Goal: Task Accomplishment & Management: Complete application form

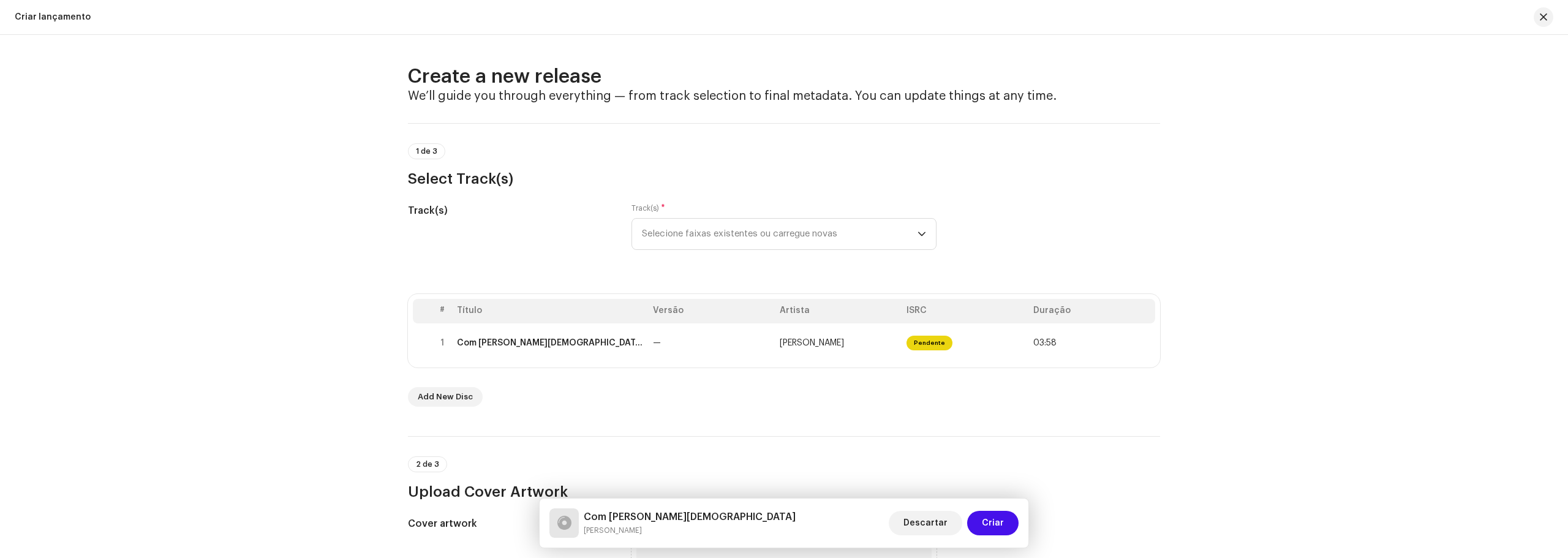
scroll to position [381, 0]
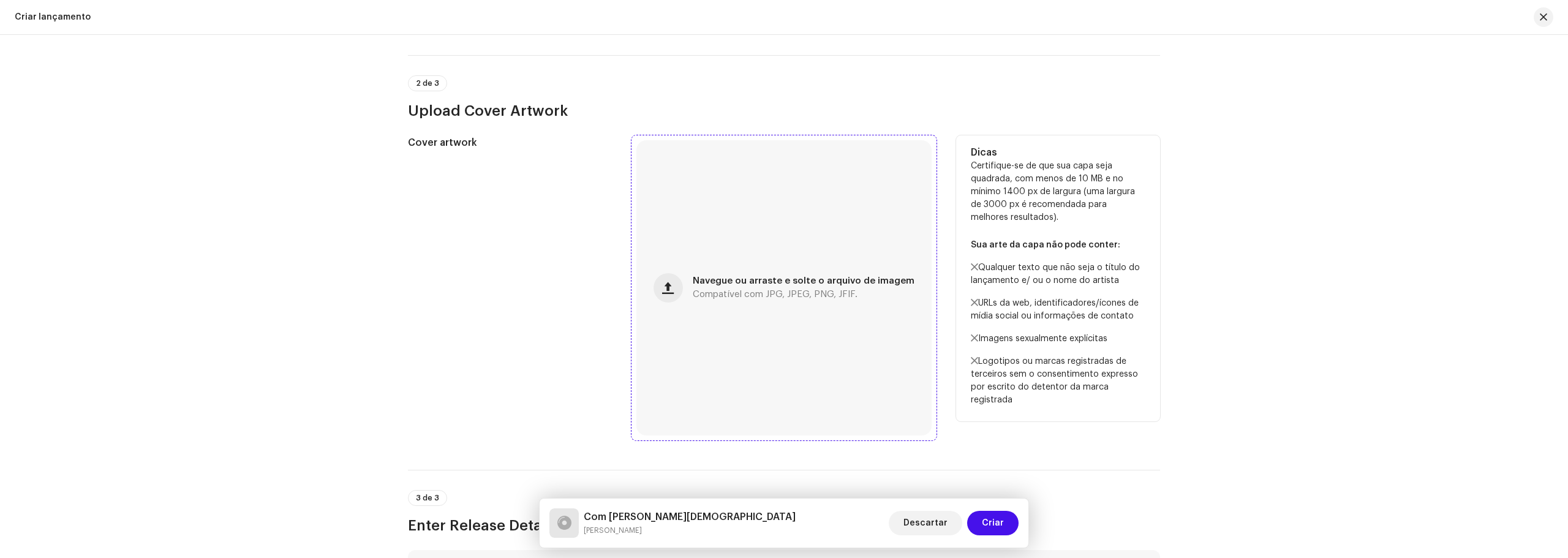
click at [779, 294] on span "Compatível com JPG, JPEG, PNG, JFIF." at bounding box center [774, 294] width 164 height 9
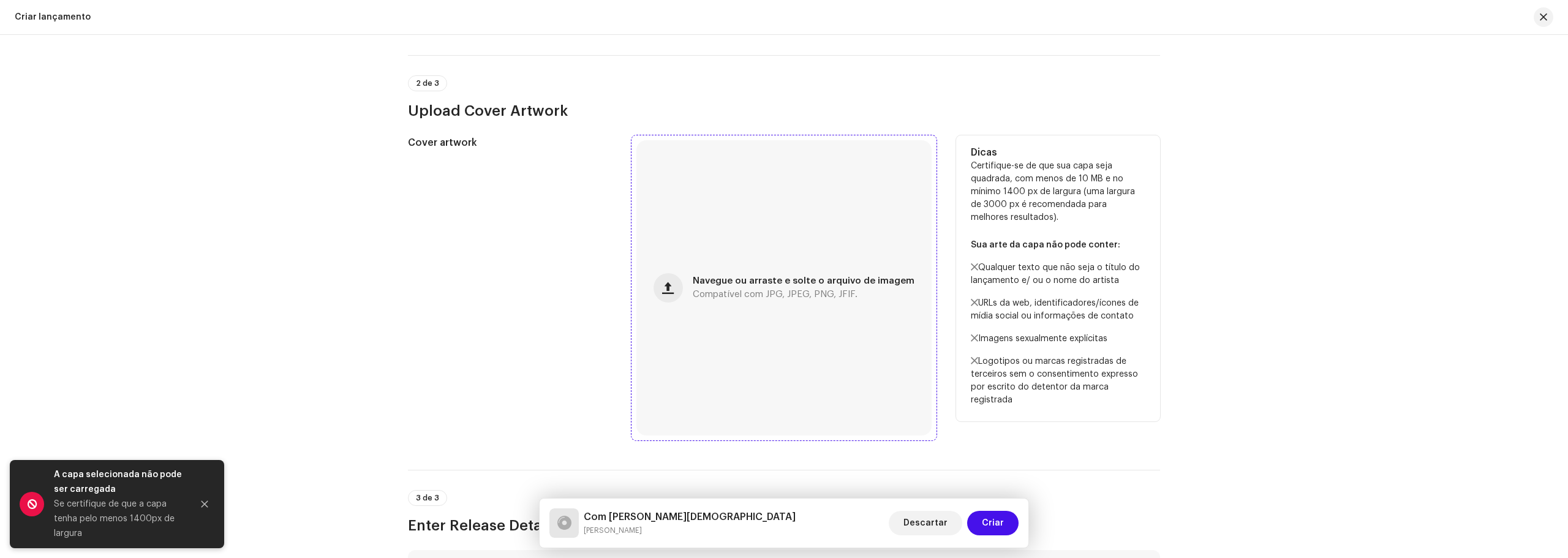
click at [693, 193] on div "Navegue ou arraste e solte o arquivo de imagem Compatível com JPG, JPEG, PNG, J…" at bounding box center [784, 288] width 295 height 295
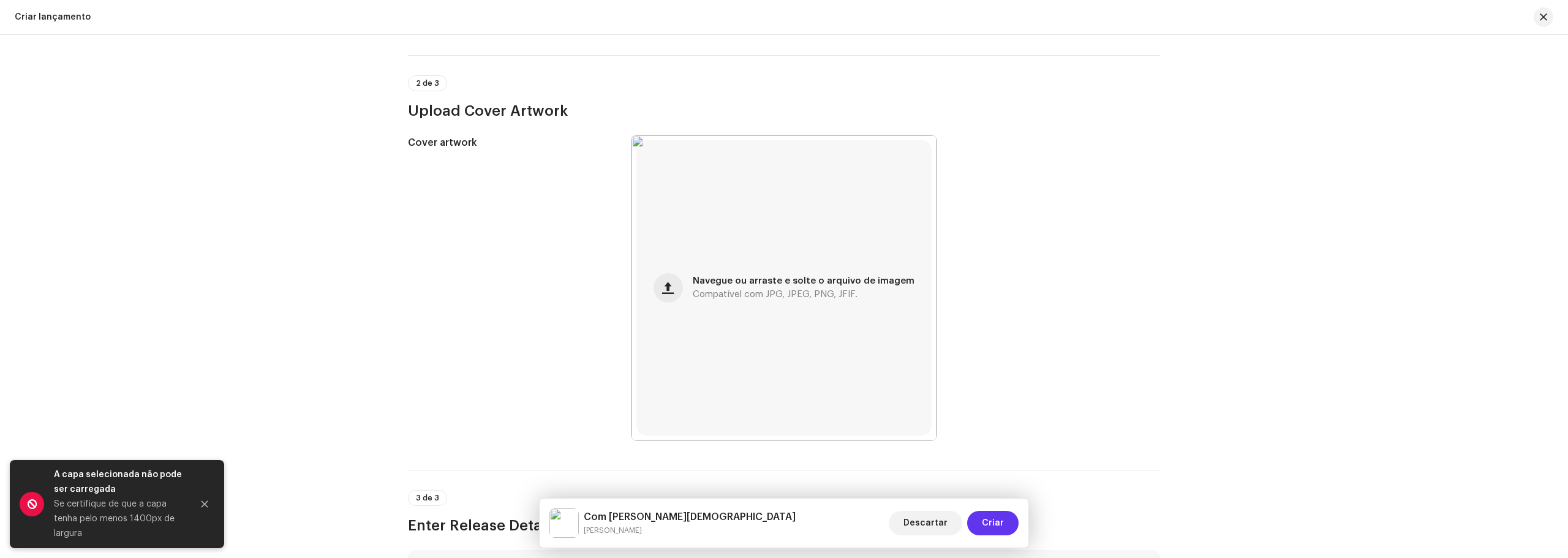
click at [989, 525] on span "Criar" at bounding box center [993, 523] width 22 height 25
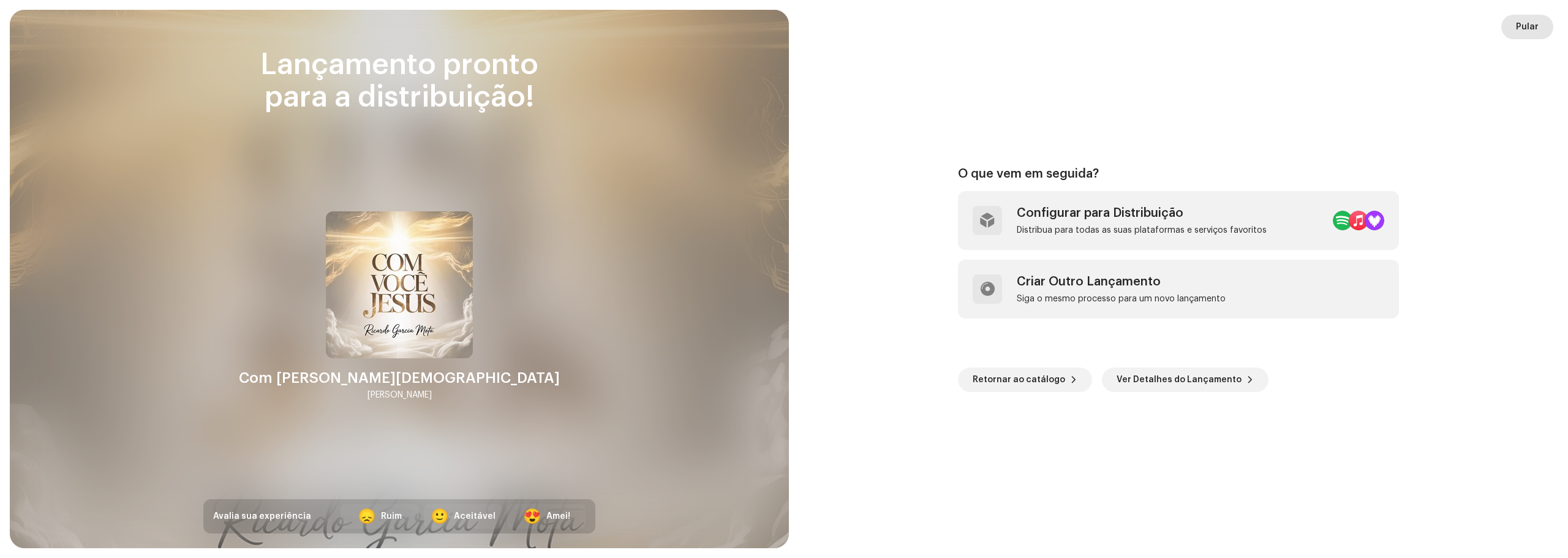
click at [1501, 37] on button "Pular" at bounding box center [1527, 27] width 52 height 25
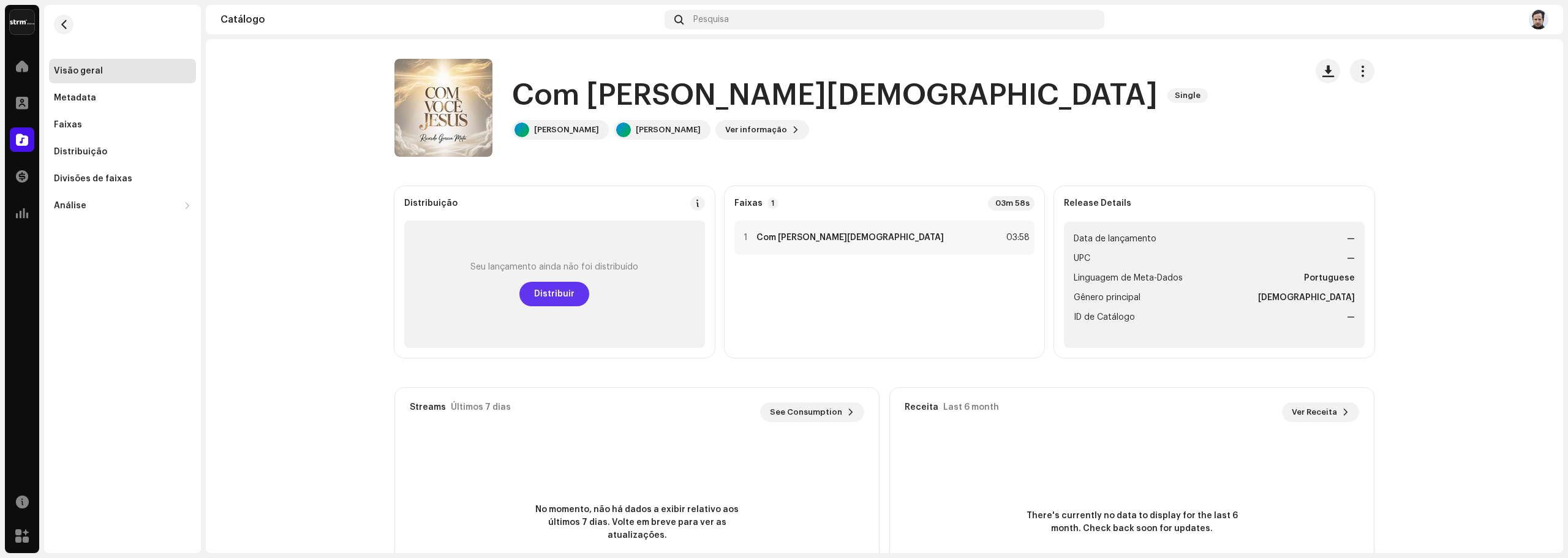
click at [559, 295] on span "Distribuir" at bounding box center [554, 294] width 40 height 25
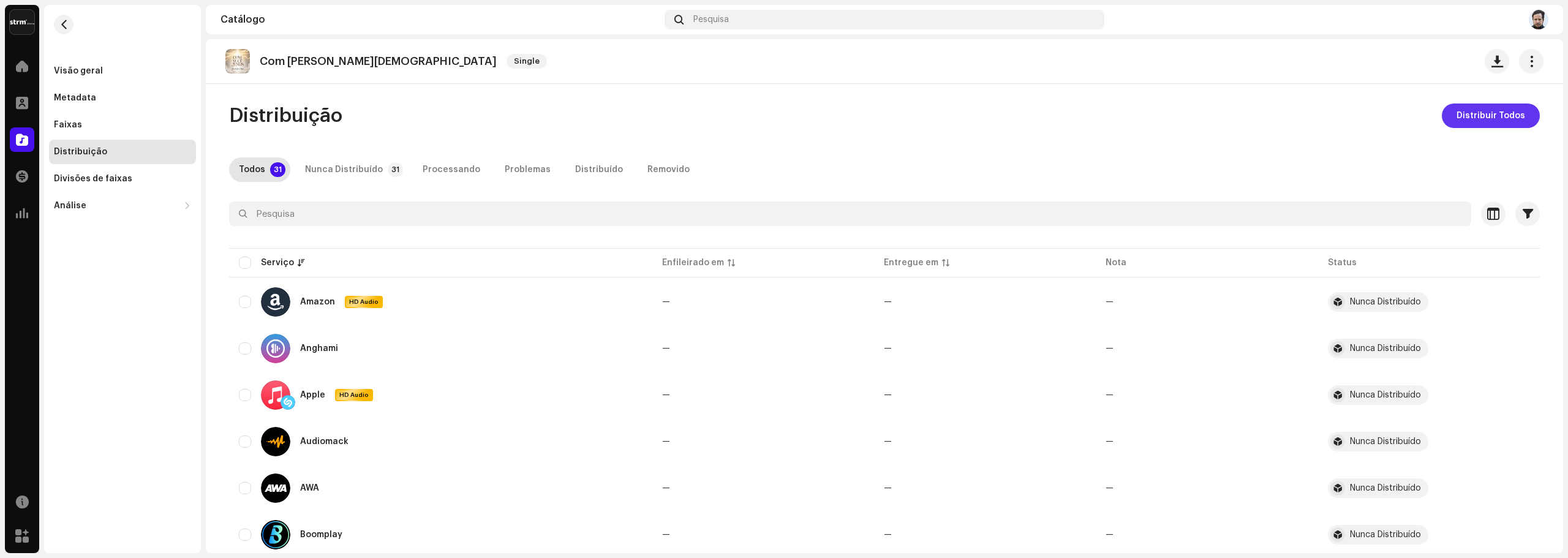
click at [1456, 111] on span "Distribuir Todos" at bounding box center [1490, 116] width 69 height 25
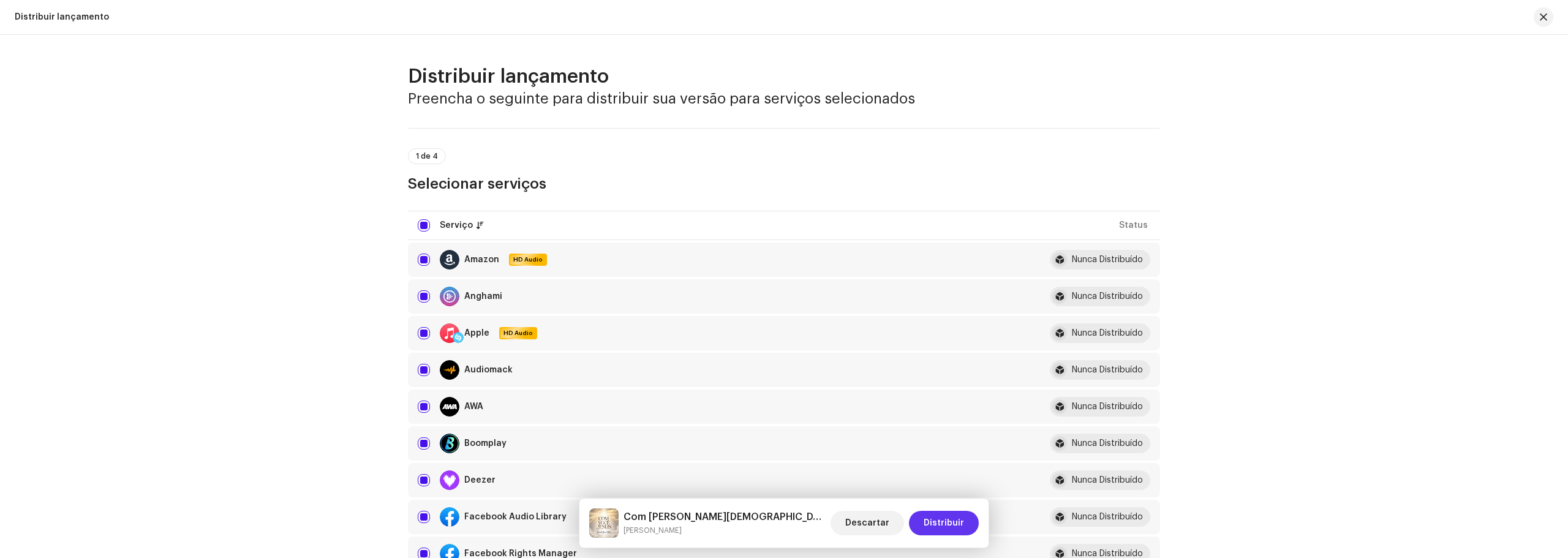
click at [950, 525] on span "Distribuir" at bounding box center [944, 523] width 40 height 25
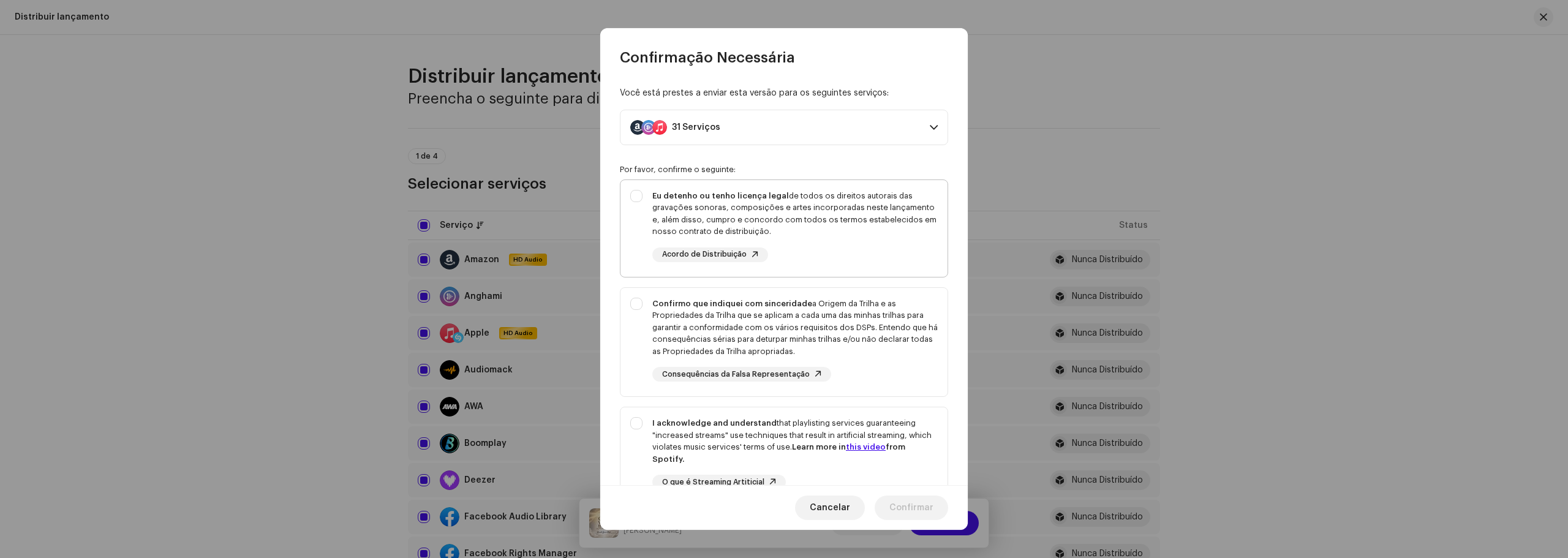
click at [637, 196] on div "Eu detenho ou tenho licença legal de todos os direitos autorais das gravações s…" at bounding box center [783, 226] width 327 height 92
checkbox input "true"
click at [643, 306] on div "Confirmo que indiquei com sinceridade a Origem da Trilha e as Propriedades da T…" at bounding box center [783, 340] width 327 height 104
checkbox input "true"
click at [639, 420] on div "I acknowledge and understand that playlisting services guaranteeing "increased …" at bounding box center [783, 462] width 327 height 111
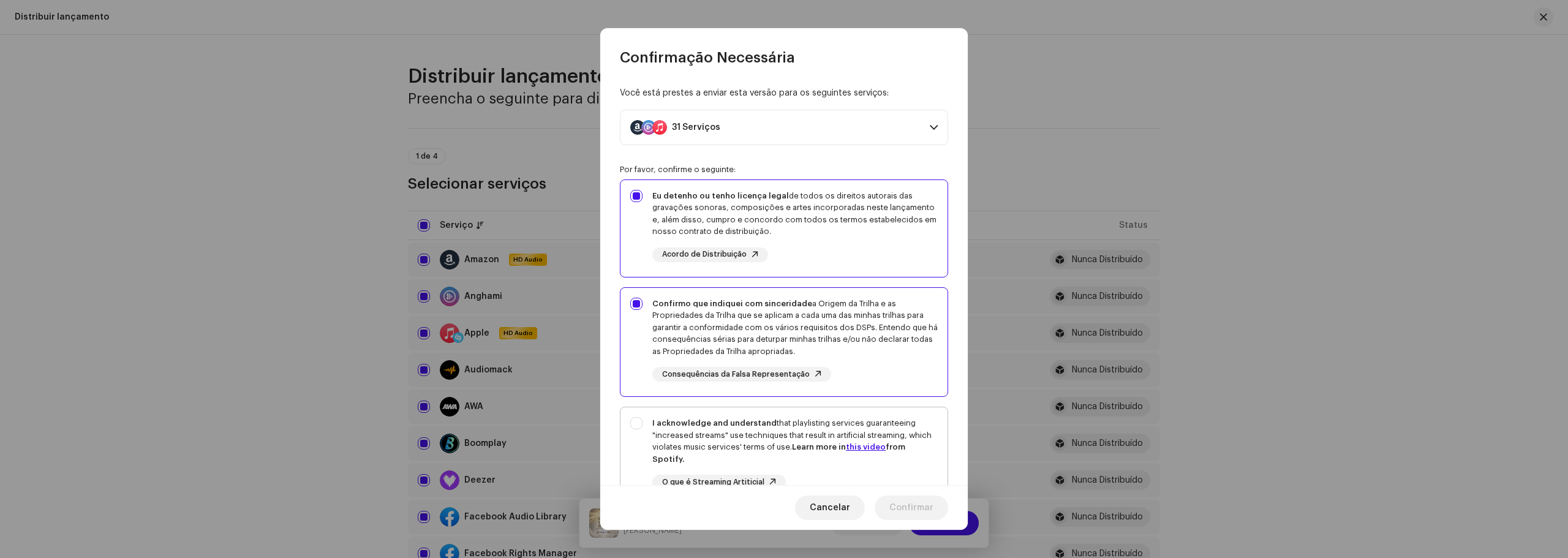
checkbox input "true"
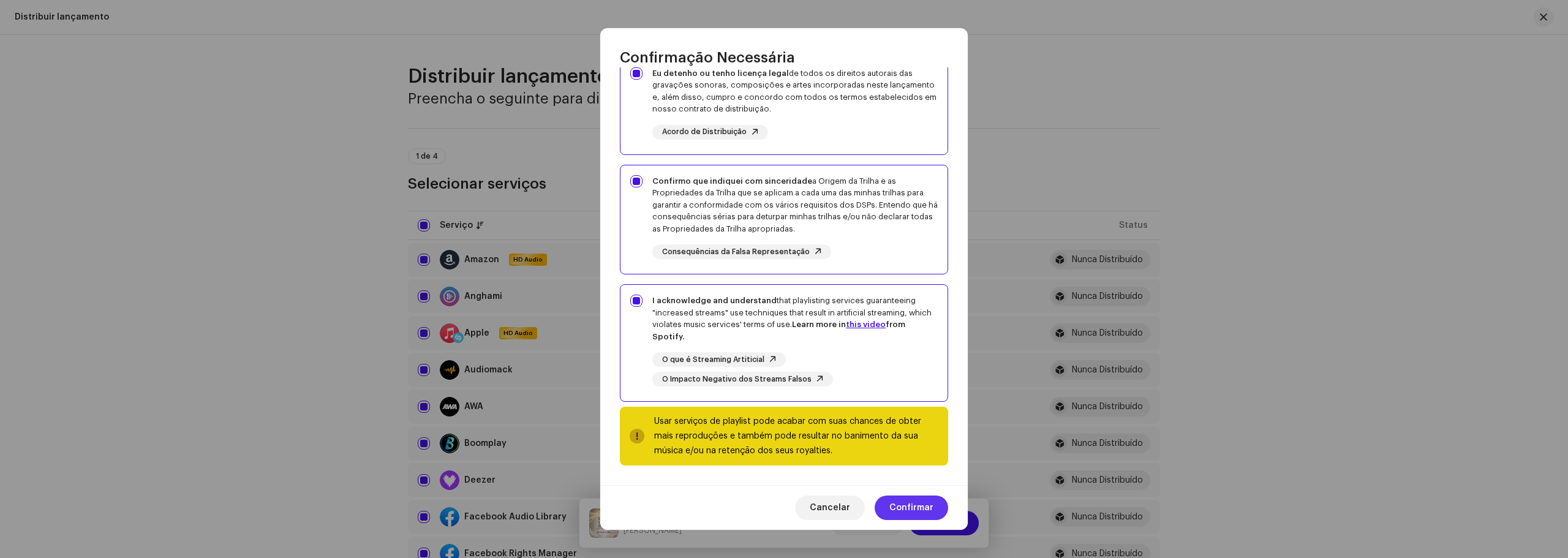
click at [899, 508] on span "Confirmar" at bounding box center [911, 508] width 44 height 25
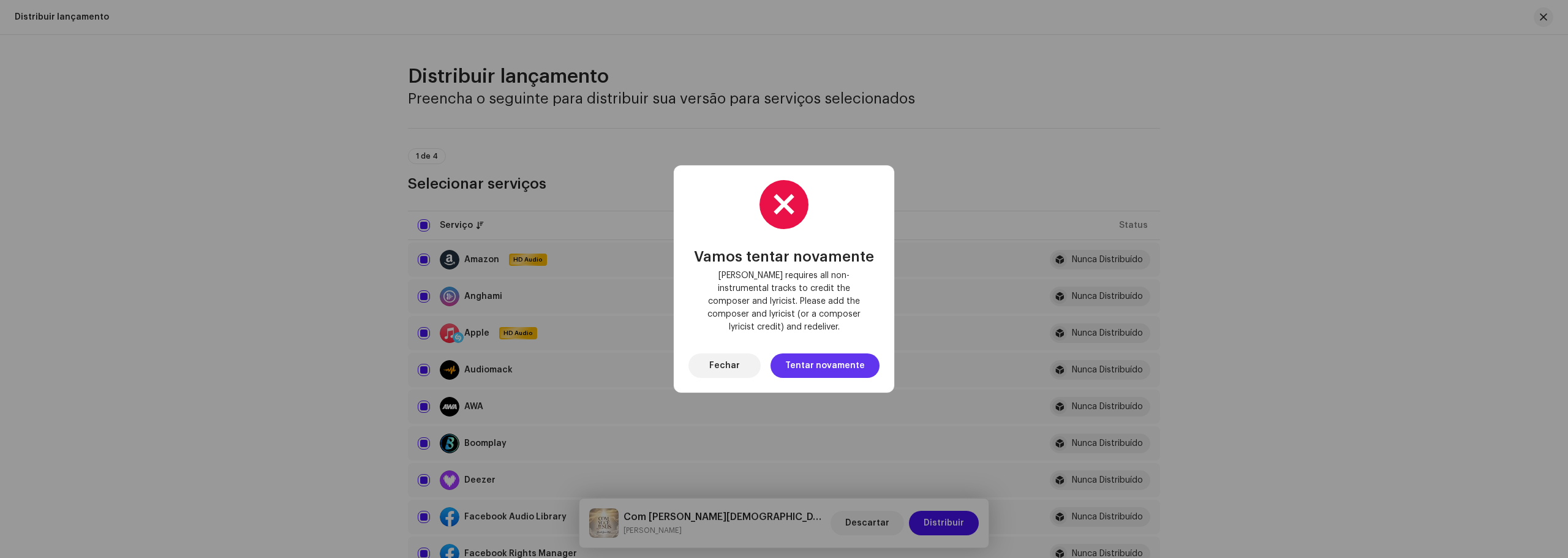
click at [833, 362] on span "Tentar novamente" at bounding box center [825, 366] width 80 height 25
click at [738, 353] on span "Fechar" at bounding box center [724, 366] width 31 height 25
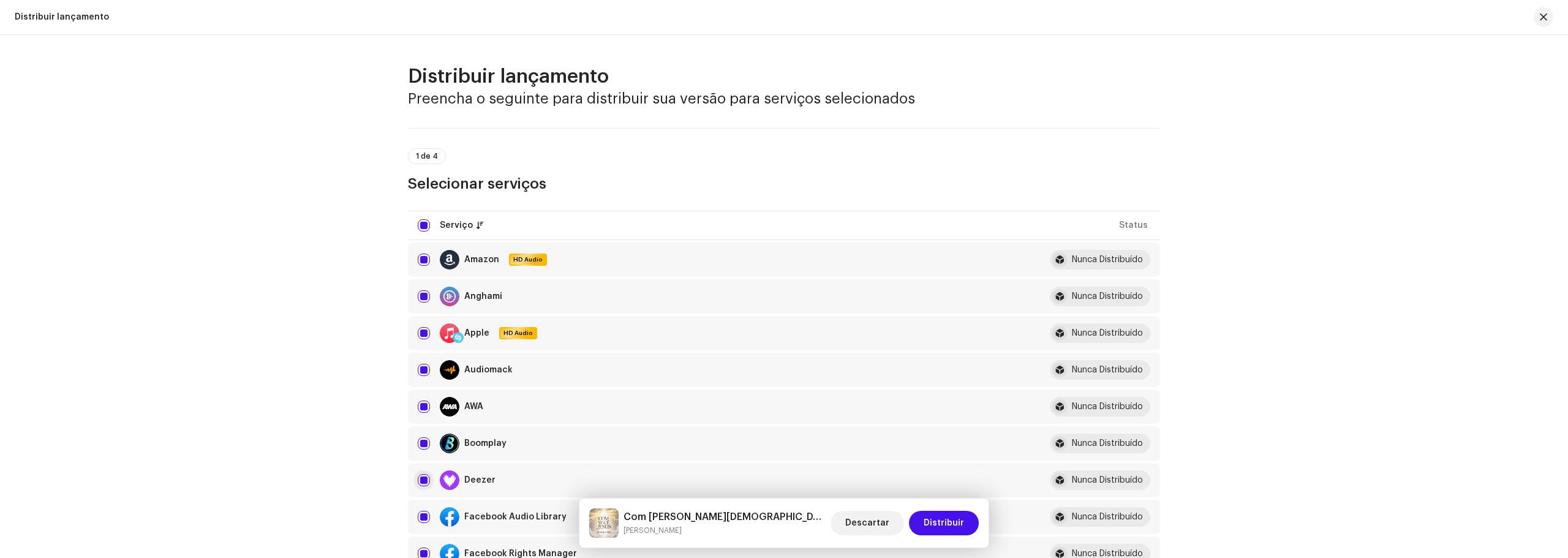
click at [422, 475] on input "checkbox" at bounding box center [424, 480] width 12 height 12
checkbox input "false"
click at [929, 523] on span "Distribuir" at bounding box center [944, 523] width 40 height 25
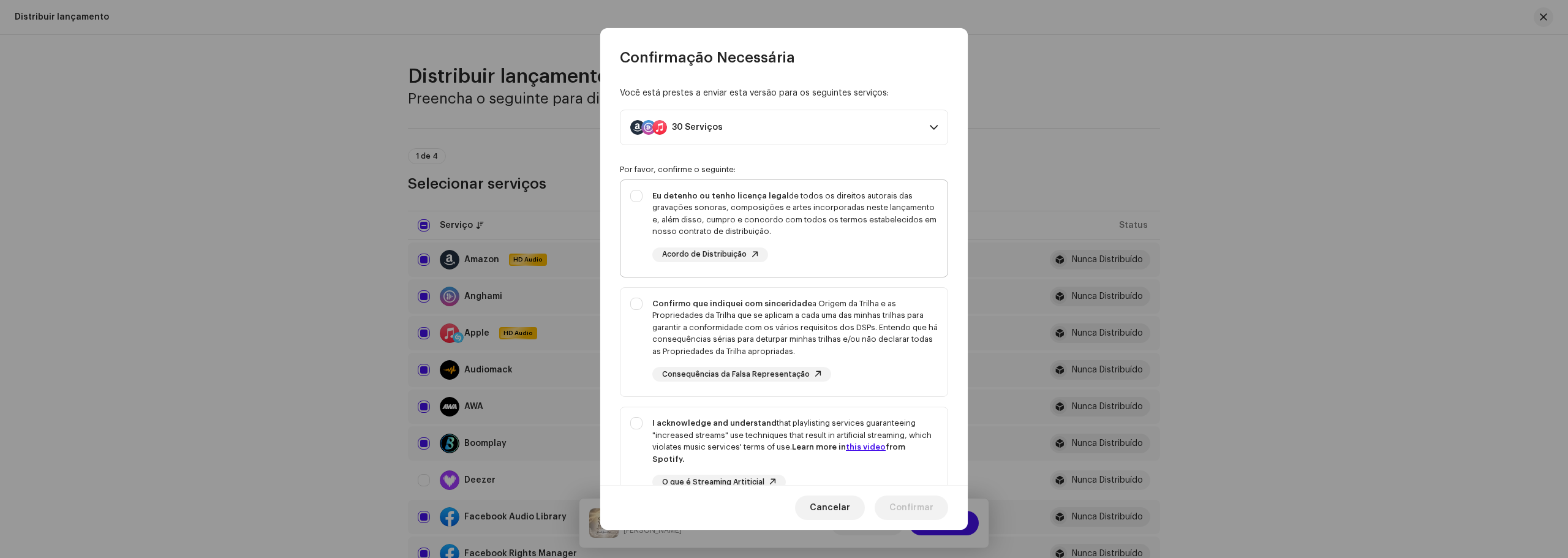
click at [641, 196] on div "Eu detenho ou tenho licença legal de todos os direitos autorais das gravações s…" at bounding box center [783, 226] width 327 height 92
checkbox input "true"
click at [637, 296] on div "Confirmo que indiquei com sinceridade a Origem da Trilha e as Propriedades da T…" at bounding box center [783, 340] width 327 height 104
checkbox input "true"
click at [629, 422] on div "I acknowledge and understand that playlisting services guaranteeing "increased …" at bounding box center [783, 462] width 327 height 111
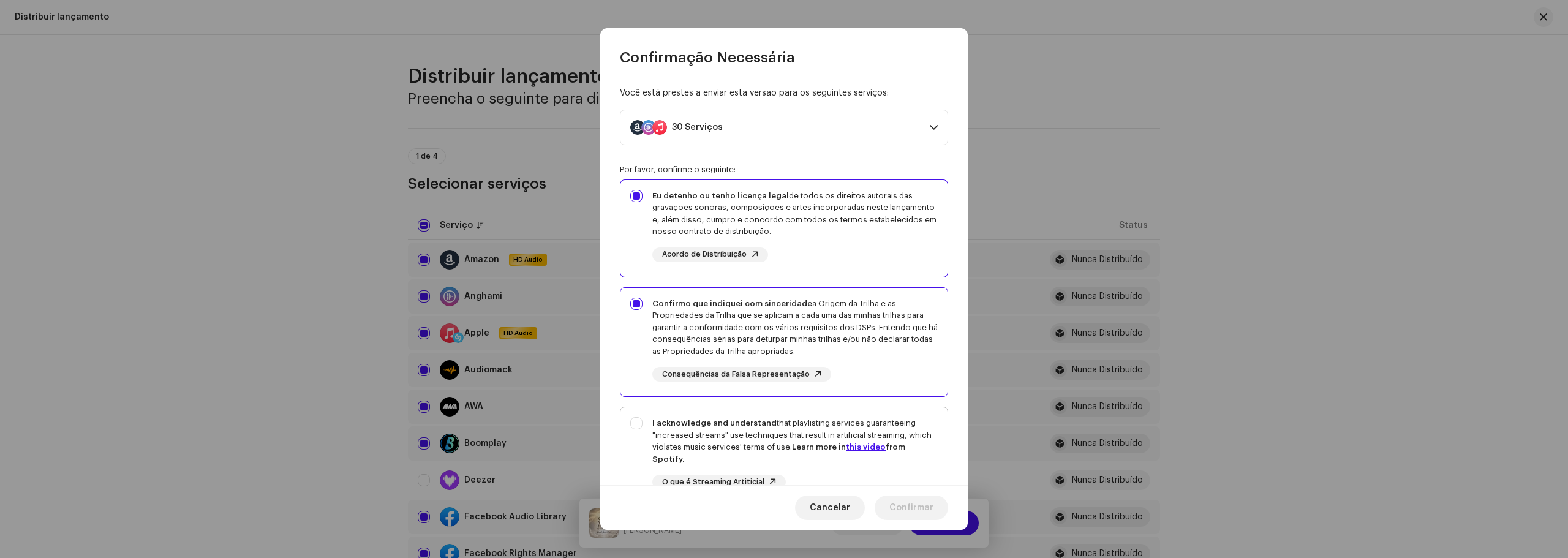
checkbox input "true"
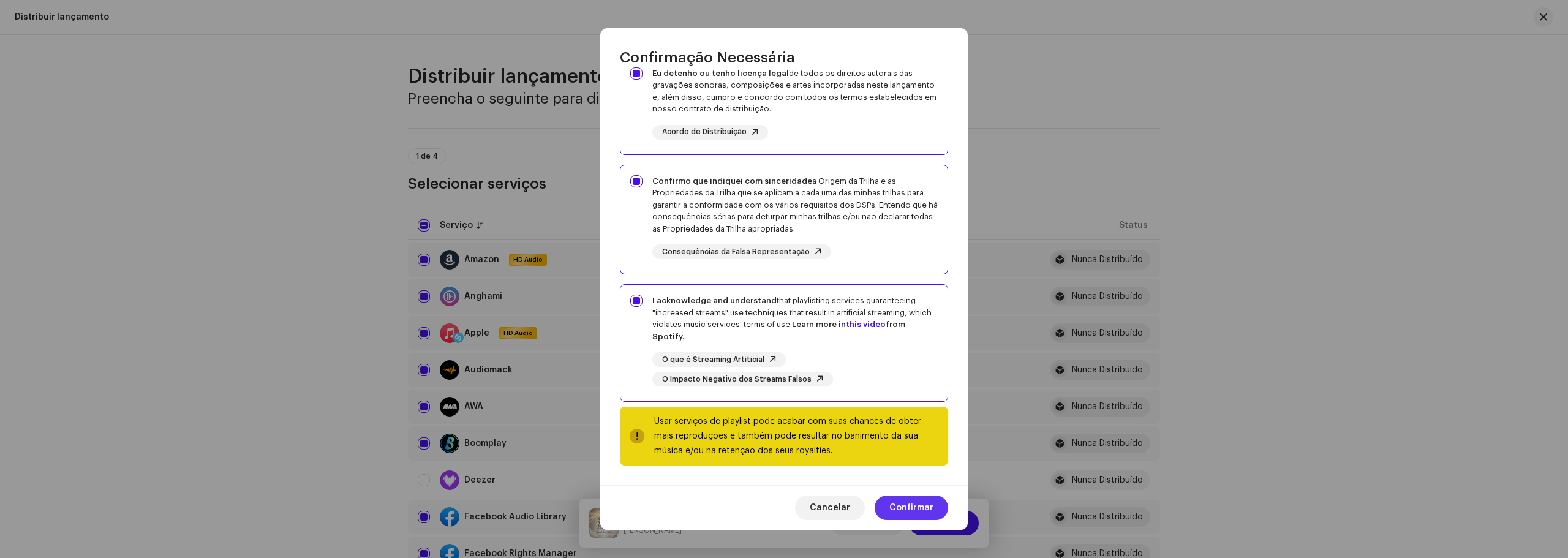
click at [924, 505] on span "Confirmar" at bounding box center [911, 508] width 44 height 25
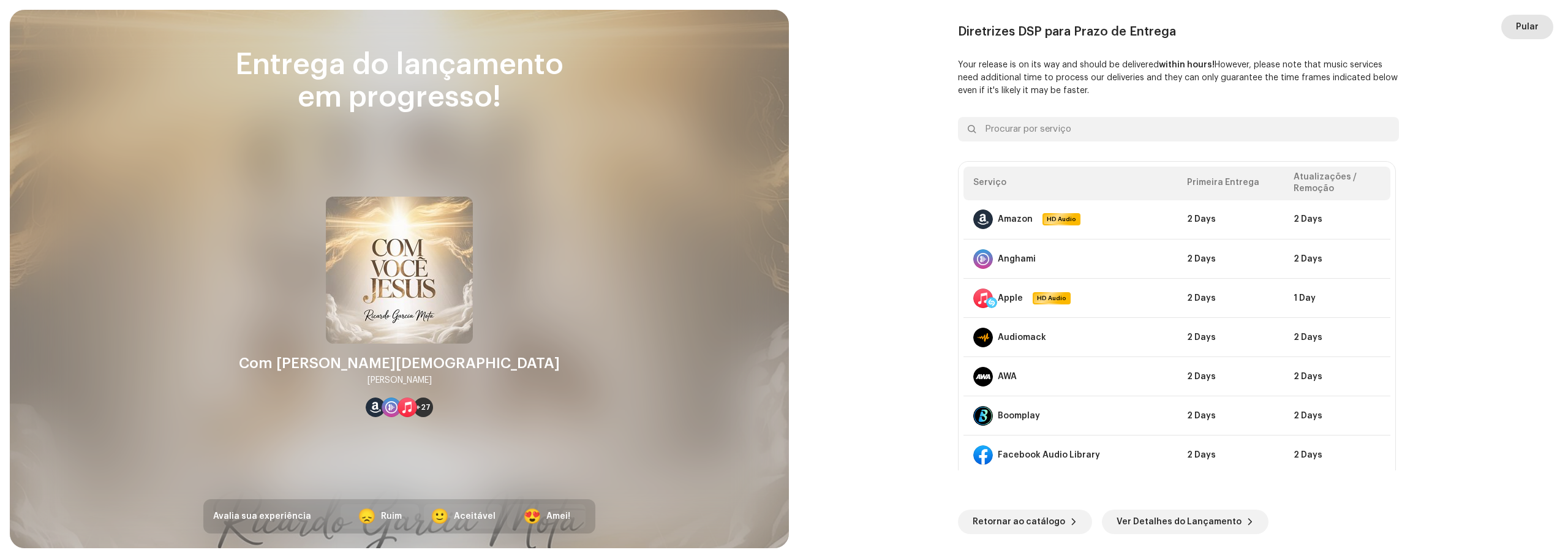
click at [1501, 33] on button "Pular" at bounding box center [1527, 27] width 52 height 25
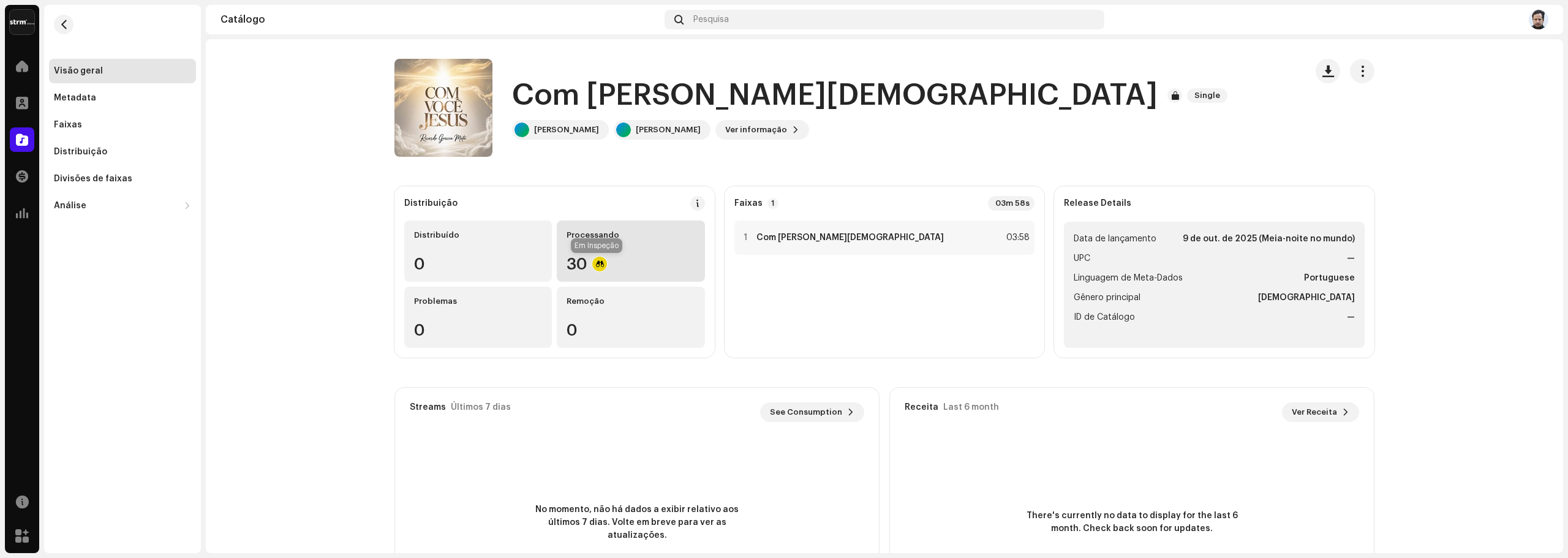
click at [595, 256] on div at bounding box center [600, 264] width 15 height 15
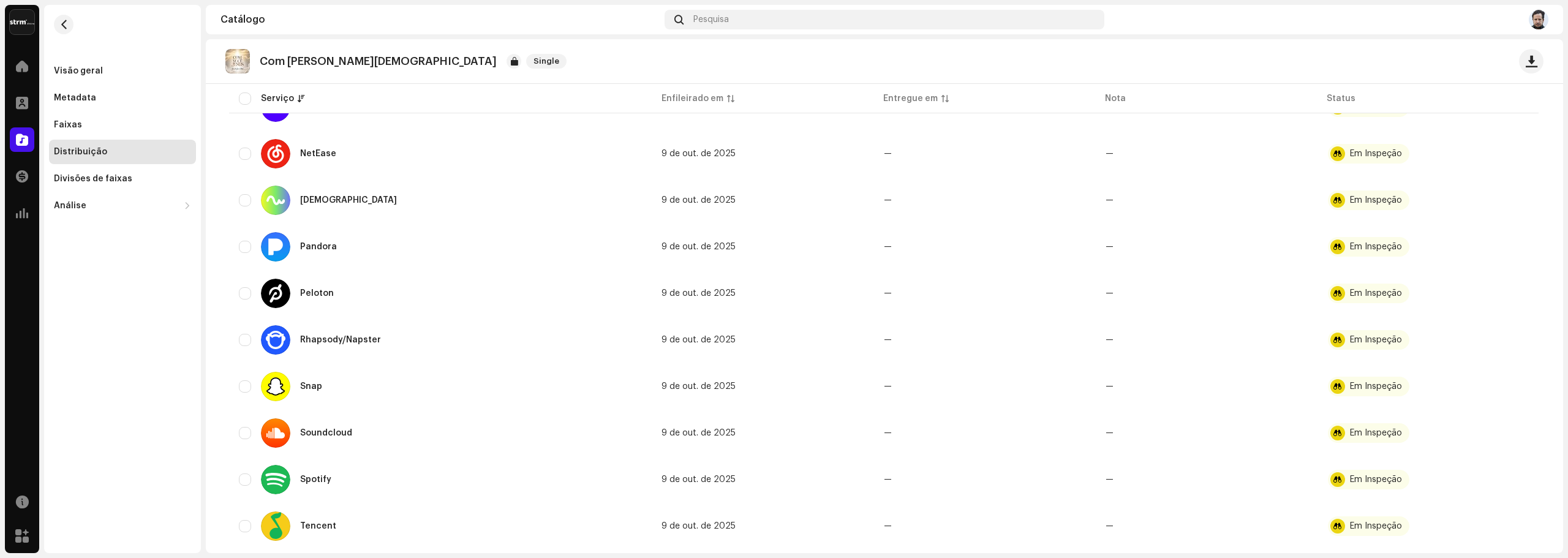
scroll to position [543, 0]
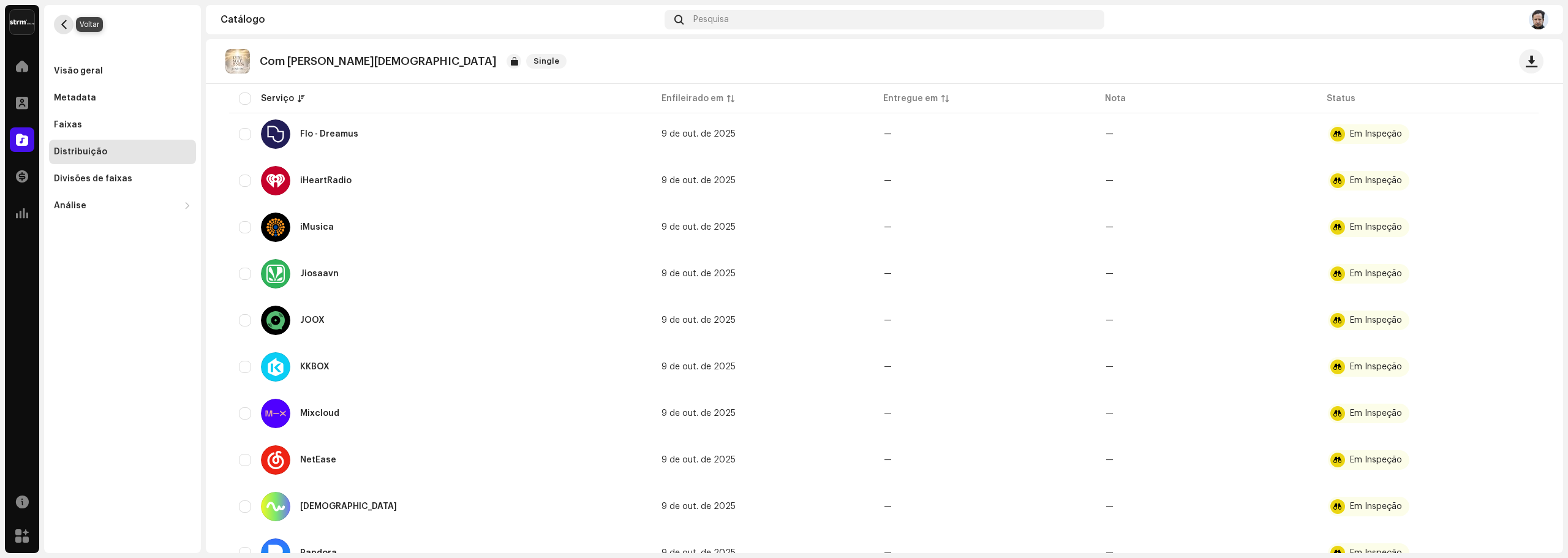
click at [63, 28] on span "button" at bounding box center [63, 25] width 9 height 10
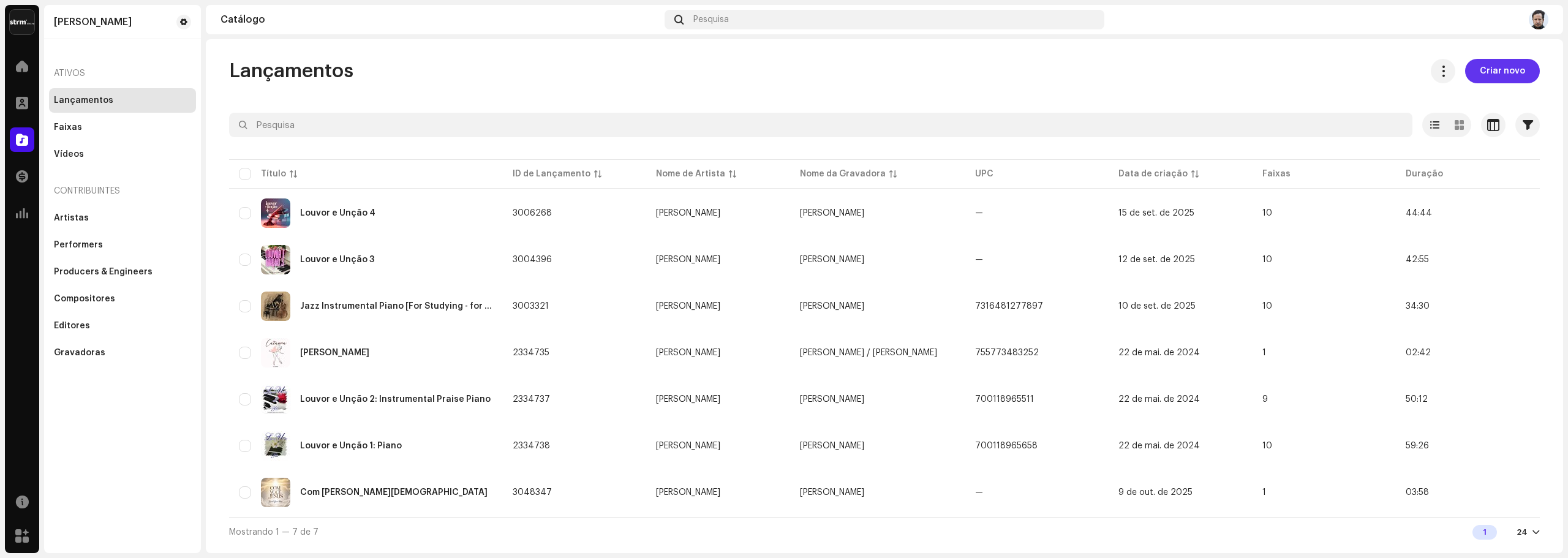
click at [1465, 71] on button "Criar novo" at bounding box center [1502, 71] width 75 height 25
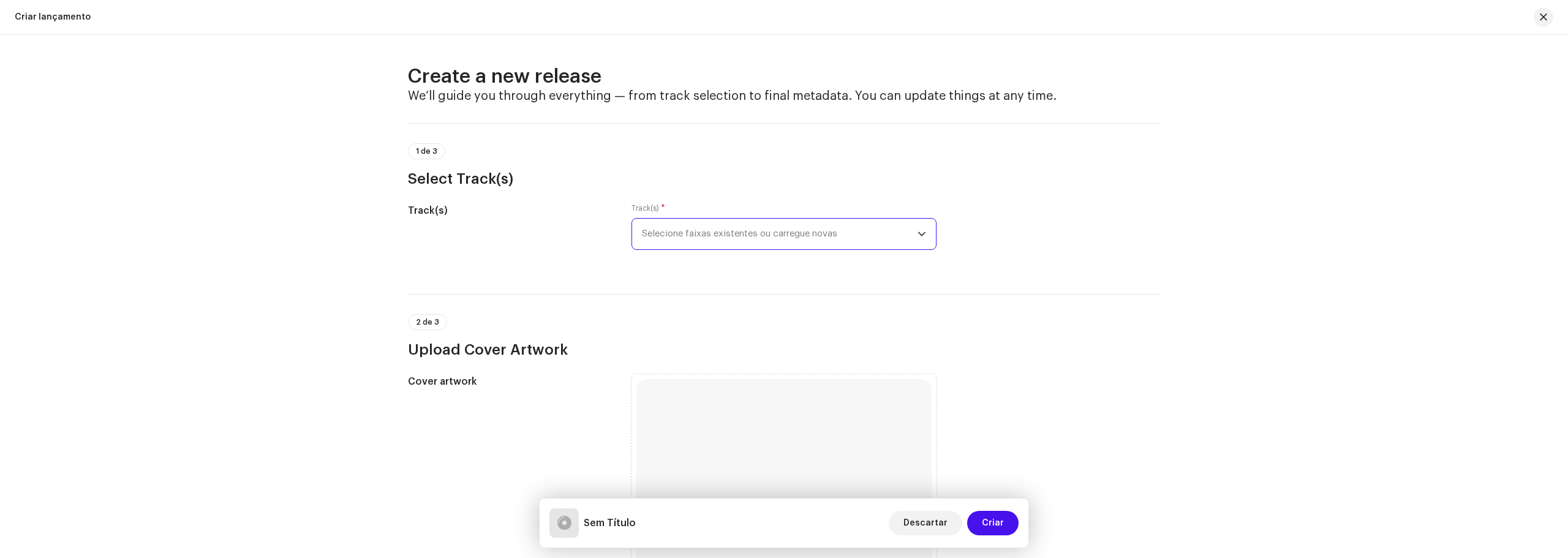
click at [839, 238] on span "Selecione faixas existentes ou carregue novas" at bounding box center [780, 233] width 276 height 31
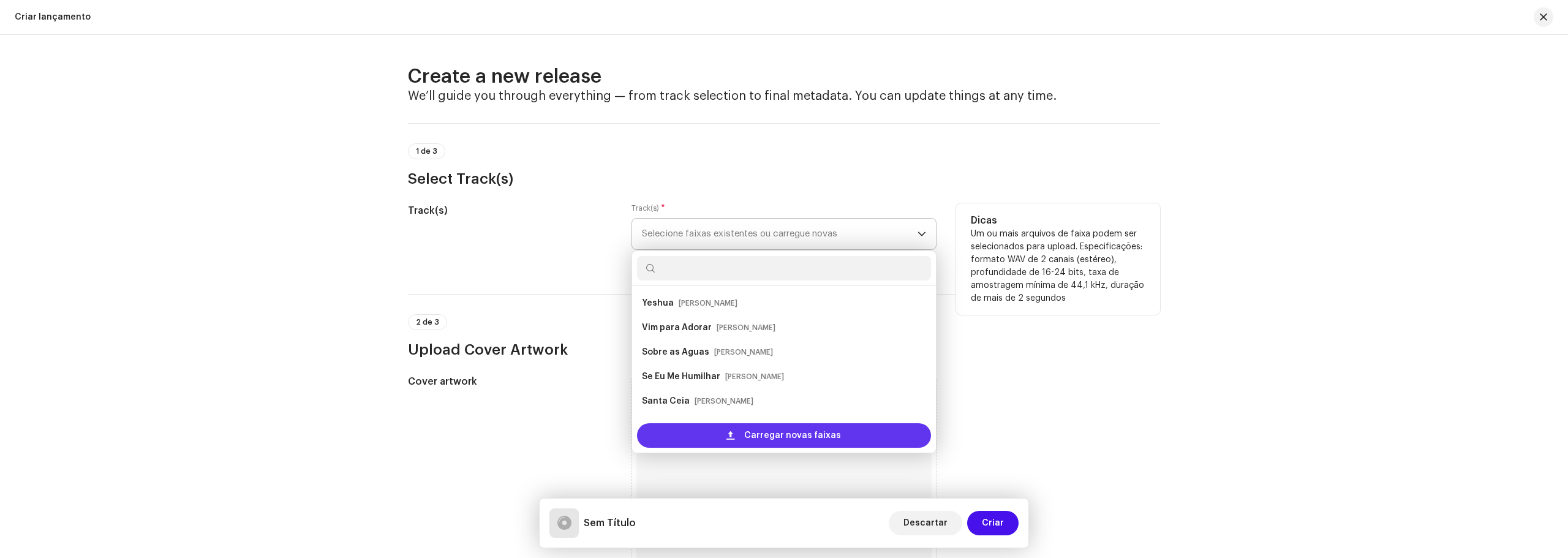
click at [734, 436] on span at bounding box center [731, 435] width 8 height 10
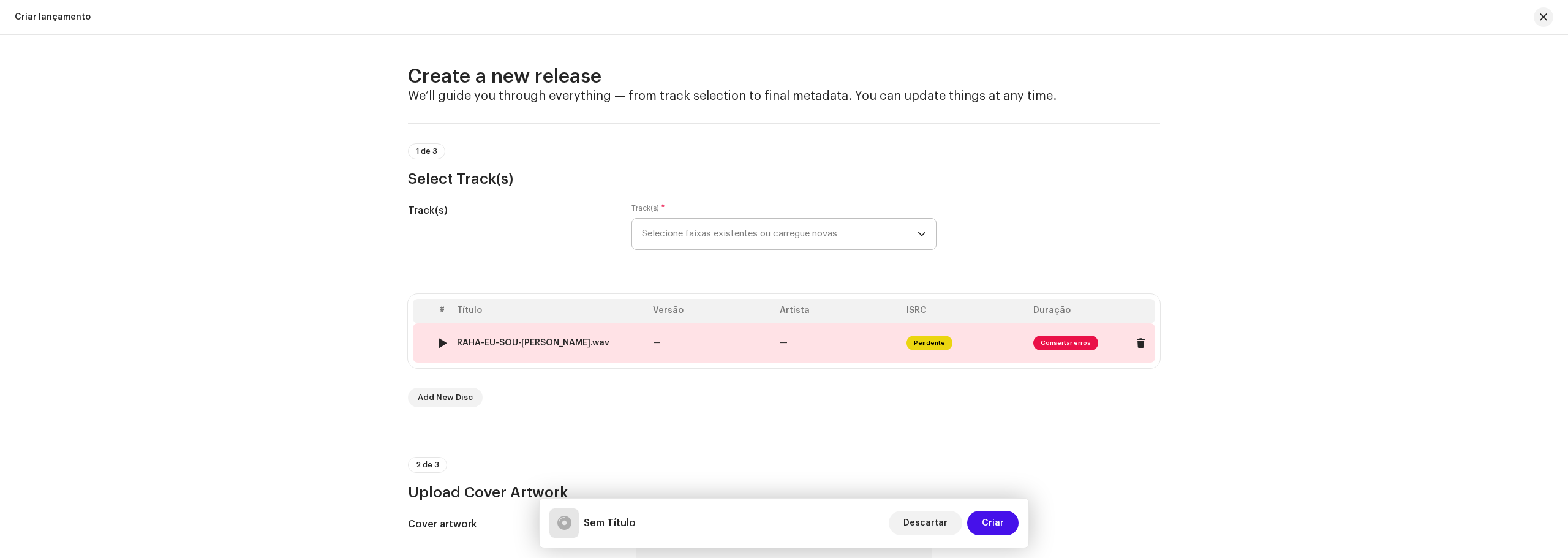
click at [1067, 349] on span "Consertar erros" at bounding box center [1065, 343] width 65 height 15
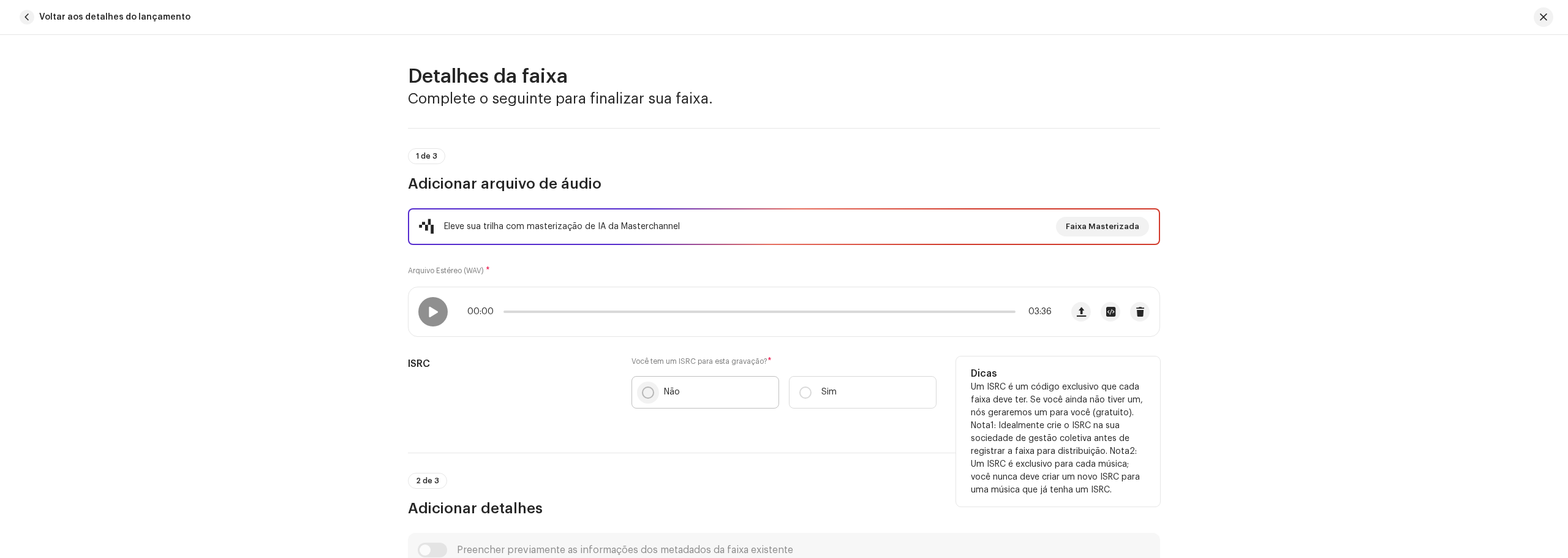
click at [645, 392] on input "Não" at bounding box center [648, 392] width 12 height 12
radio input "true"
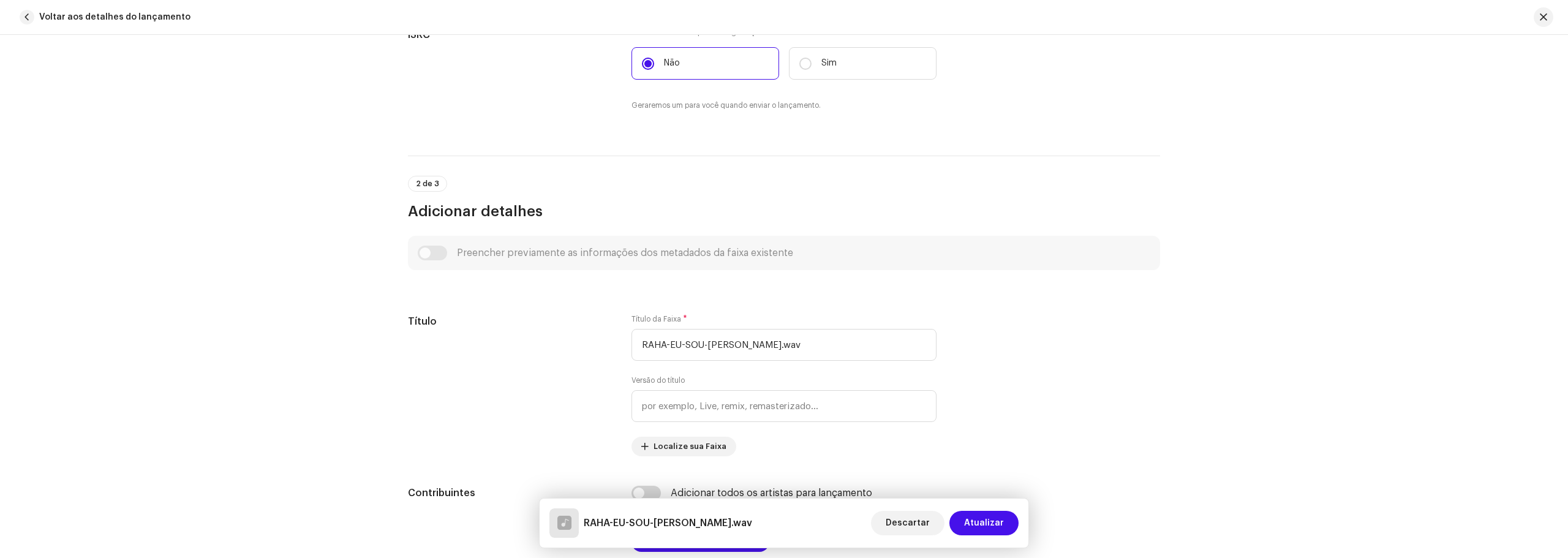
scroll to position [368, 0]
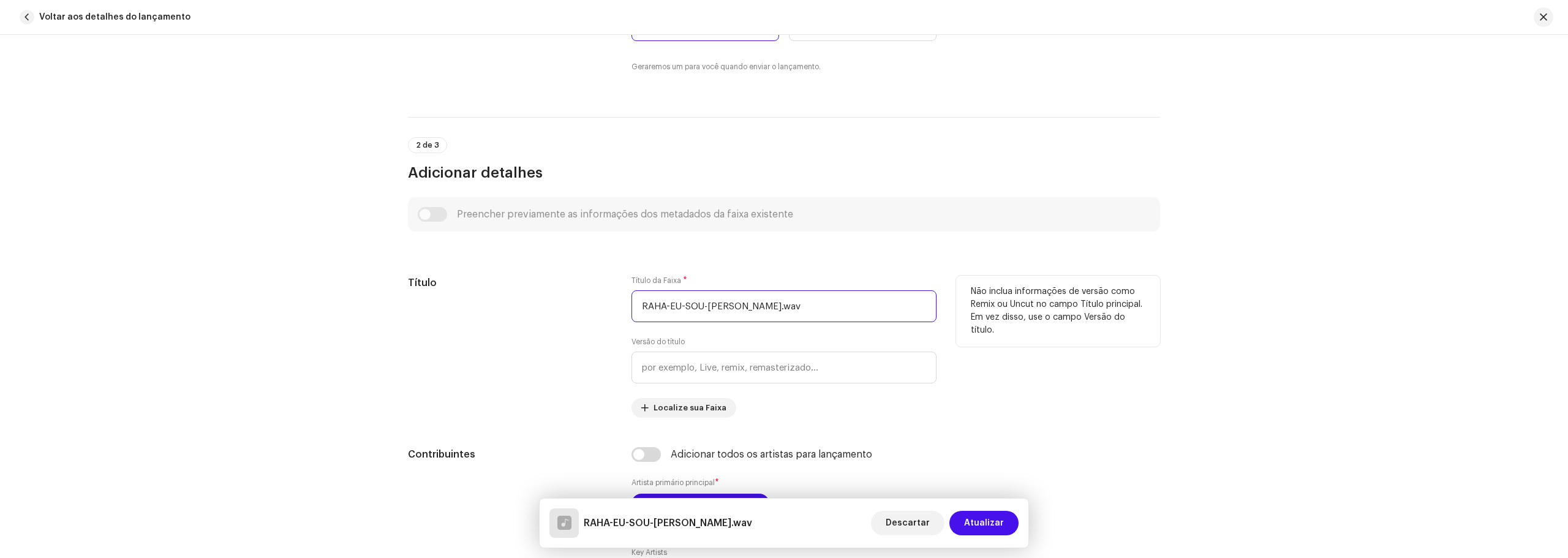
drag, startPoint x: 890, startPoint y: 302, endPoint x: 570, endPoint y: 308, distance: 320.1
click at [570, 308] on div "Título Título da Faixa * RAHA-EU-SOU-[PERSON_NAME].wav Versão do título Localiz…" at bounding box center [784, 347] width 752 height 142
type input "h"
click at [651, 308] on input "Ha eu sou de [DEMOGRAPHIC_DATA]" at bounding box center [783, 306] width 305 height 32
type input "Ah eu sou de [DEMOGRAPHIC_DATA]"
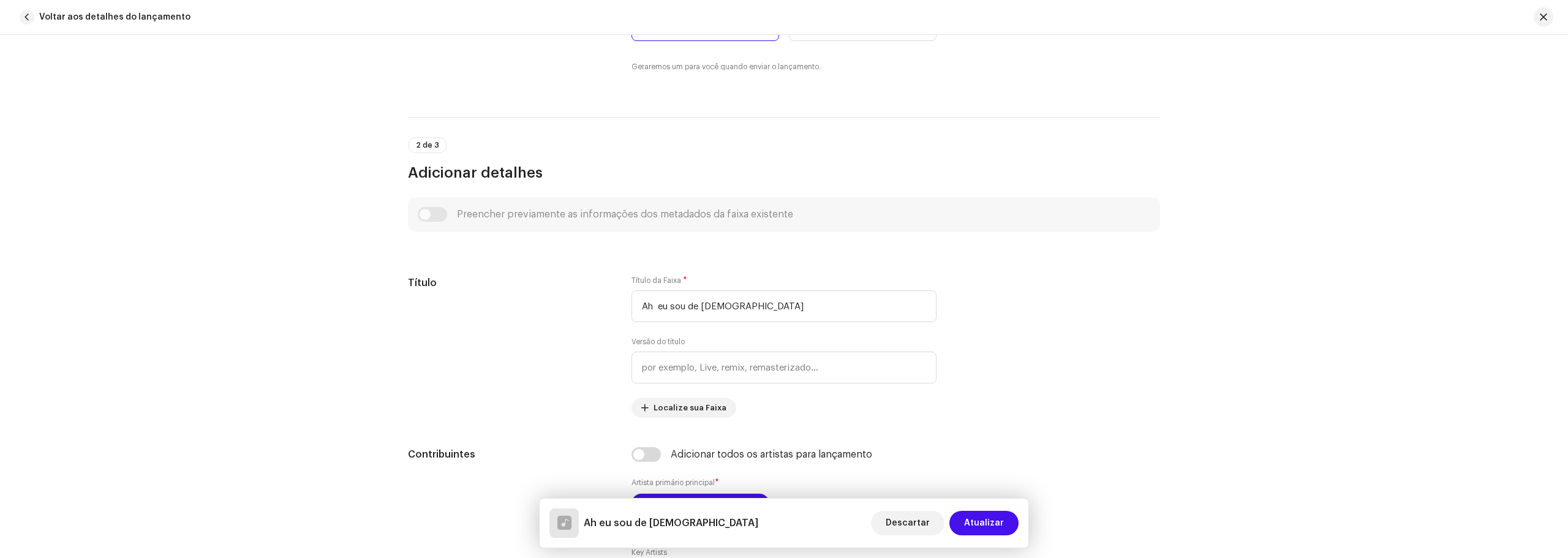
click at [1367, 344] on div "Detalhes da faixa Complete o seguinte para finalizar sua faixa. 1 de 3 Adiciona…" at bounding box center [784, 296] width 1568 height 523
drag, startPoint x: 743, startPoint y: 310, endPoint x: 497, endPoint y: 310, distance: 246.0
click at [497, 310] on div "Título Título da Faixa * Ah eu sou de [DEMOGRAPHIC_DATA] Versão do título Local…" at bounding box center [784, 347] width 752 height 142
click at [950, 376] on div "Título Título da Faixa * Ah eu sou de [DEMOGRAPHIC_DATA] Versão do título Local…" at bounding box center [784, 347] width 752 height 142
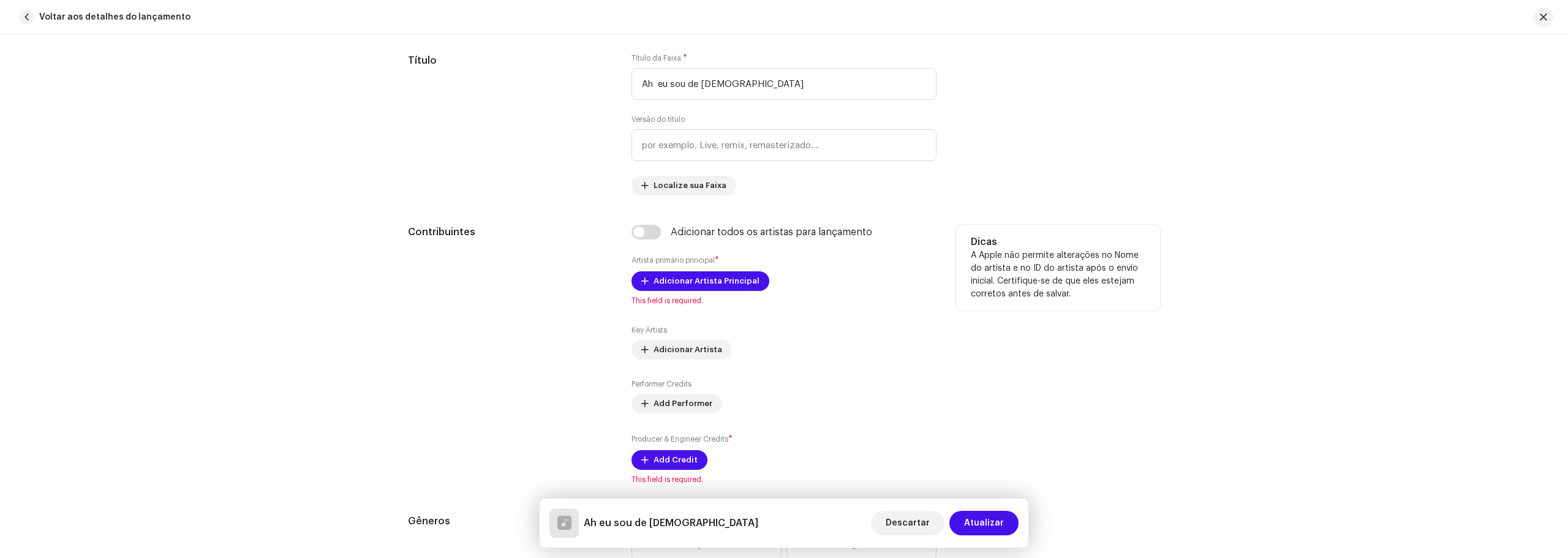
scroll to position [613, 0]
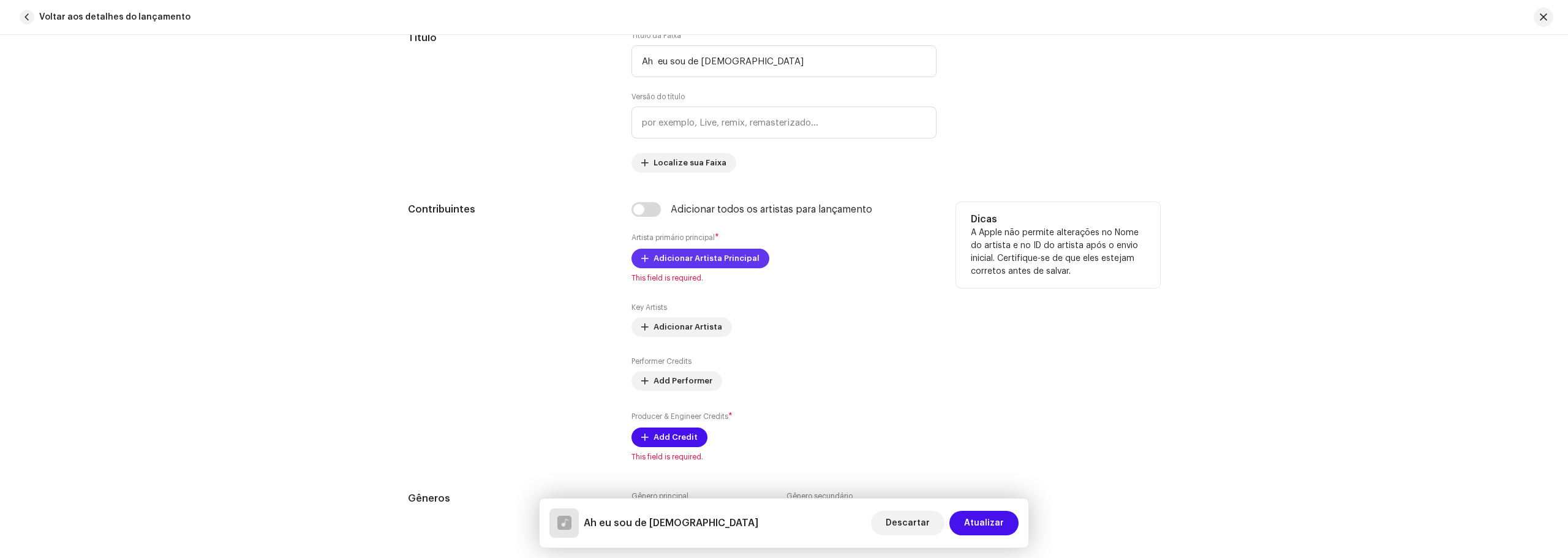
click at [667, 263] on span "Adicionar Artista Principal" at bounding box center [706, 259] width 106 height 25
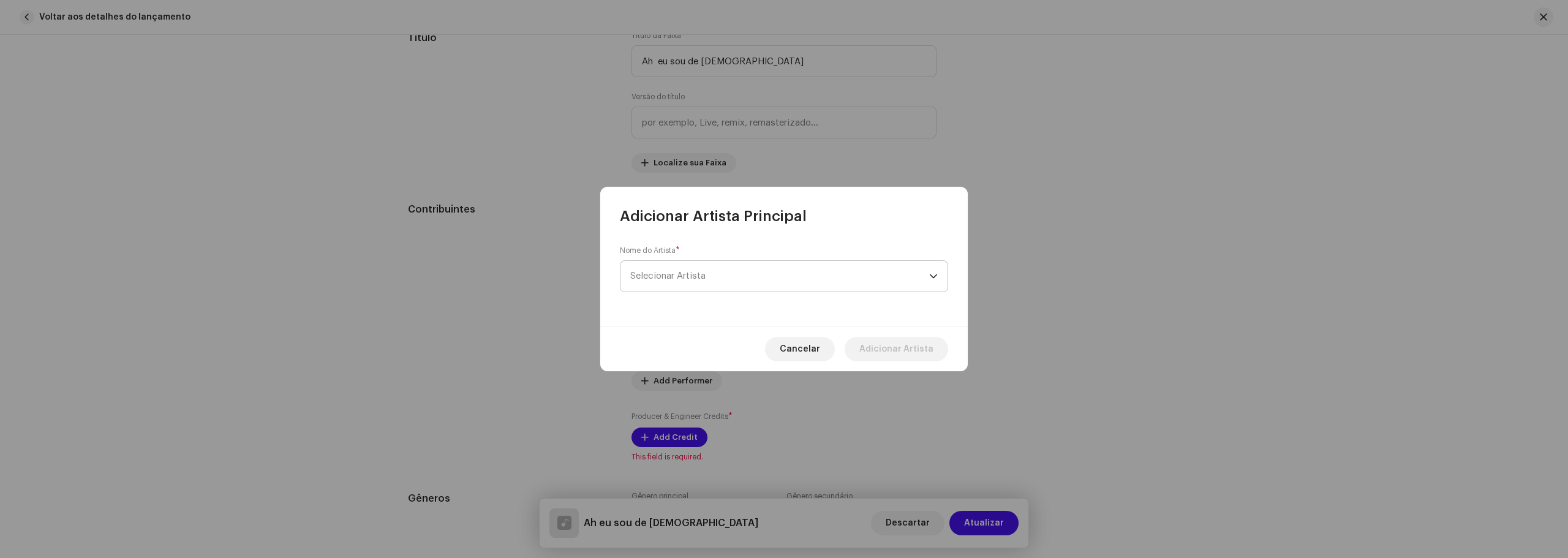
click at [672, 270] on span "Selecionar Artista" at bounding box center [780, 276] width 299 height 31
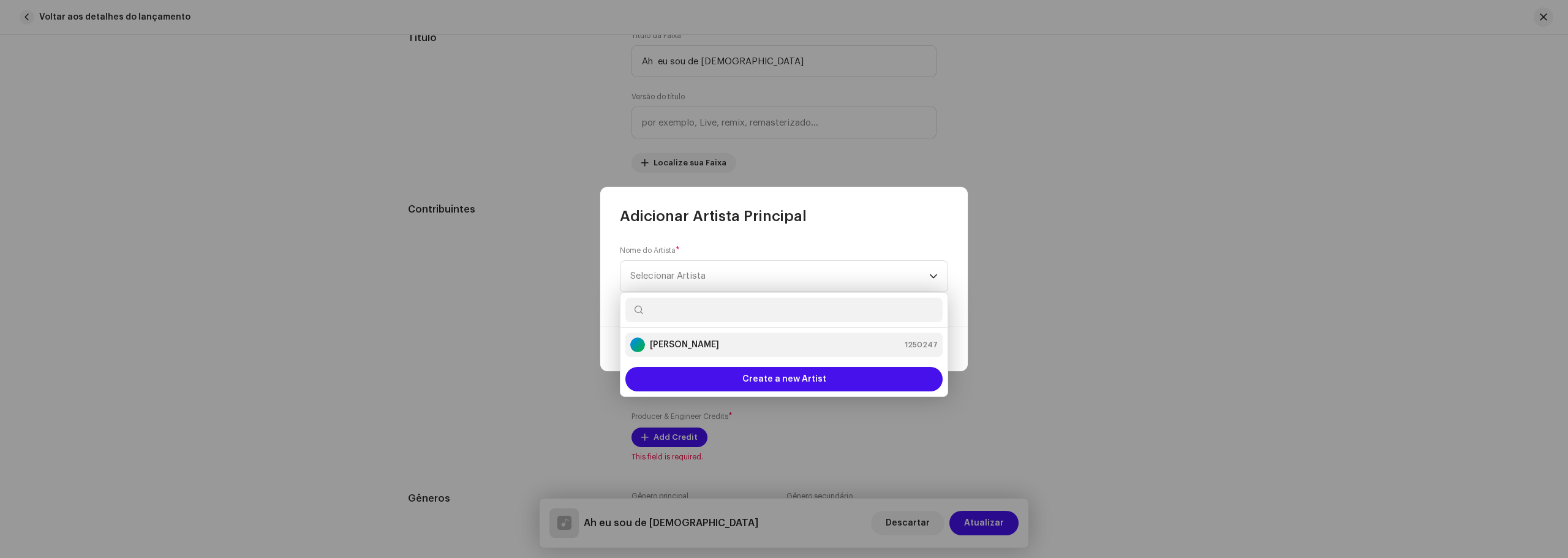
click at [682, 342] on strong "[PERSON_NAME]" at bounding box center [684, 344] width 69 height 12
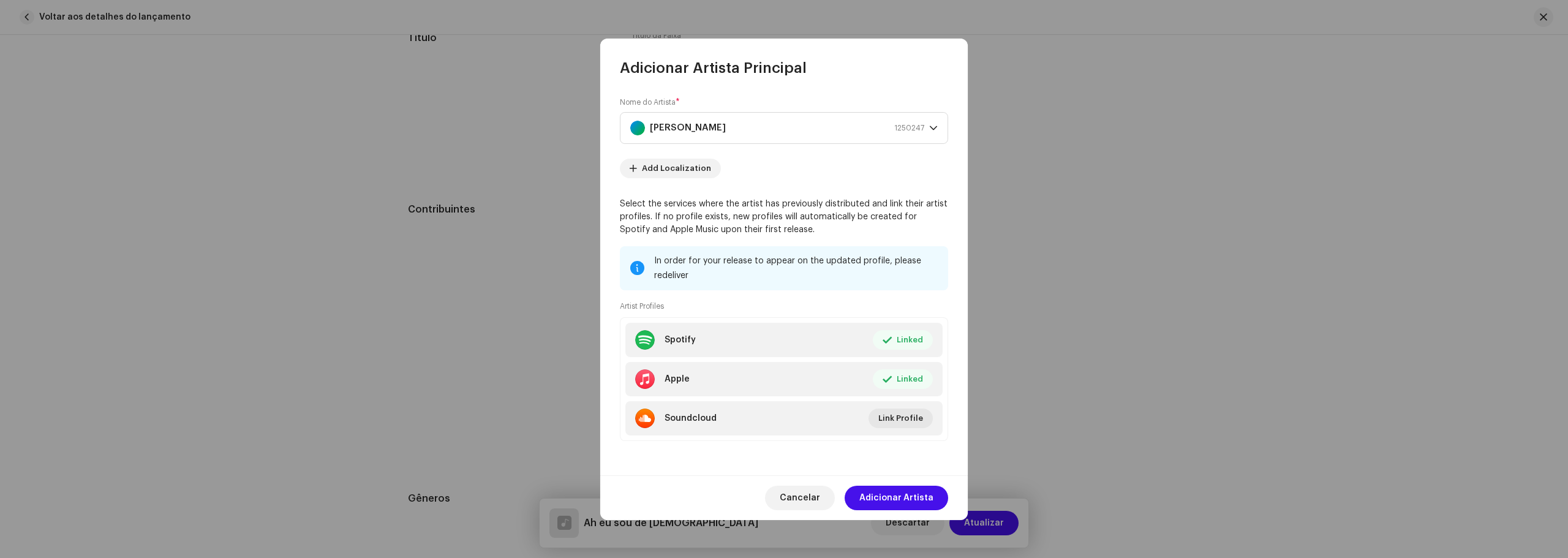
click at [900, 493] on span "Adicionar Artista" at bounding box center [896, 498] width 74 height 25
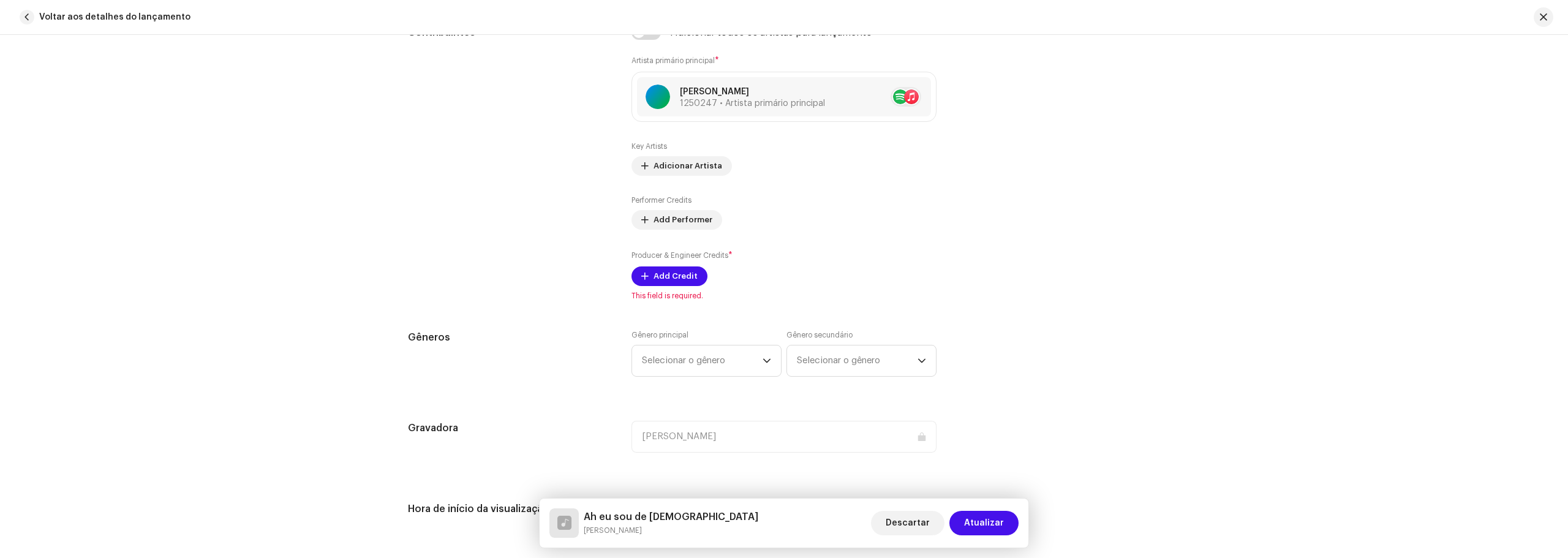
scroll to position [796, 0]
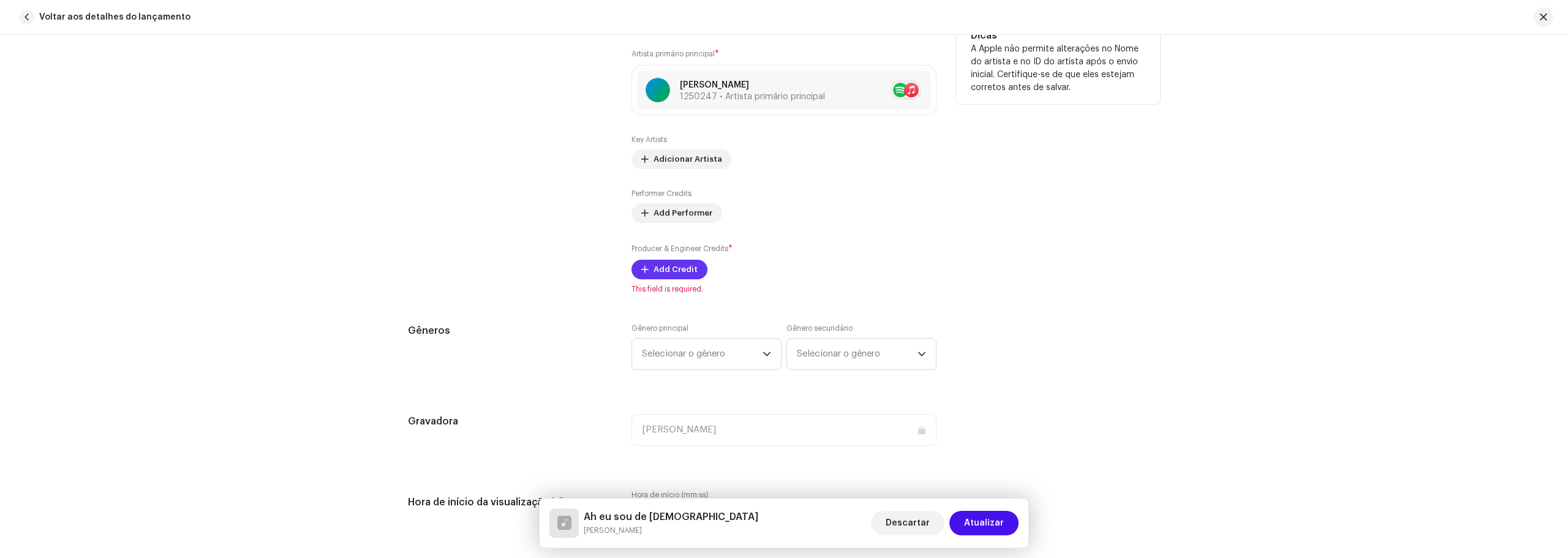
click at [645, 271] on span at bounding box center [645, 269] width 8 height 10
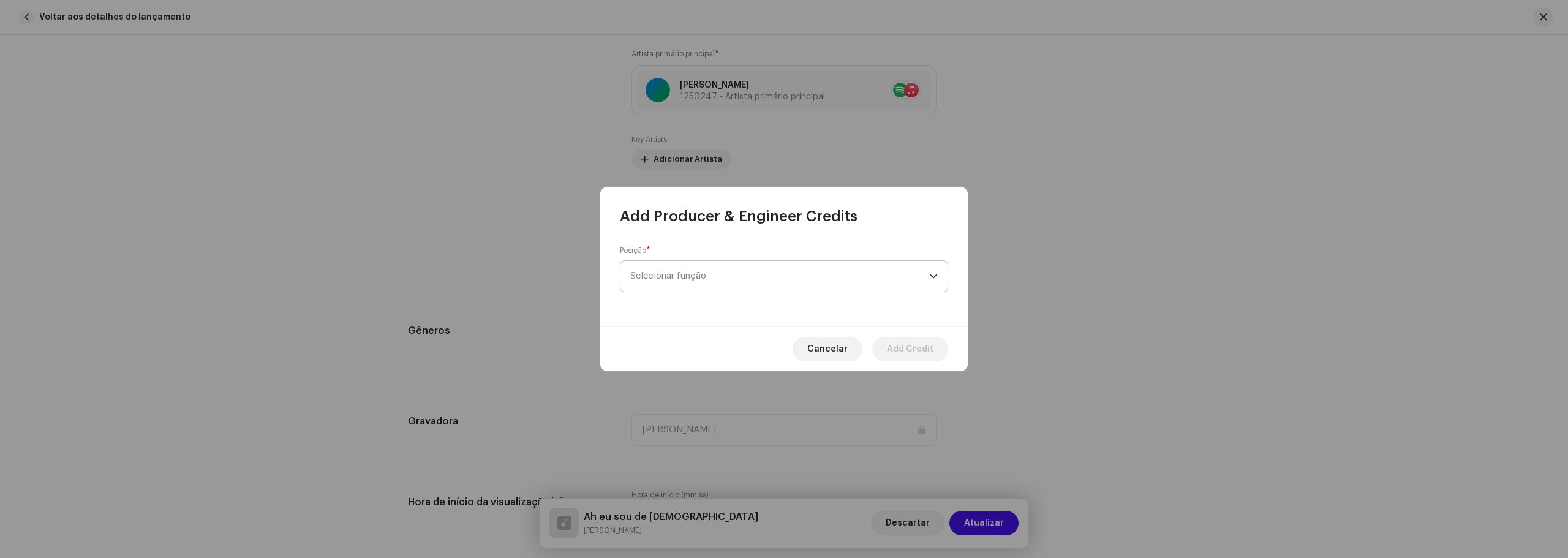
click at [675, 276] on span "Selecionar função" at bounding box center [780, 276] width 299 height 31
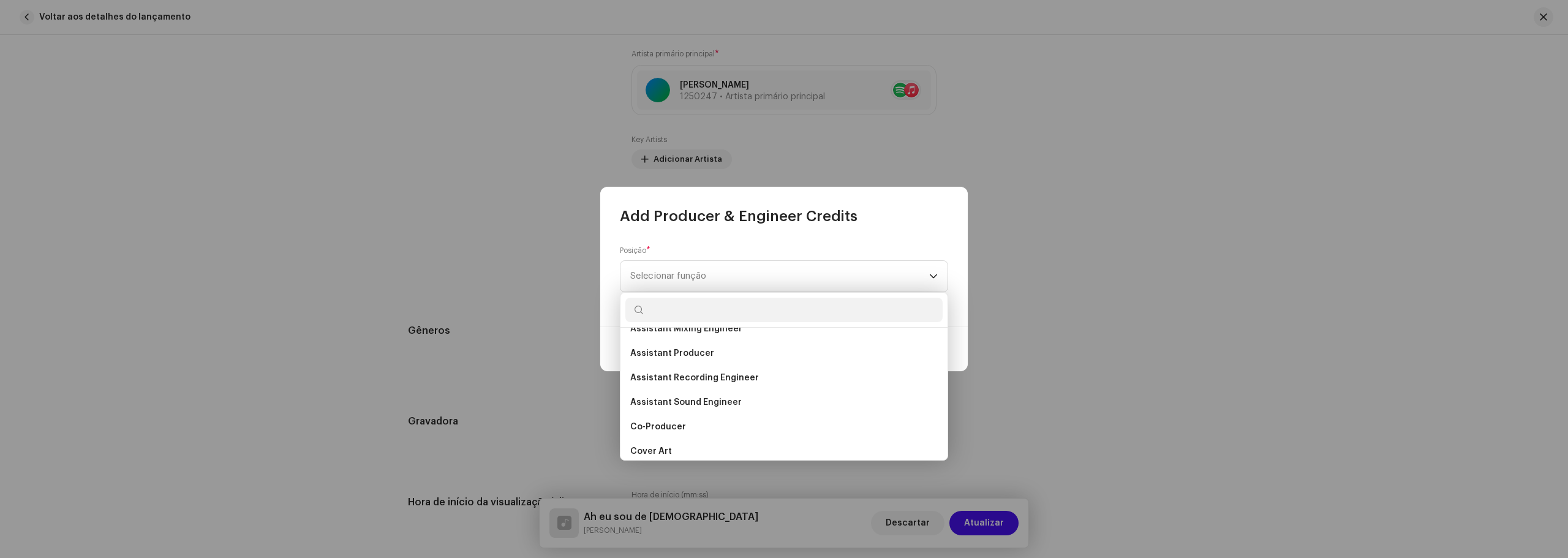
scroll to position [111, 0]
click at [655, 430] on span "Co-Producer" at bounding box center [658, 430] width 56 height 12
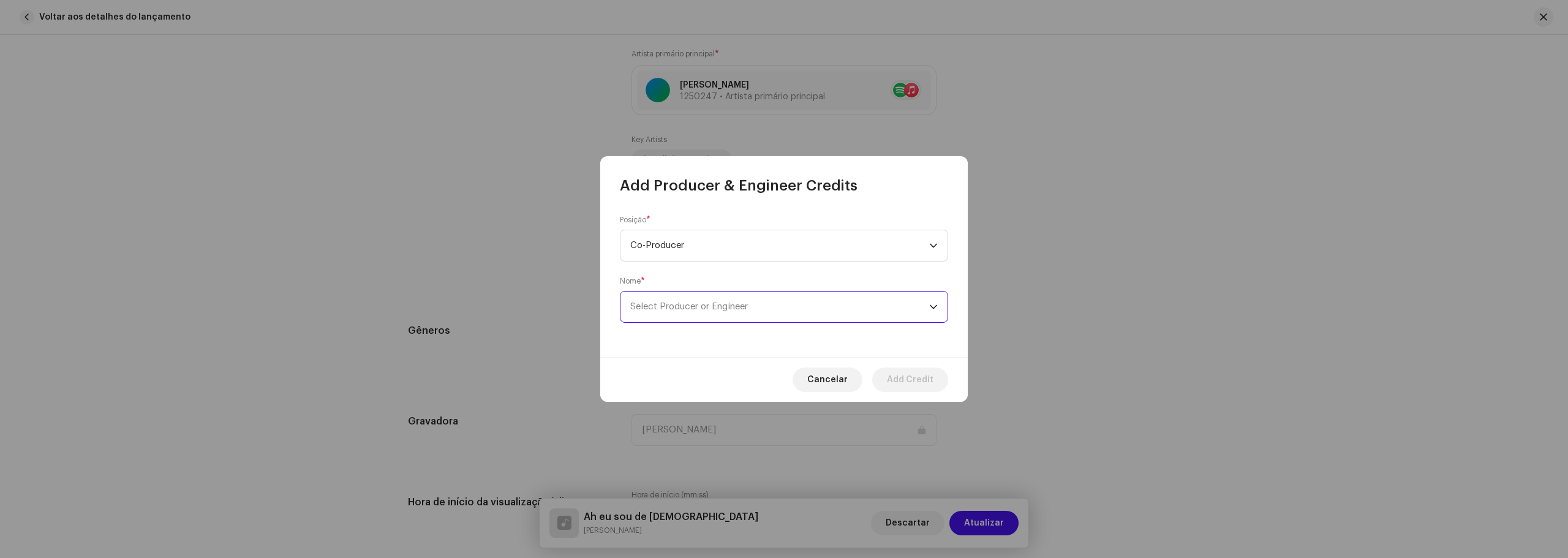
click at [712, 310] on span "Select Producer or Engineer" at bounding box center [689, 306] width 117 height 9
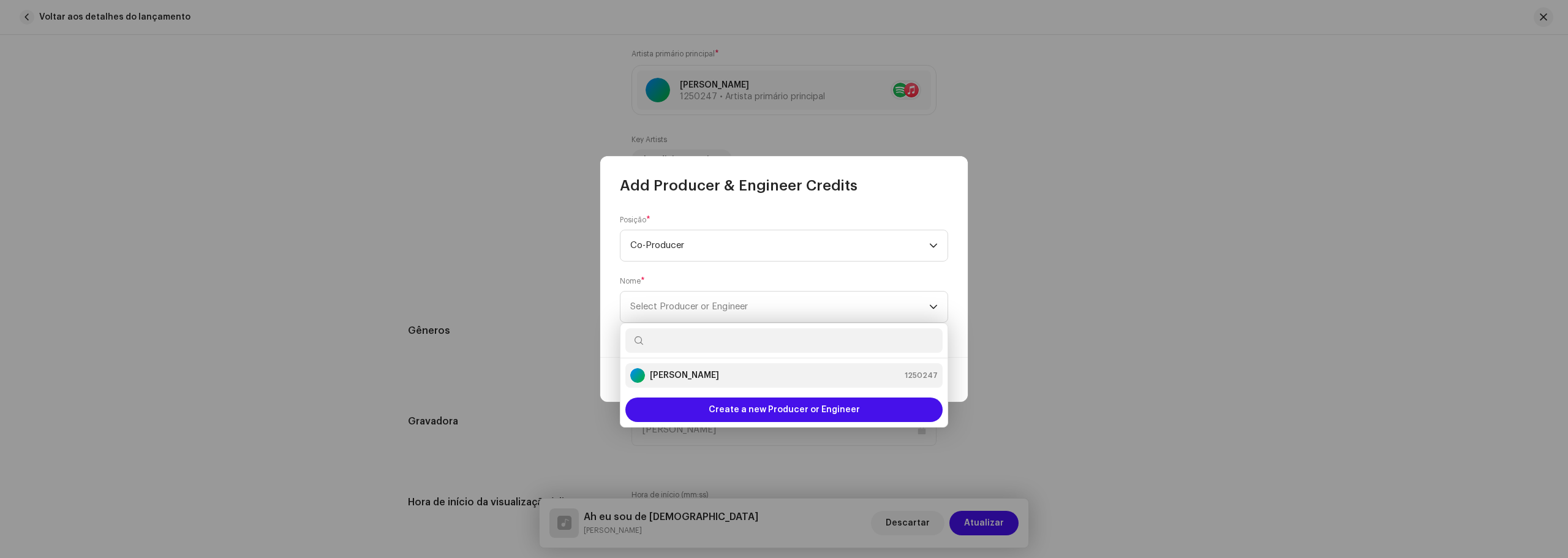
click at [686, 375] on strong "[PERSON_NAME]" at bounding box center [684, 375] width 69 height 12
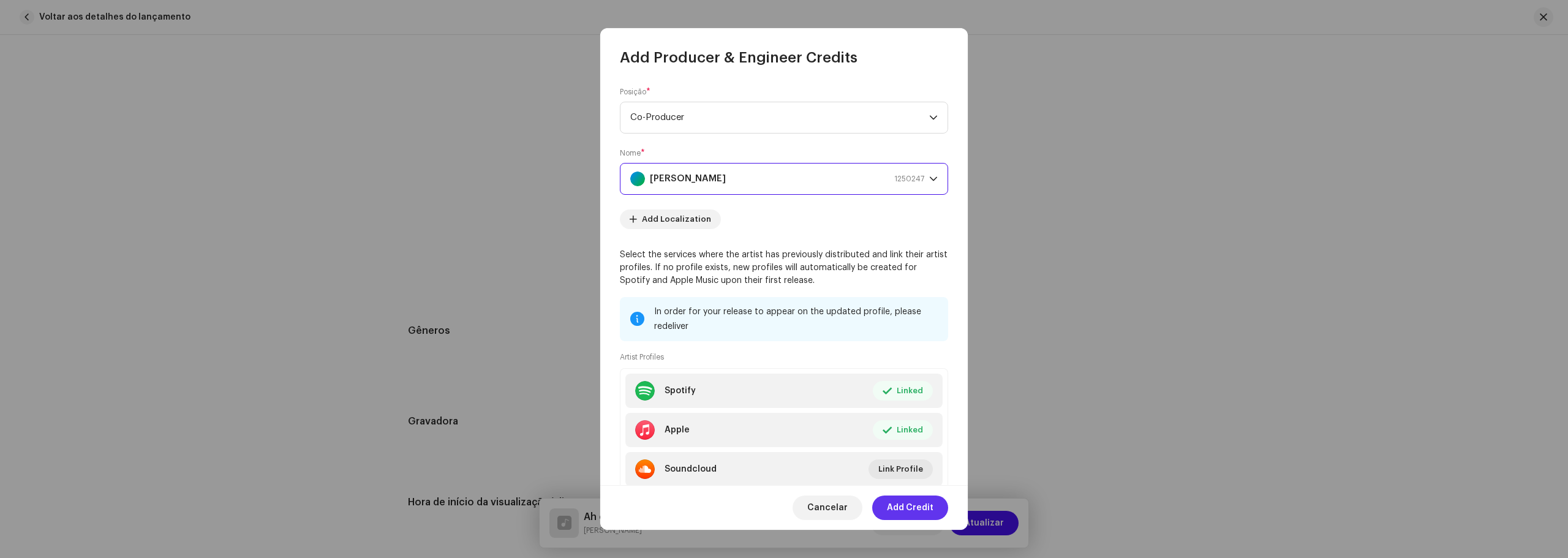
click at [923, 510] on span "Add Credit" at bounding box center [910, 508] width 46 height 25
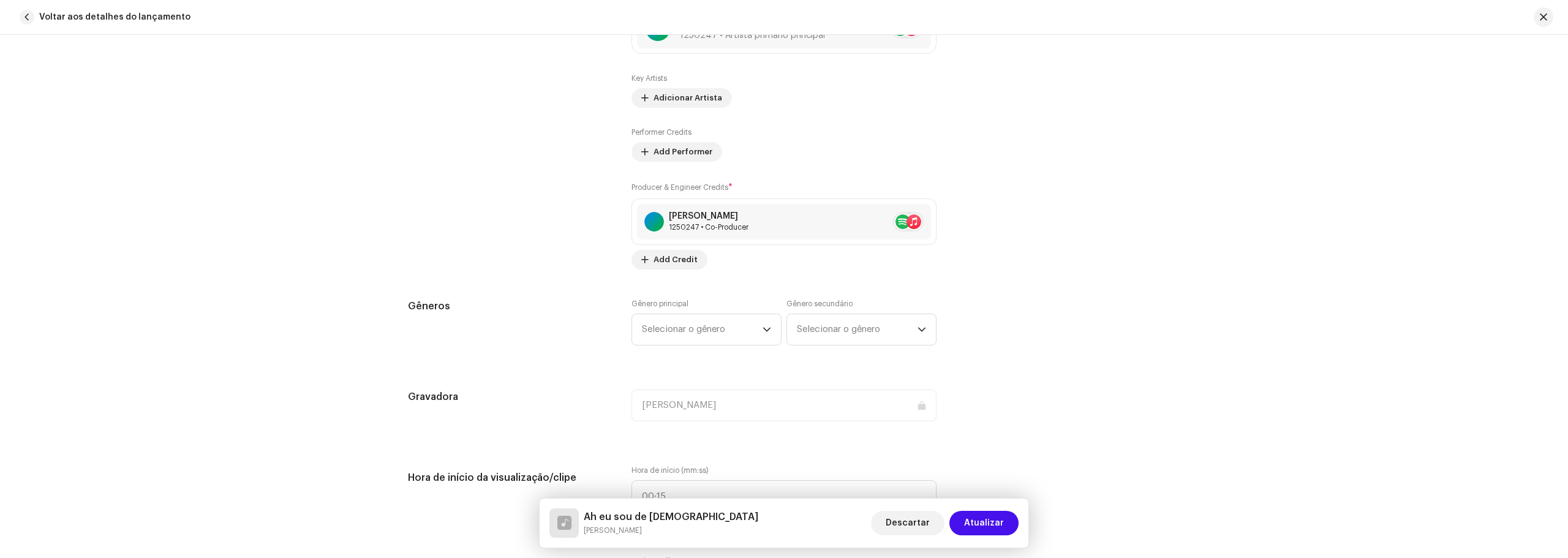
scroll to position [918, 0]
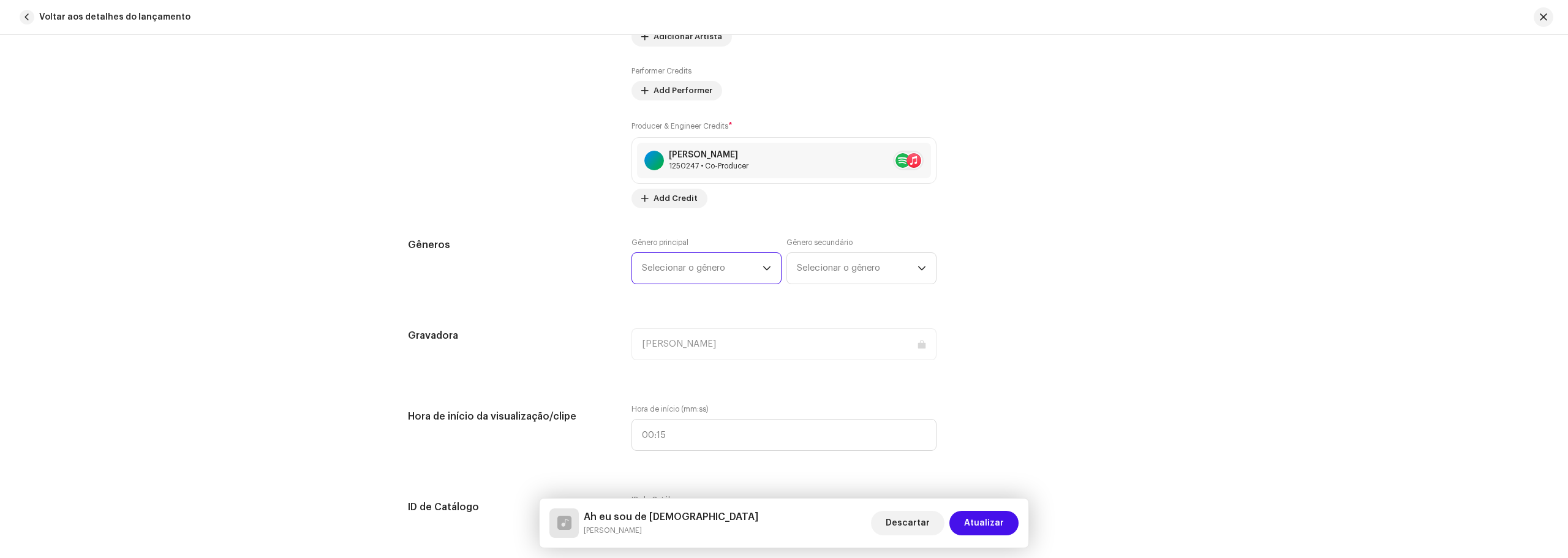
click at [732, 266] on span "Selecionar o gênero" at bounding box center [702, 268] width 121 height 31
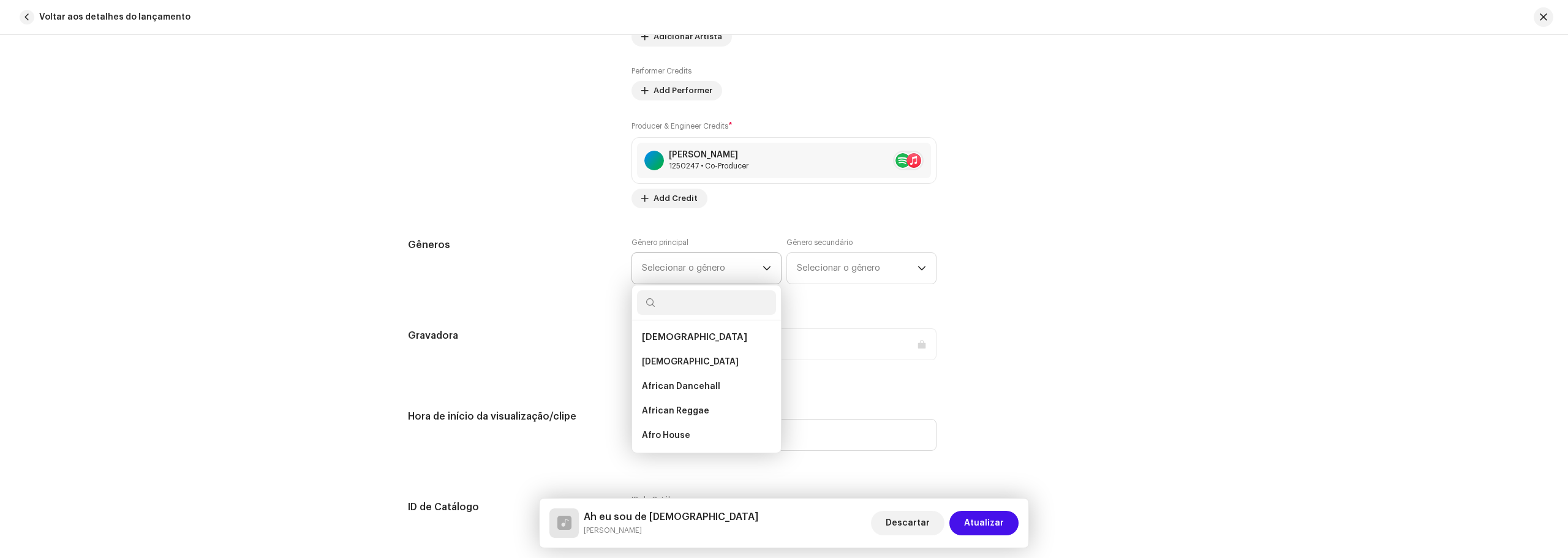
click at [682, 307] on input "text" at bounding box center [706, 302] width 139 height 25
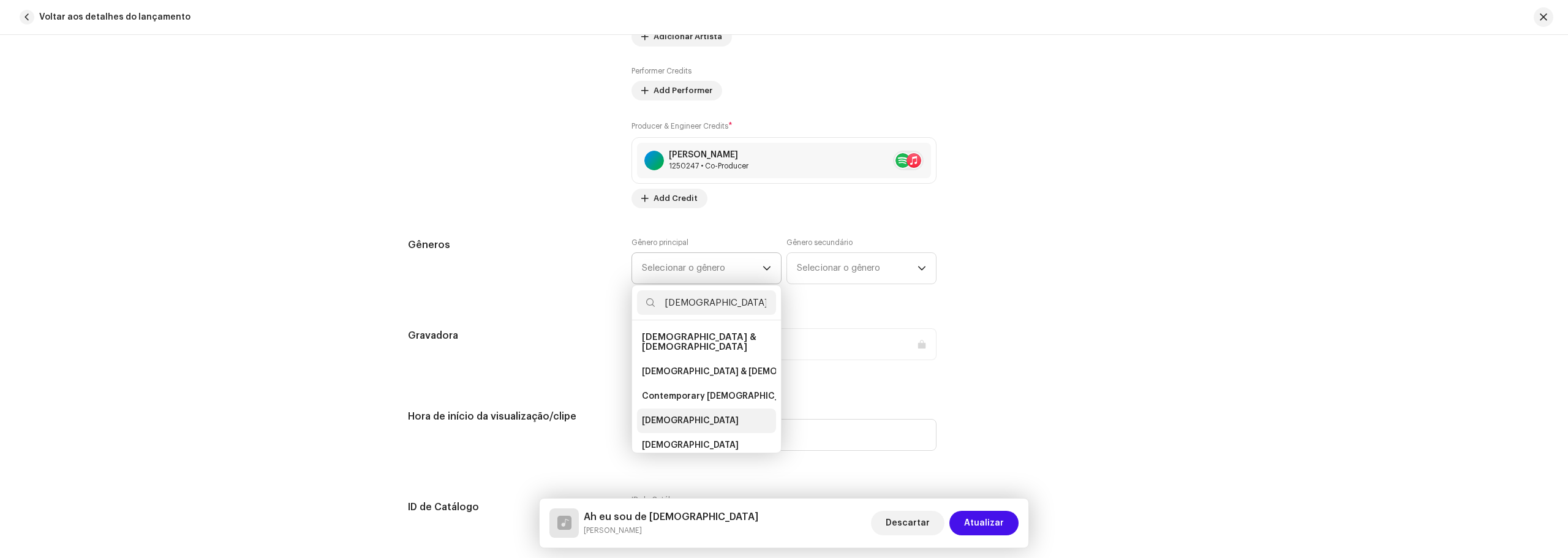
type input "[DEMOGRAPHIC_DATA]"
click at [655, 415] on span "[DEMOGRAPHIC_DATA]" at bounding box center [691, 421] width 97 height 12
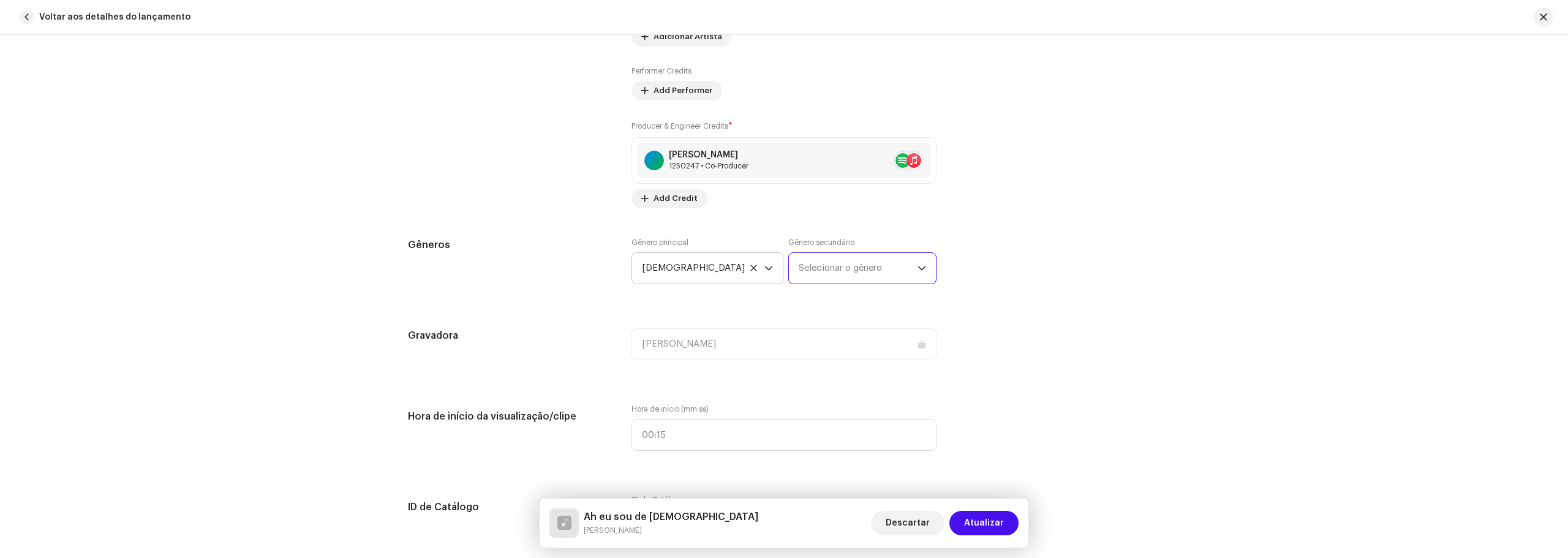
click at [884, 265] on span "Selecionar o gênero" at bounding box center [858, 268] width 119 height 31
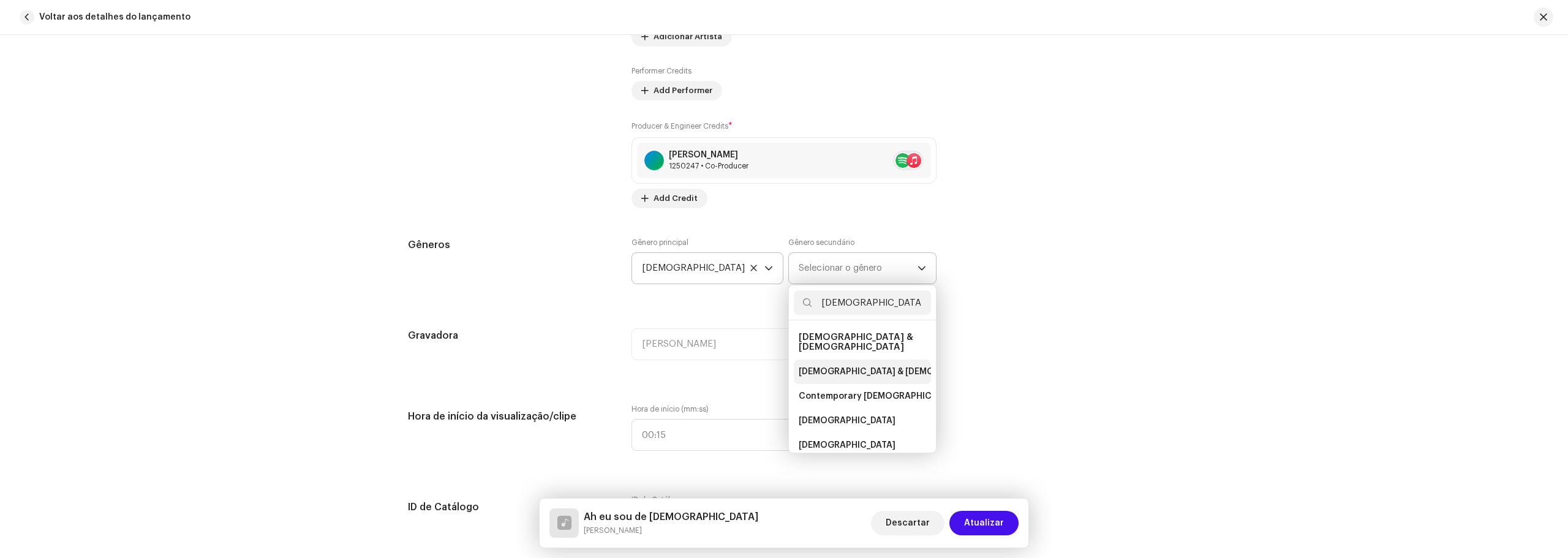
type input "[DEMOGRAPHIC_DATA]"
click at [843, 366] on span "[DEMOGRAPHIC_DATA] & [DEMOGRAPHIC_DATA]" at bounding box center [900, 372] width 203 height 12
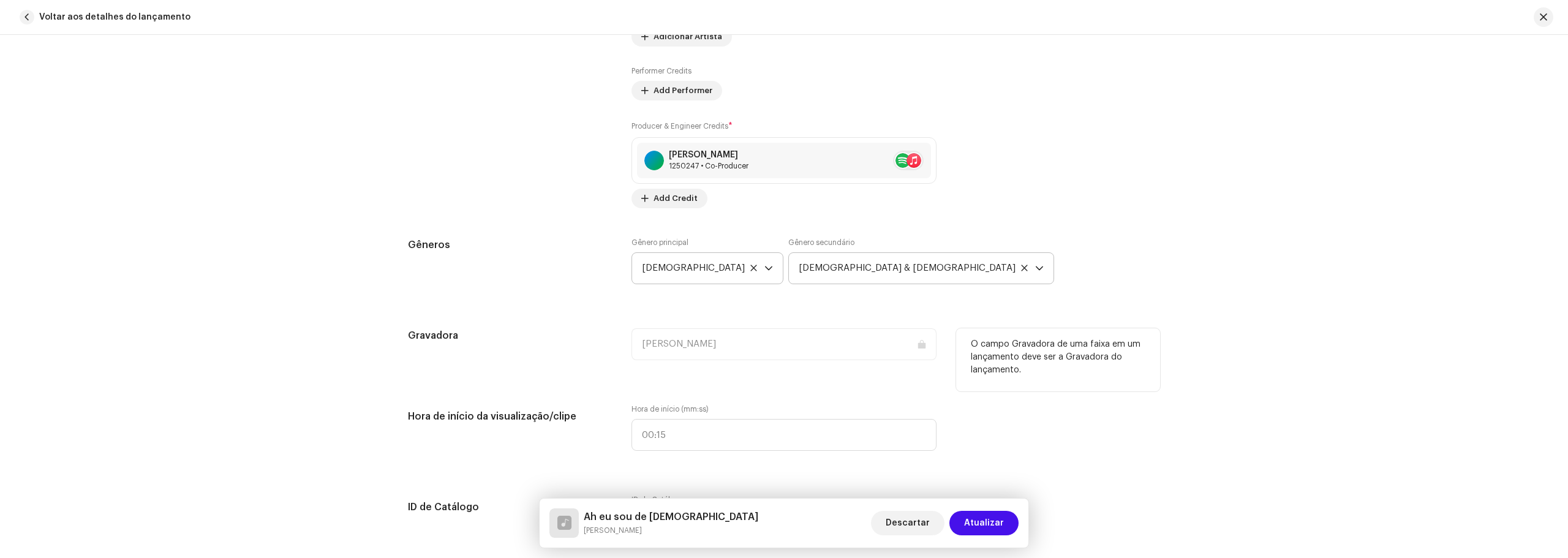
click at [768, 346] on div "[PERSON_NAME]" at bounding box center [783, 344] width 305 height 32
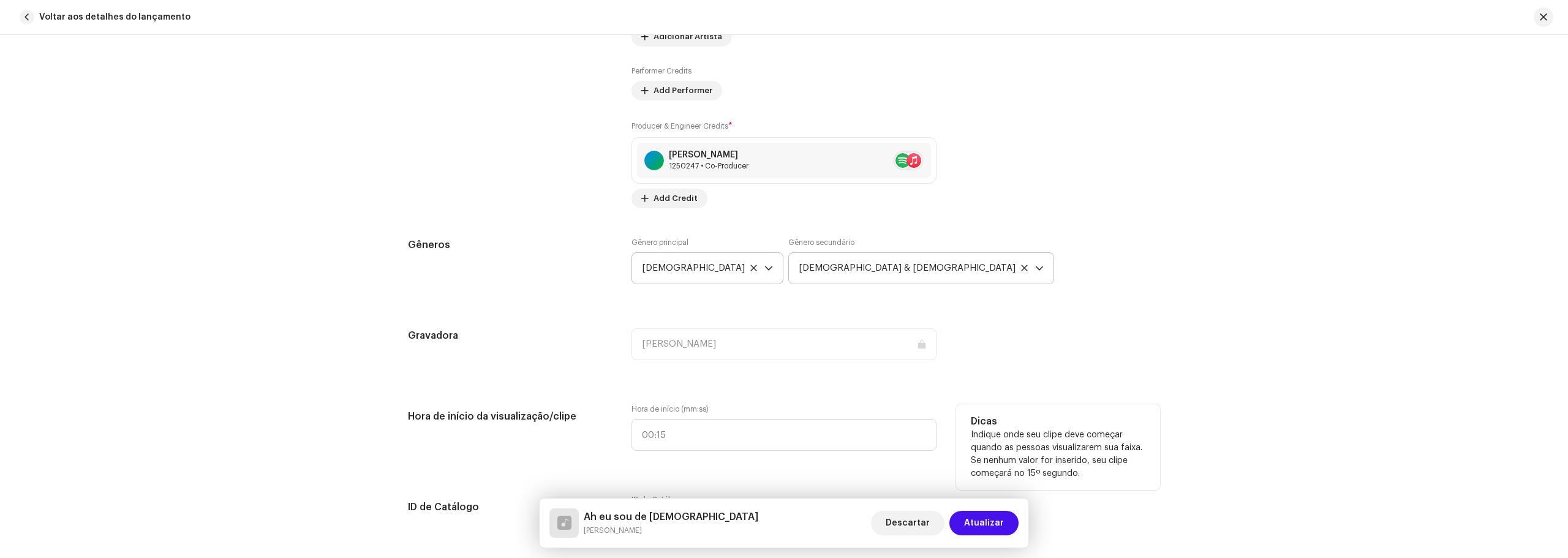
click at [713, 409] on label "Hora de início (mm:ss)" at bounding box center [783, 409] width 305 height 10
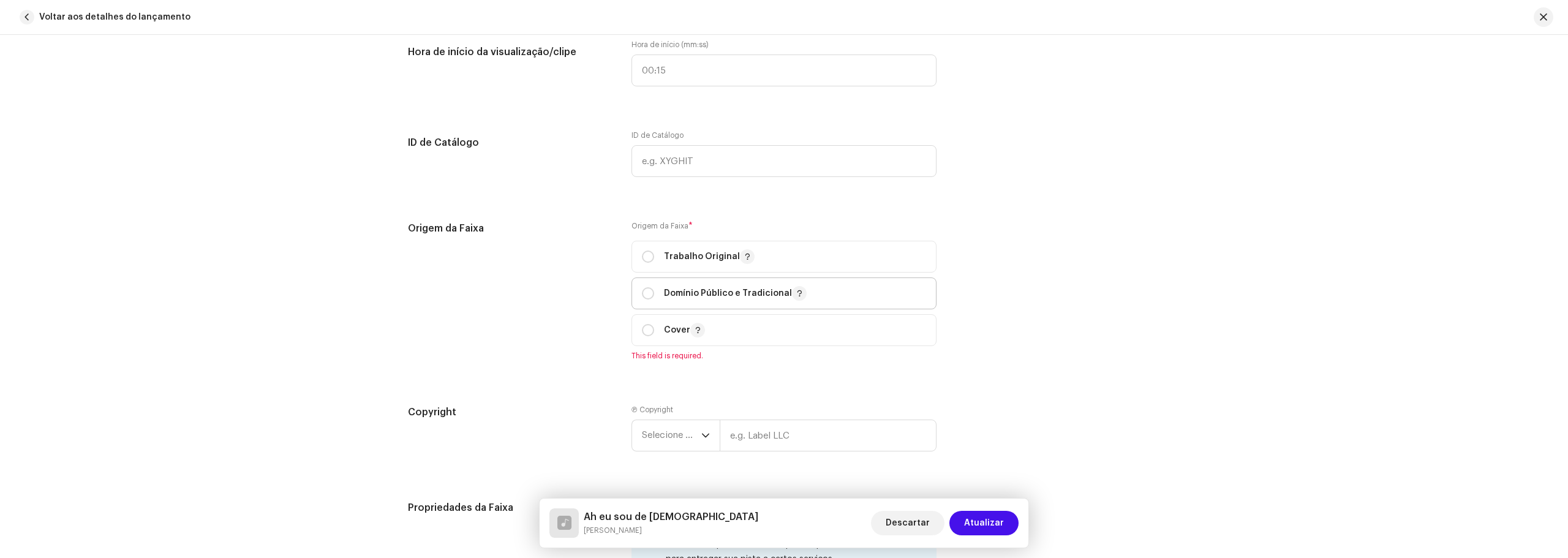
scroll to position [1286, 0]
click at [649, 250] on input "radio" at bounding box center [648, 254] width 12 height 12
radio input "true"
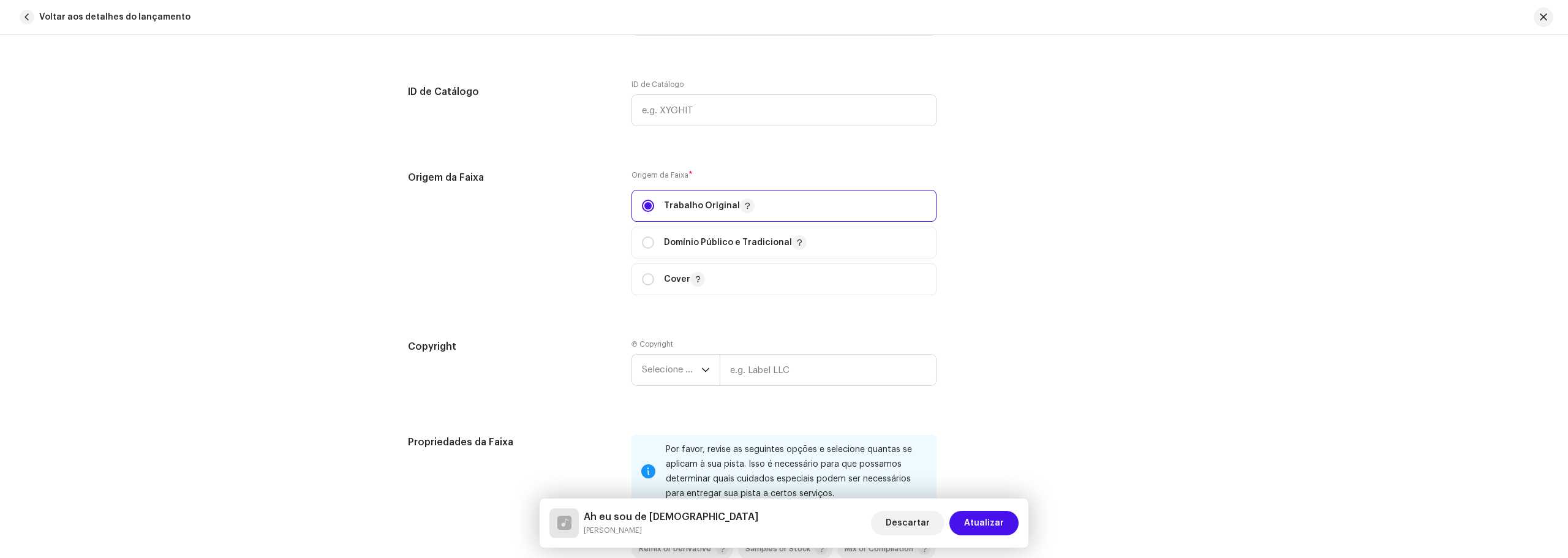
scroll to position [1469, 0]
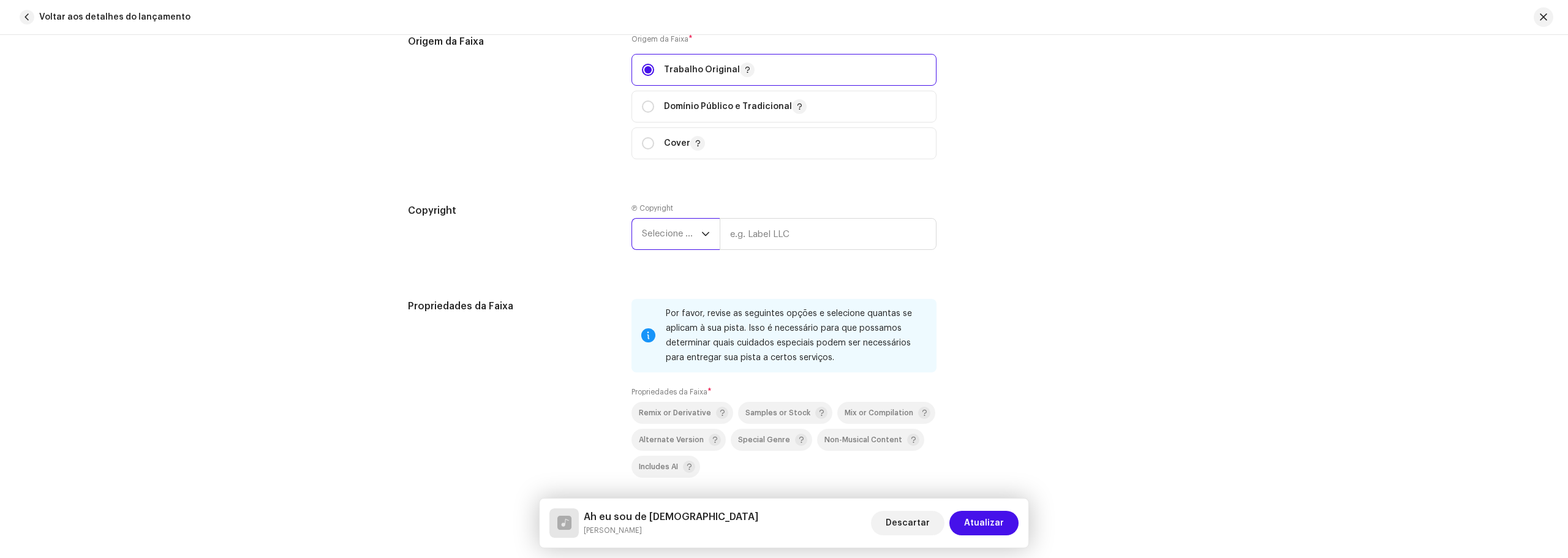
click at [651, 237] on span "Selecione o ano" at bounding box center [671, 233] width 59 height 31
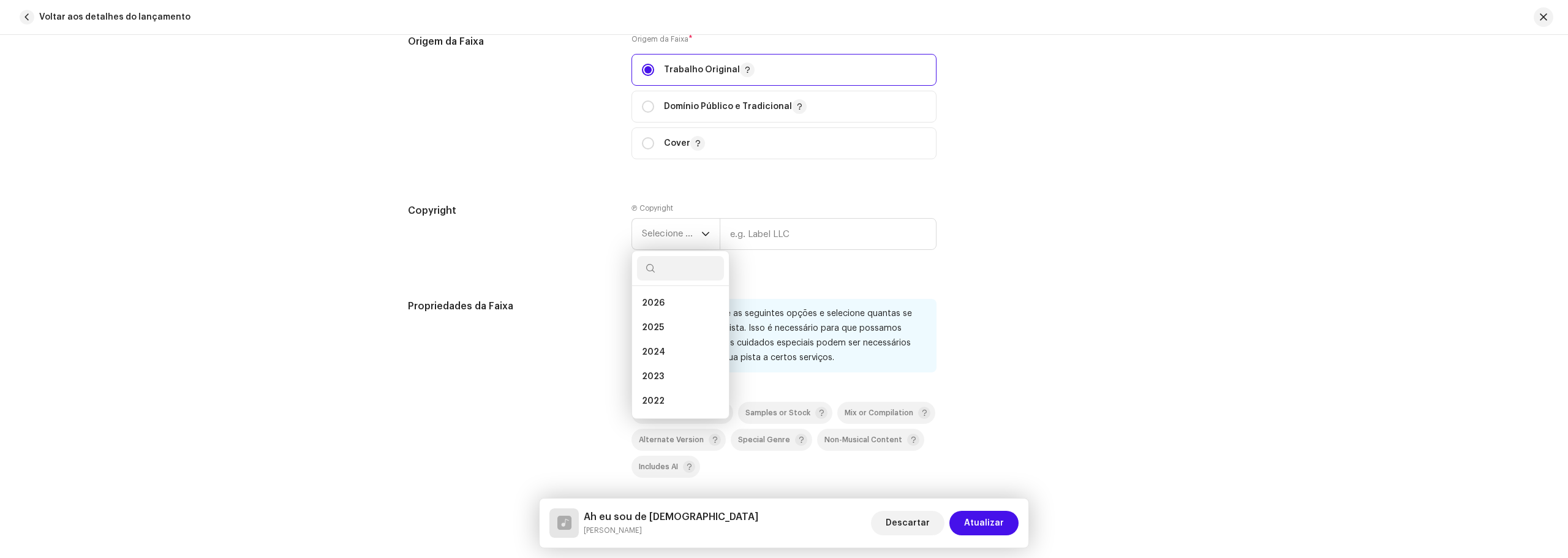
drag, startPoint x: 645, startPoint y: 329, endPoint x: 697, endPoint y: 284, distance: 68.8
click at [647, 329] on span "2025" at bounding box center [653, 327] width 22 height 12
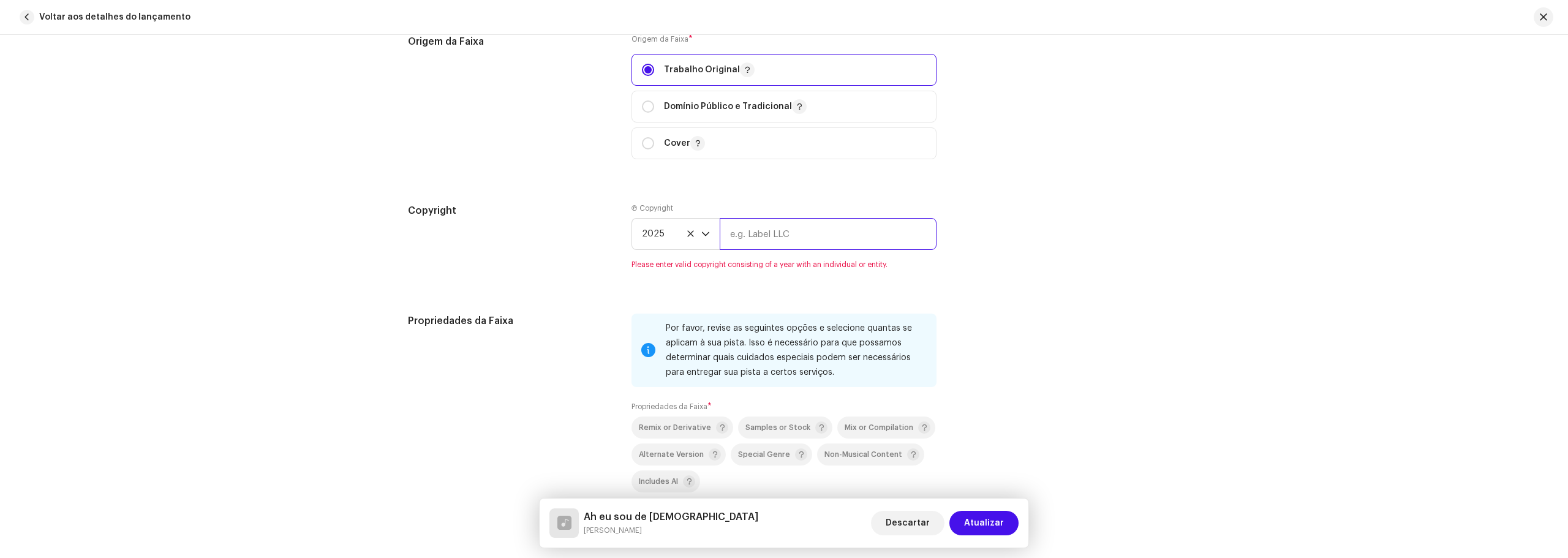
click at [757, 236] on input "text" at bounding box center [828, 234] width 217 height 32
type input "[PERSON_NAME]"
click at [1008, 380] on div "Propriedades da Faixa Por favor, revise as seguintes opções e selecione quantas…" at bounding box center [784, 435] width 752 height 241
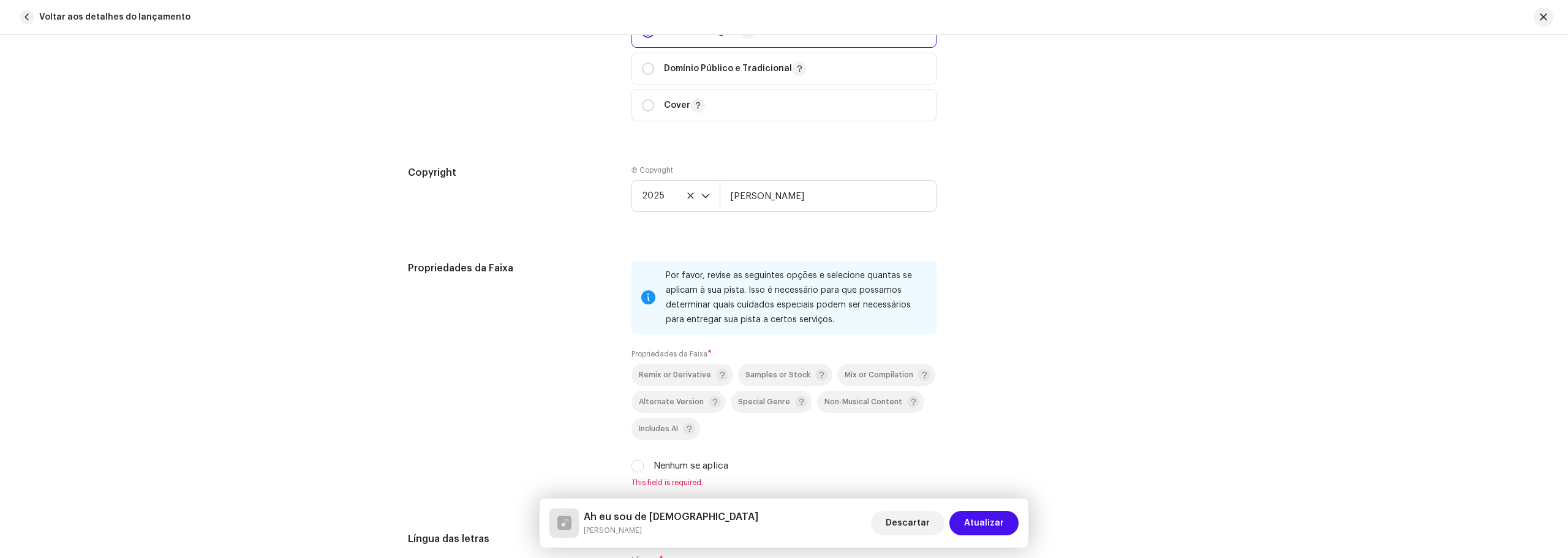
scroll to position [1776, 0]
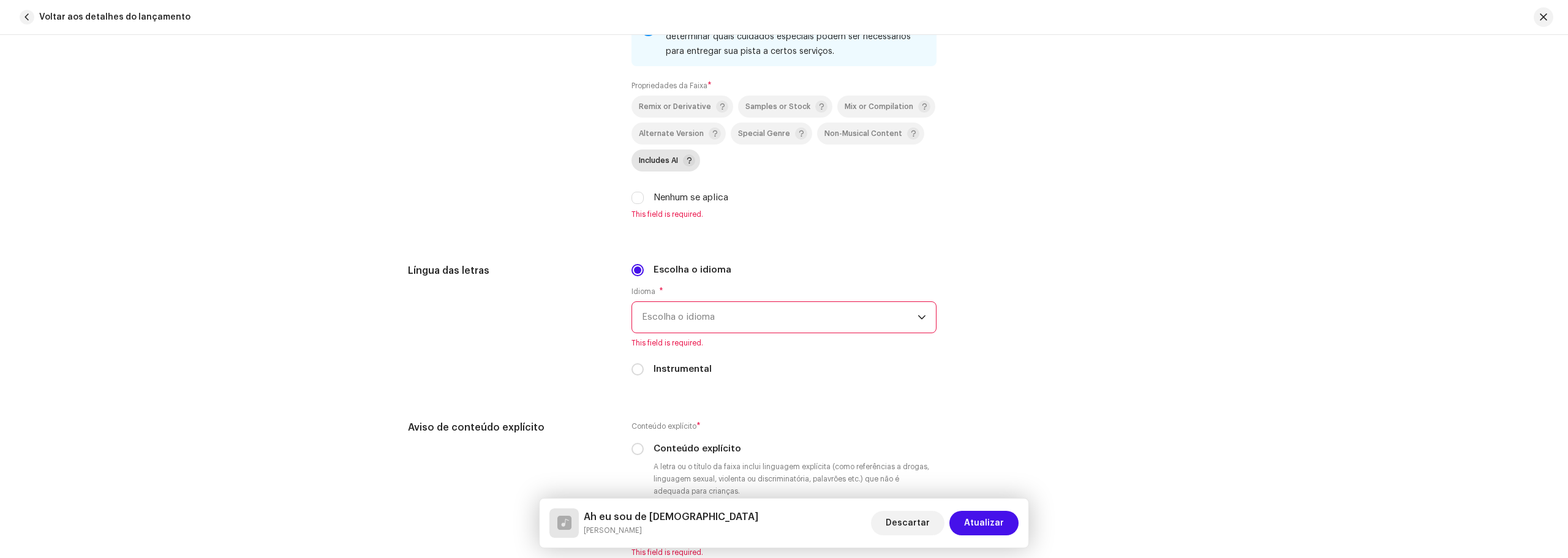
click at [641, 152] on p-togglebutton "Includes AI" at bounding box center [665, 160] width 69 height 22
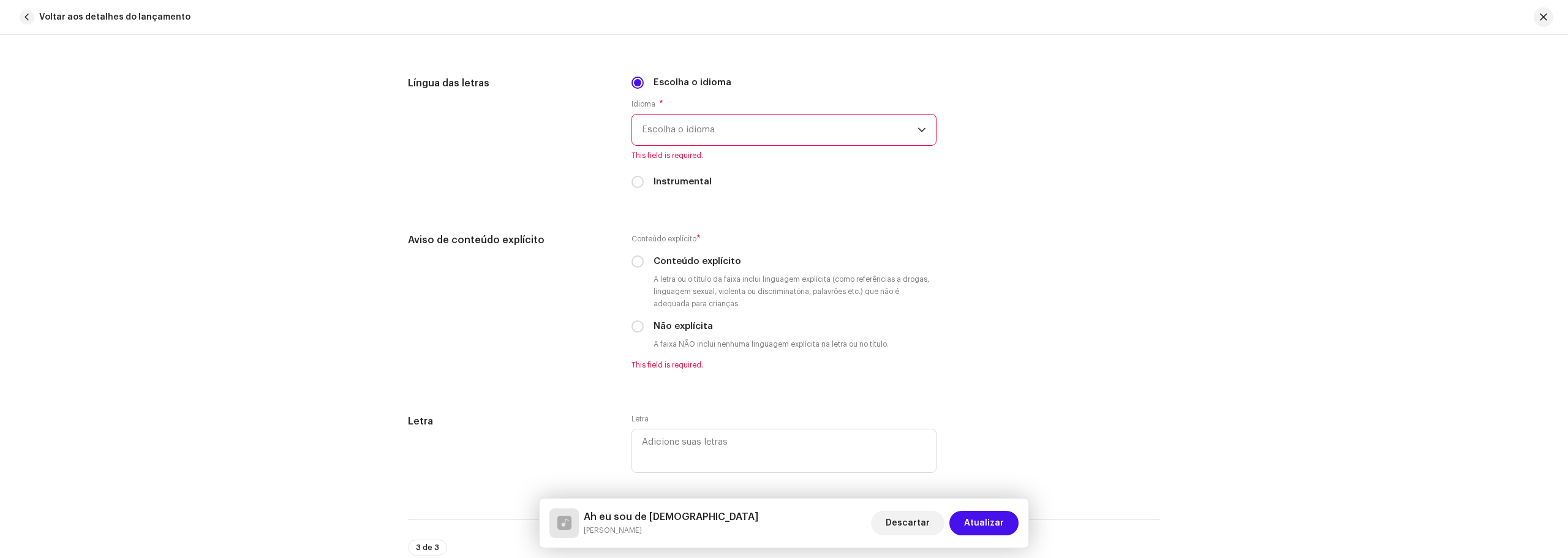
scroll to position [1959, 0]
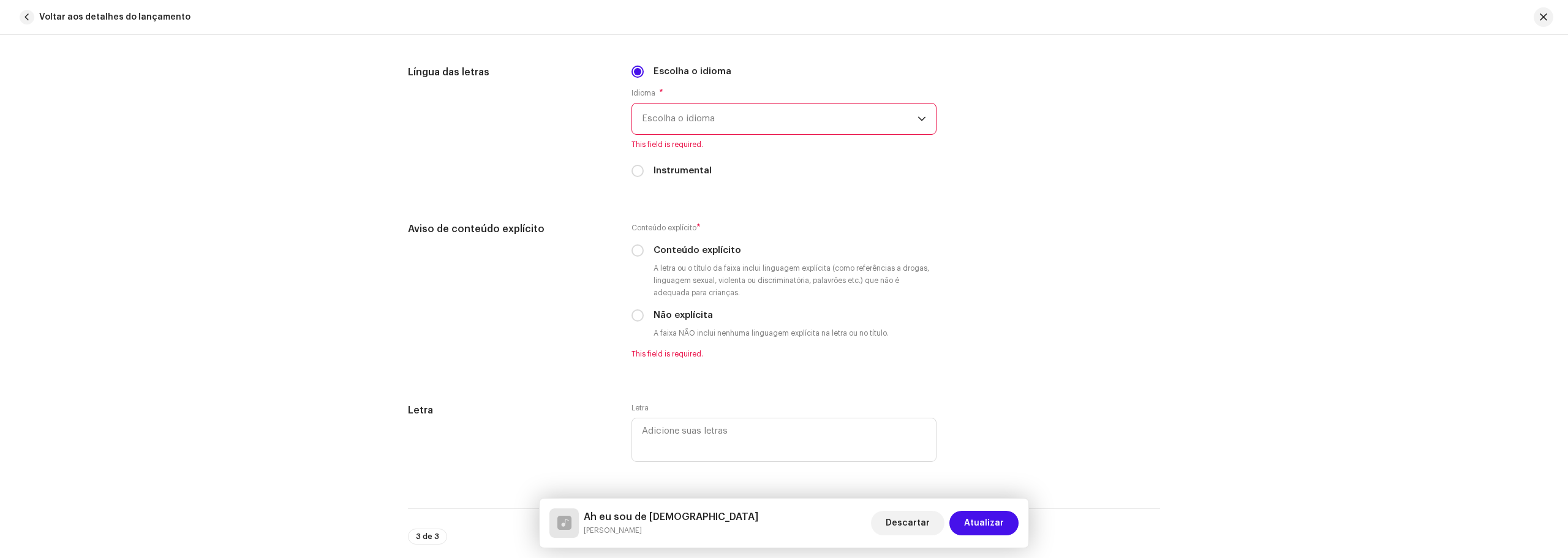
click at [698, 115] on span "Escolha o idioma" at bounding box center [780, 119] width 276 height 31
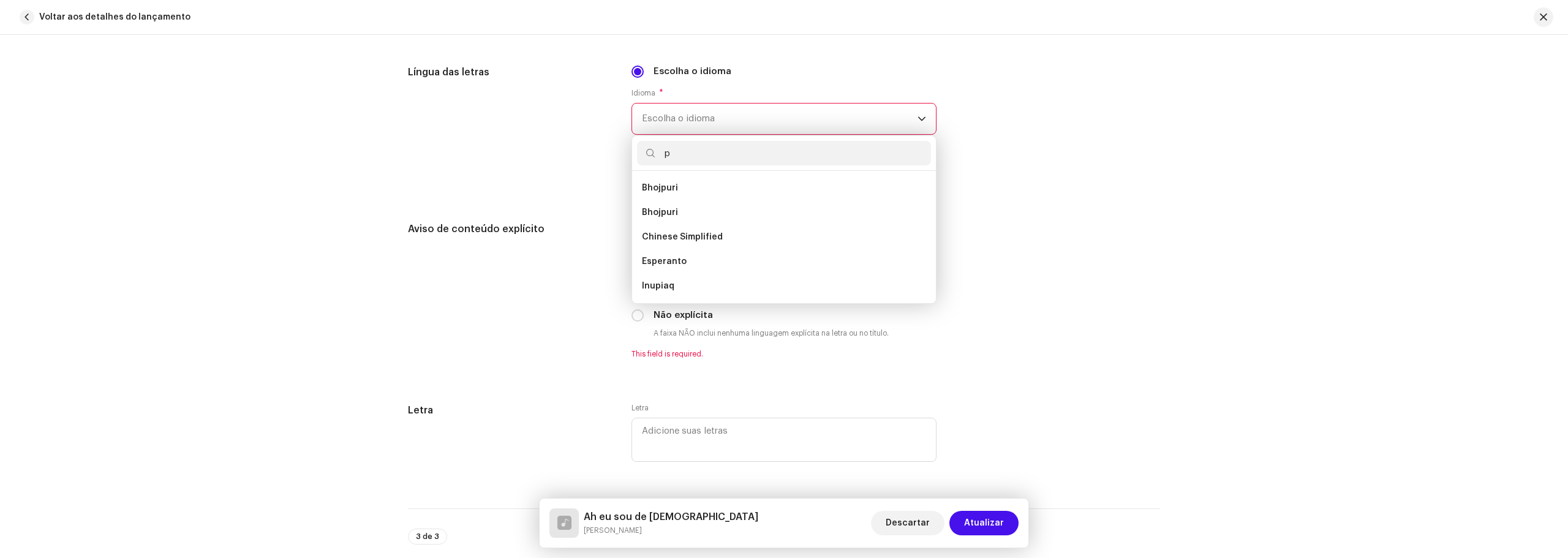
scroll to position [0, 0]
type input "portu"
click at [684, 195] on li "Portuguese" at bounding box center [783, 188] width 294 height 25
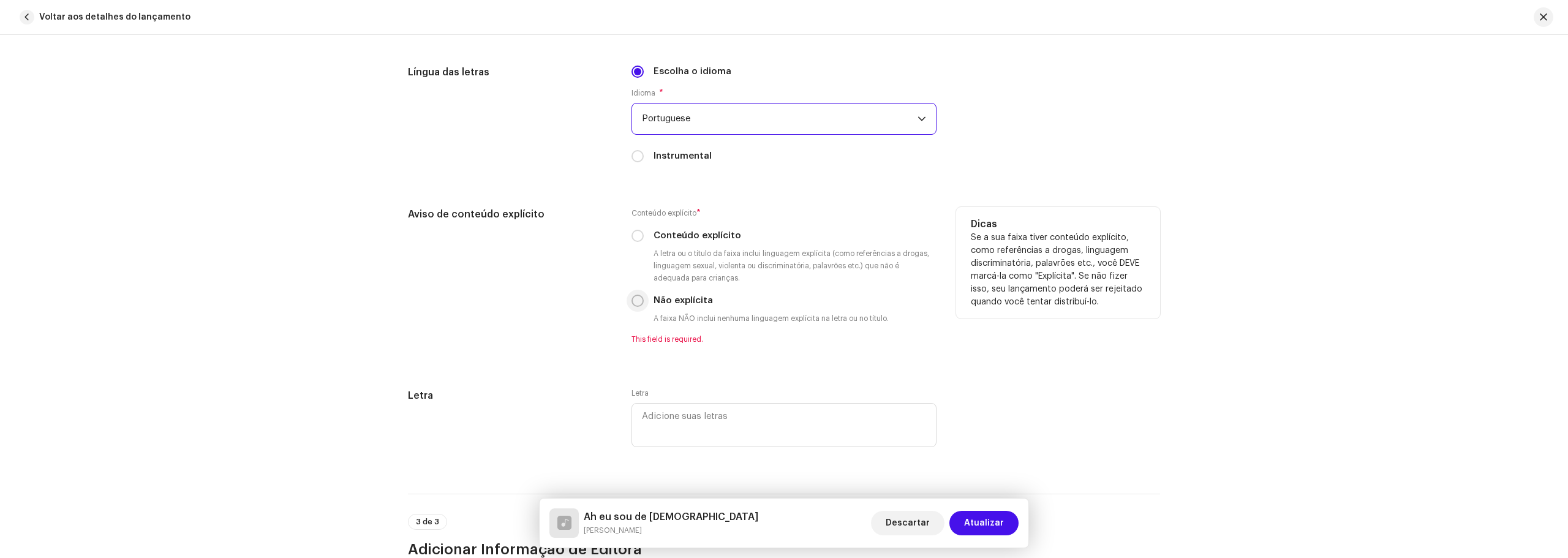
click at [636, 304] on input "Não explícita" at bounding box center [637, 301] width 12 height 12
radio input "true"
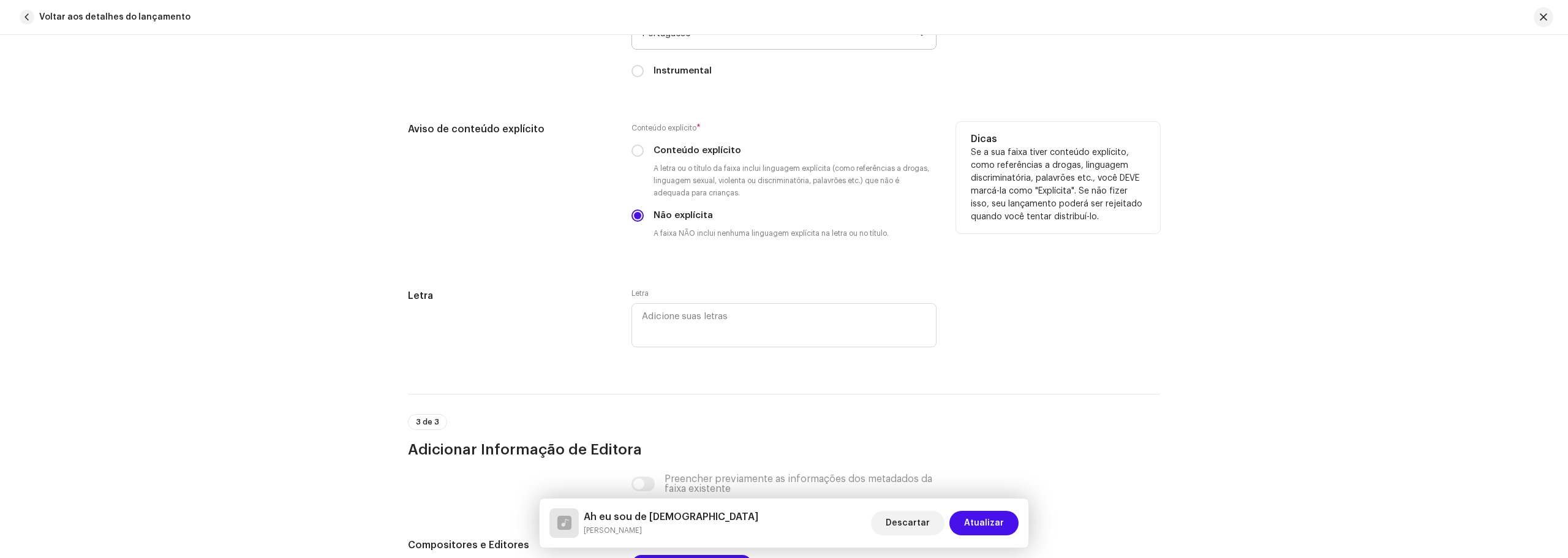
scroll to position [2143, 0]
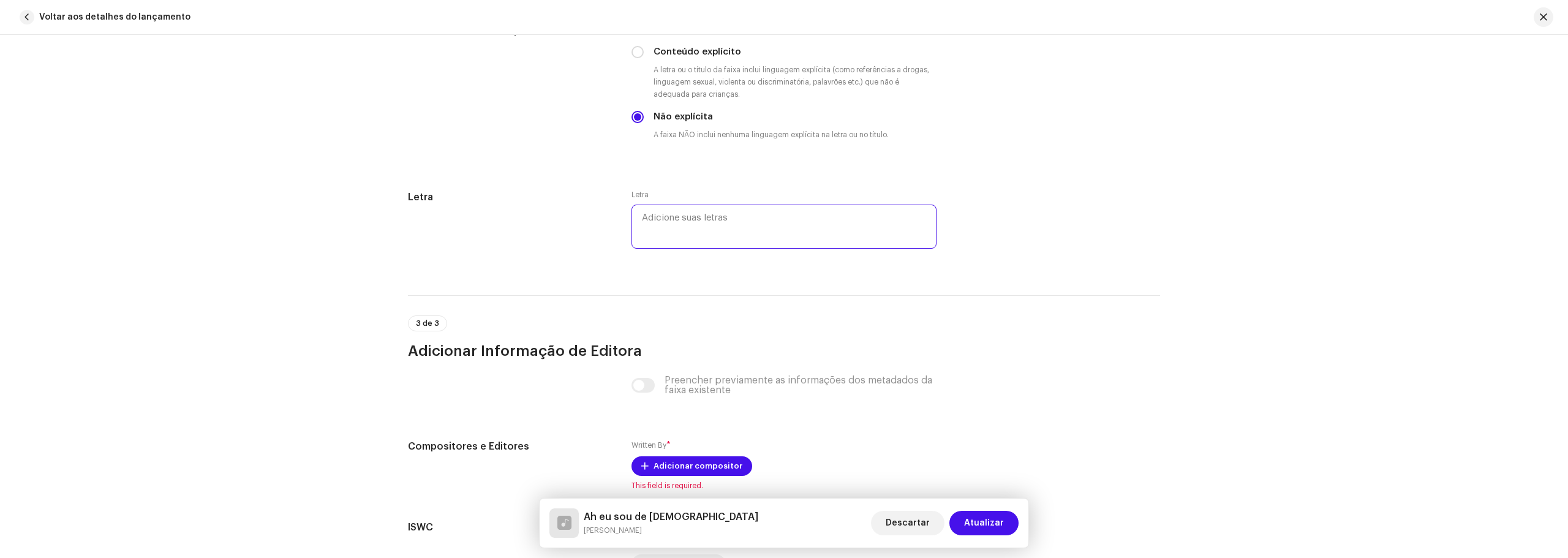
click at [727, 207] on textarea at bounding box center [783, 226] width 305 height 44
click at [685, 219] on textarea at bounding box center [783, 226] width 305 height 44
paste textarea "[Lorem] (Ip-do) (Sit-ame-con-adi-elit) (Sedd) [Eiusm 0] Te incididun utl e Dolo…"
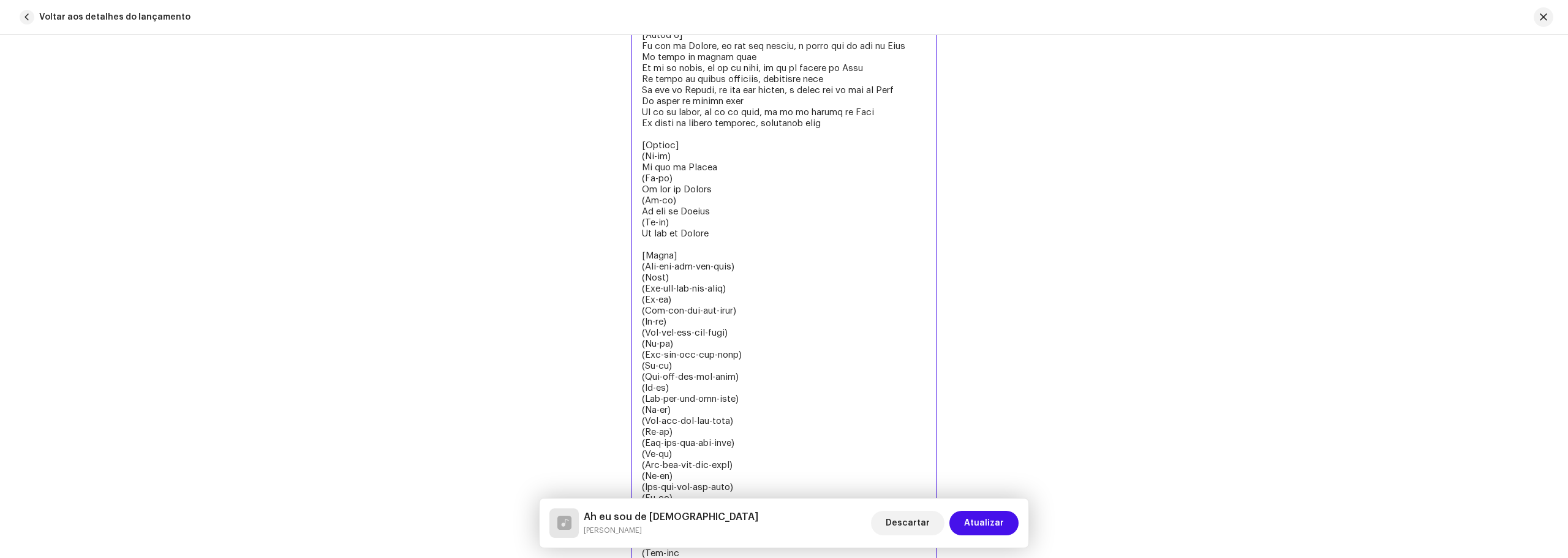
drag, startPoint x: 715, startPoint y: 163, endPoint x: 620, endPoint y: 161, distance: 95.0
click at [624, 154] on div "Letra Letra" at bounding box center [784, 9] width 752 height 1149
type textarea "[Lorem] (Ip-do) (Sit-ame-con-adi-elit) (Sedd) [Eiusm 0] Te incididun utl e Dolo…"
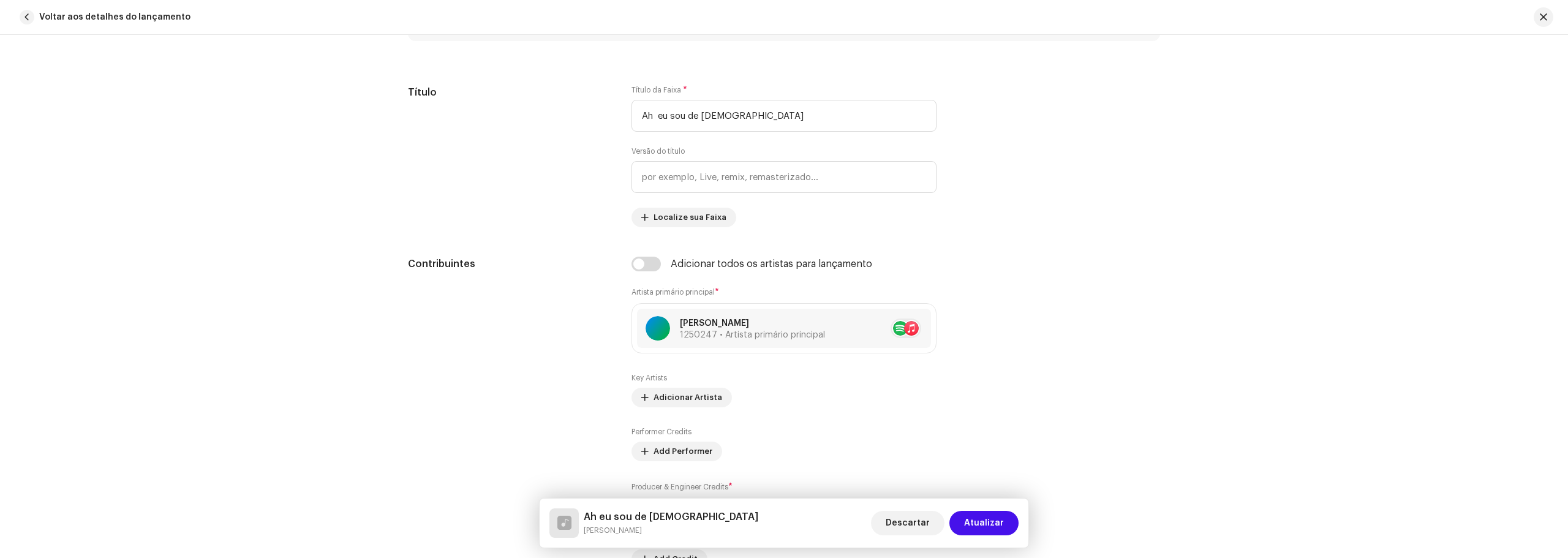
scroll to position [379, 0]
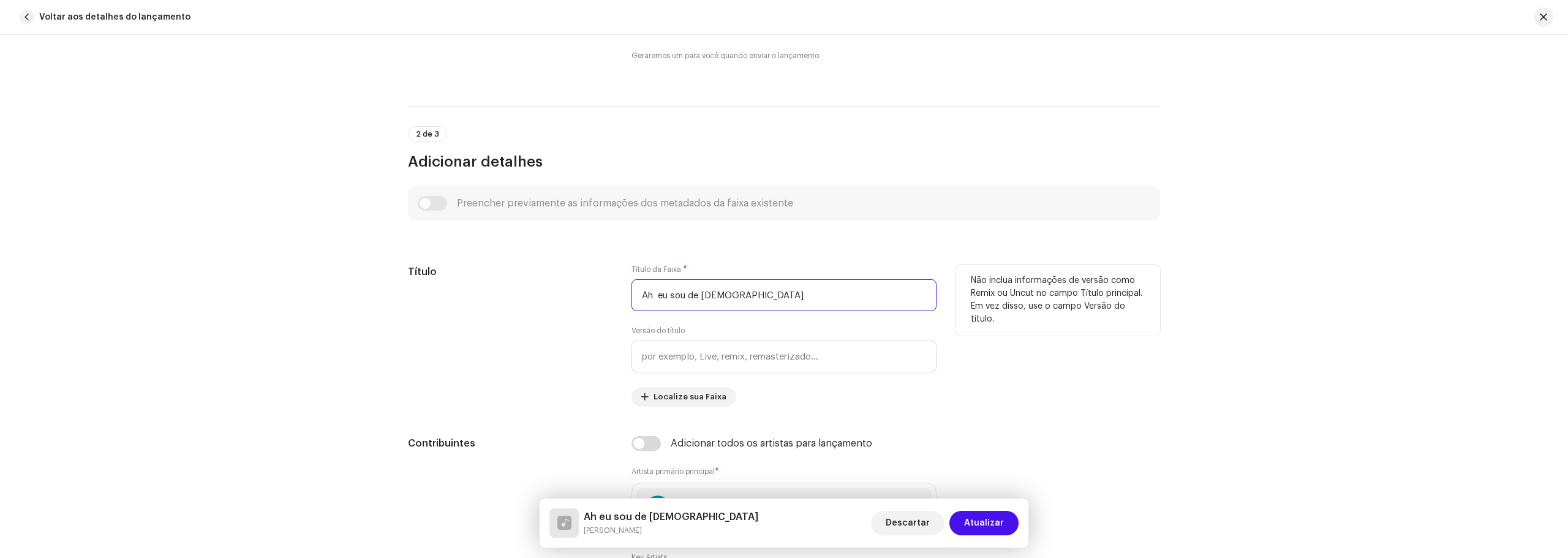
drag, startPoint x: 758, startPoint y: 294, endPoint x: 554, endPoint y: 323, distance: 206.1
click at [554, 323] on div "Título Título da Faixa * Ah eu sou de [DEMOGRAPHIC_DATA] Versão do título Local…" at bounding box center [784, 336] width 752 height 142
paste input "(Ha-ha) E"
click at [670, 295] on input "(Ha-ha) Eu sou de [DEMOGRAPHIC_DATA]" at bounding box center [783, 295] width 305 height 32
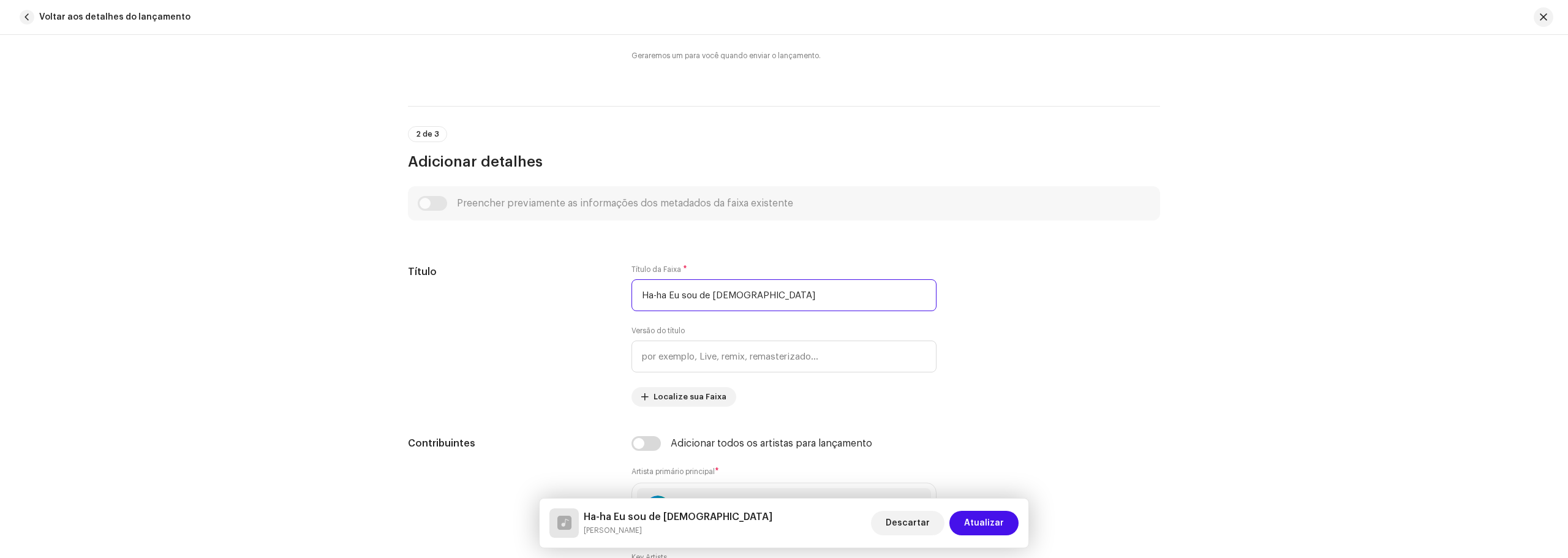
type input "Ha-ha Eu sou de [DEMOGRAPHIC_DATA]"
click at [1288, 242] on div "Detalhes da faixa Complete o seguinte para finalizar sua faixa. 1 de 3 Adiciona…" at bounding box center [784, 296] width 1568 height 523
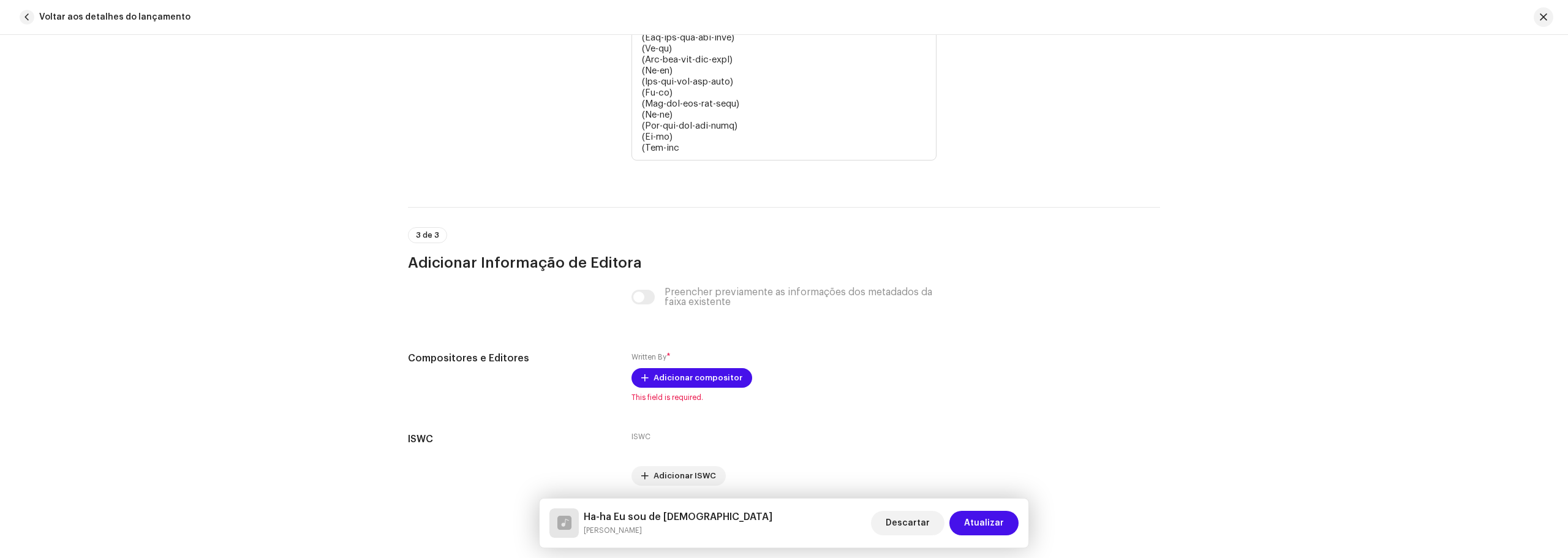
scroll to position [3349, 0]
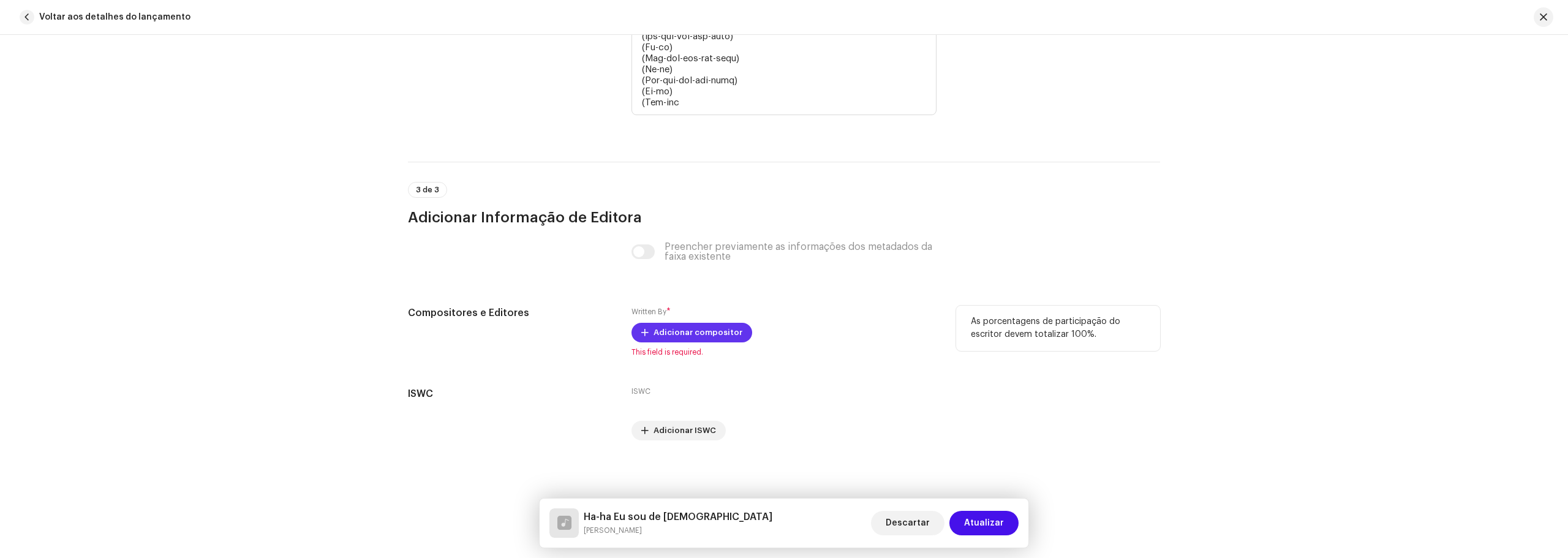
click at [716, 333] on span "Adicionar compositor" at bounding box center [698, 332] width 89 height 25
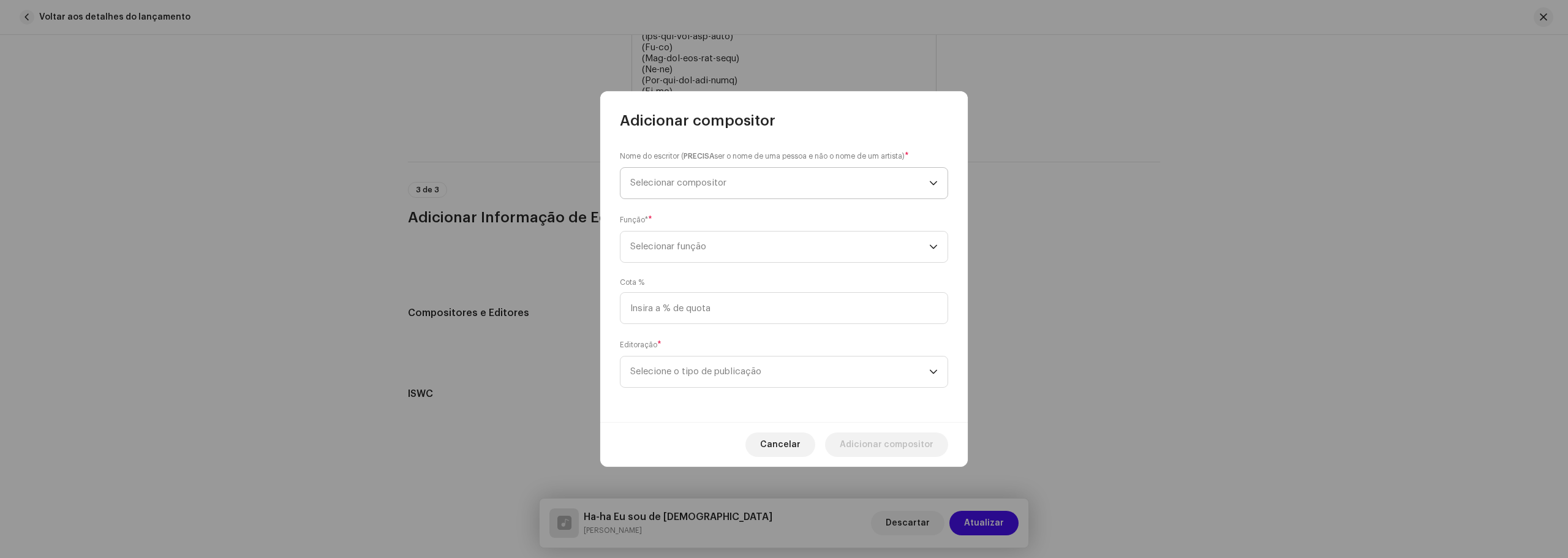
click at [689, 175] on span "Selecionar compositor" at bounding box center [780, 183] width 299 height 31
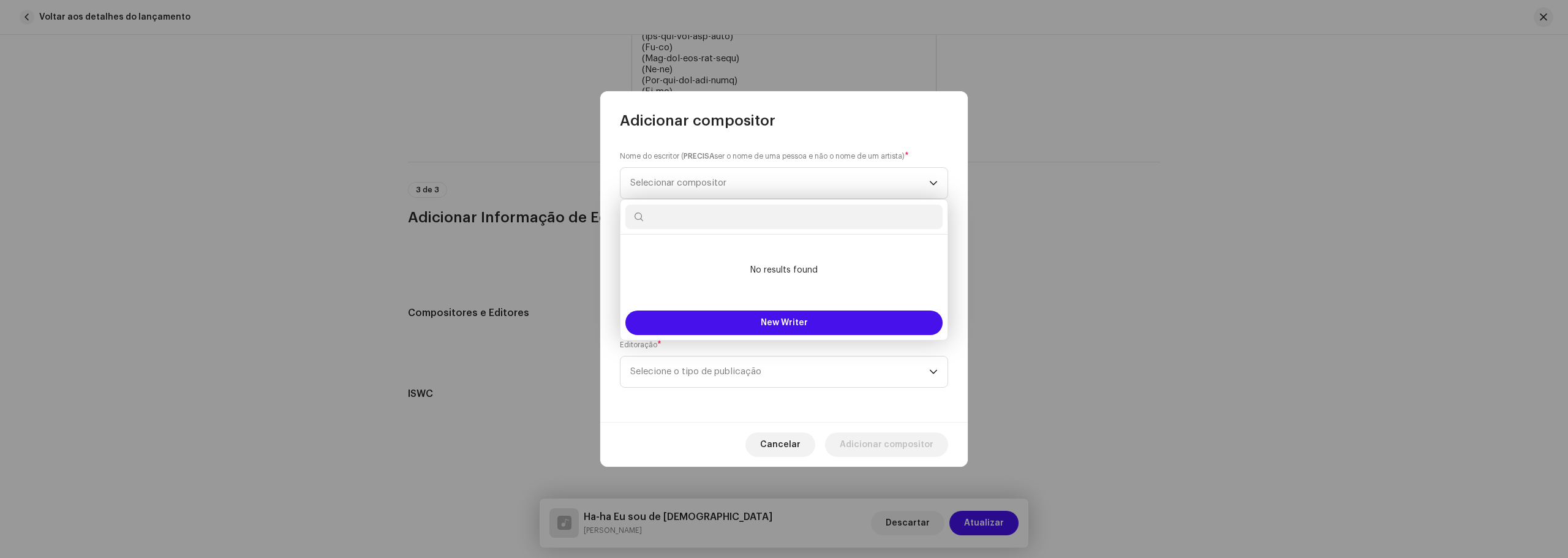
click at [701, 217] on input "text" at bounding box center [783, 217] width 317 height 25
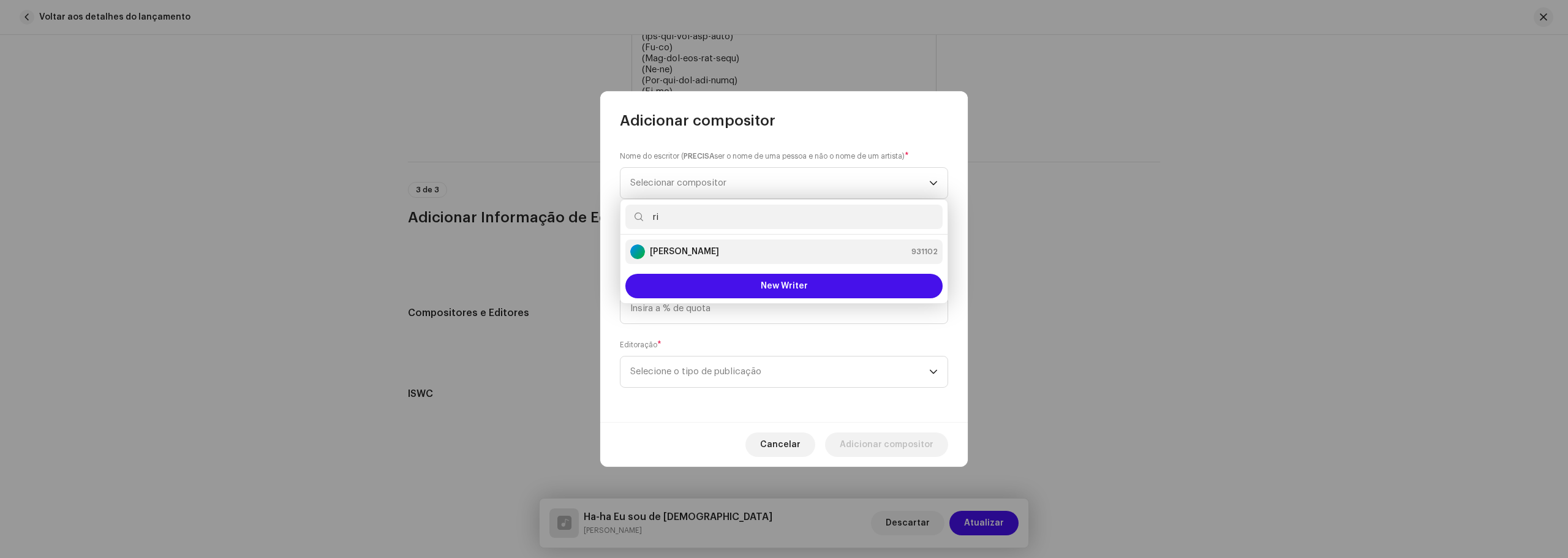
type input "ri"
click at [688, 252] on strong "[PERSON_NAME]" at bounding box center [684, 252] width 69 height 12
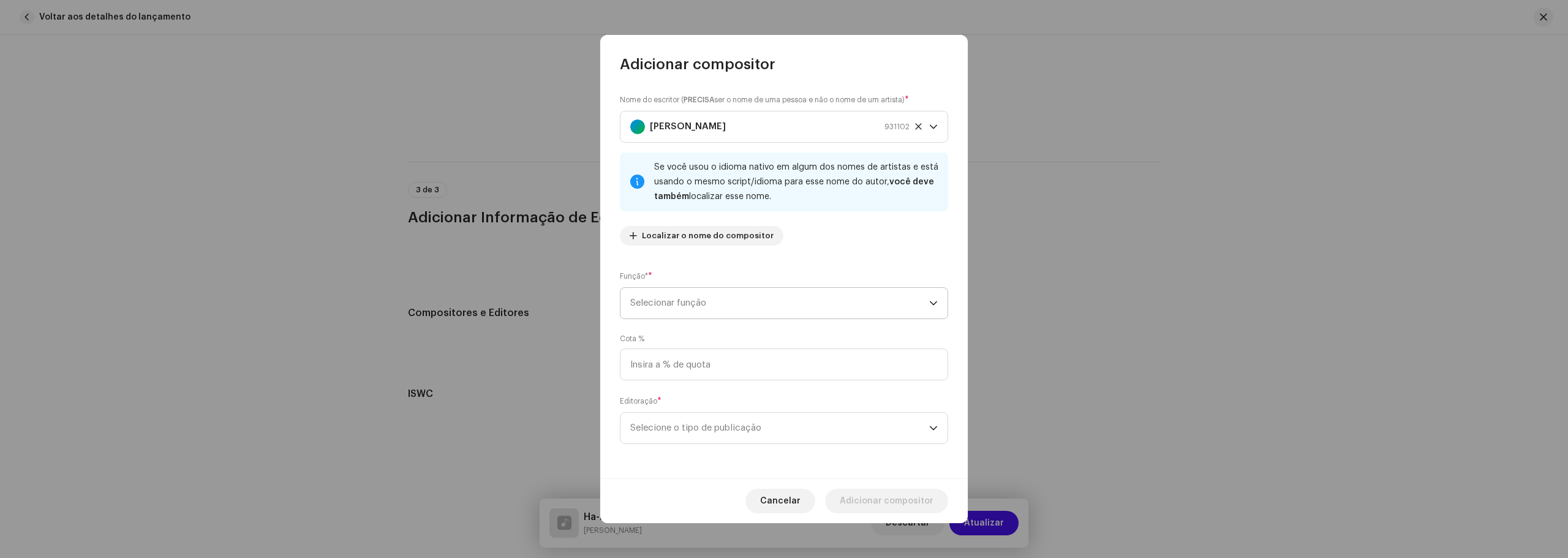
click at [681, 299] on span "Selecionar função" at bounding box center [780, 303] width 299 height 31
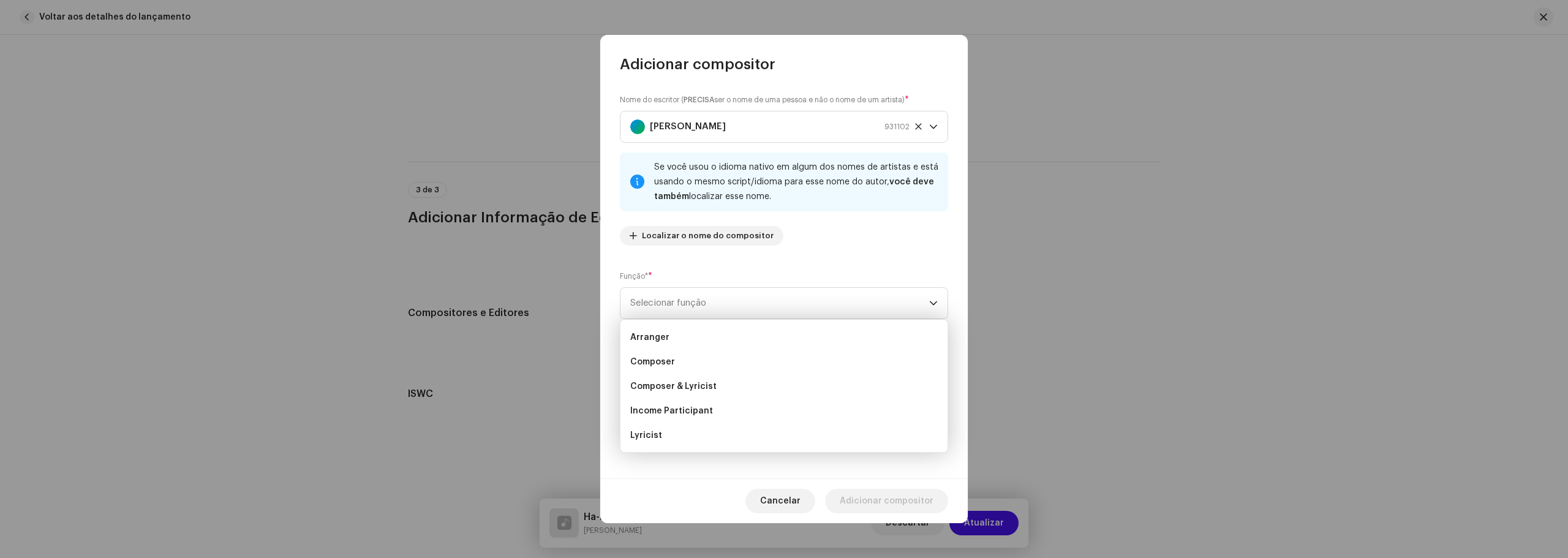
scroll to position [0, 0]
click at [674, 383] on li "Composer" at bounding box center [783, 386] width 317 height 25
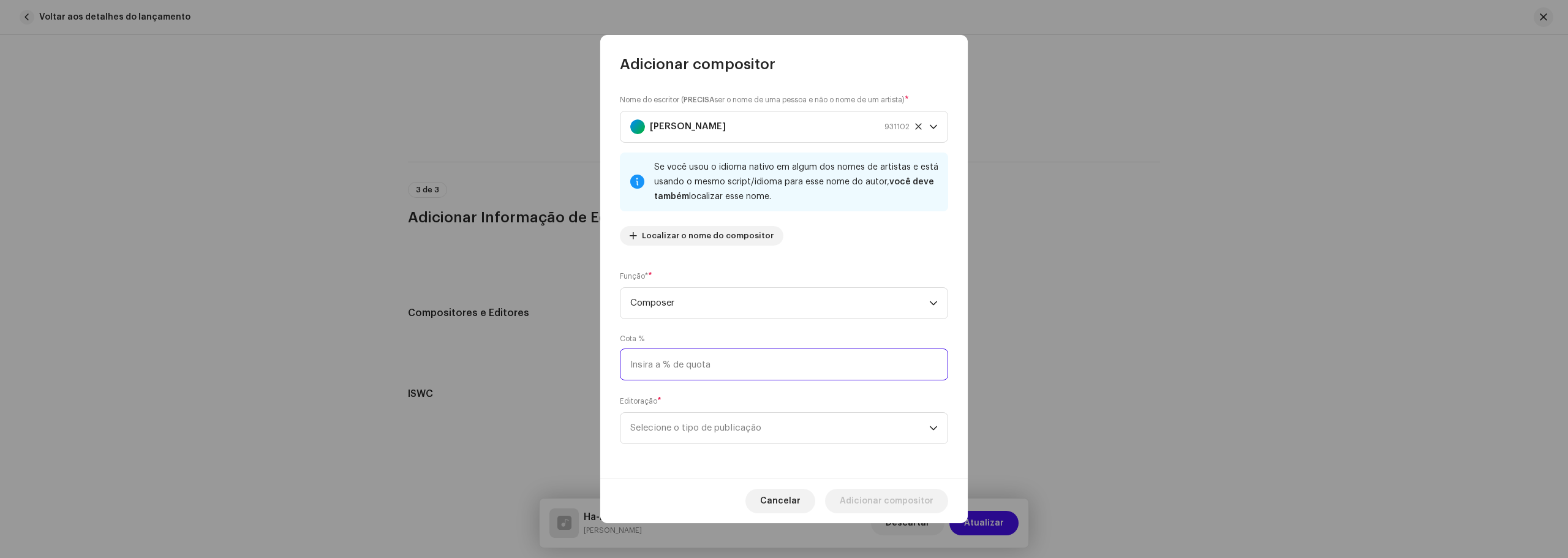
click at [692, 359] on input at bounding box center [783, 364] width 328 height 32
type input "100,00"
click at [691, 433] on span "Selecione o tipo de publicação" at bounding box center [780, 428] width 299 height 31
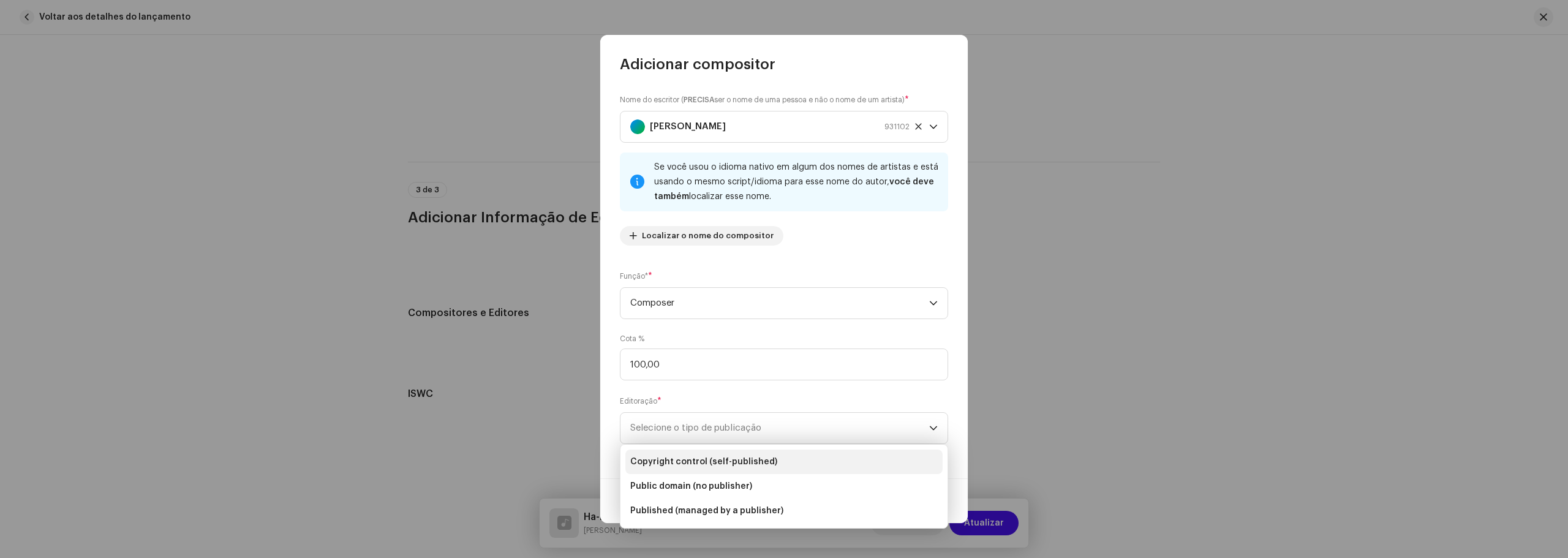
click at [693, 460] on span "Copyright control (self-published)" at bounding box center [703, 462] width 147 height 12
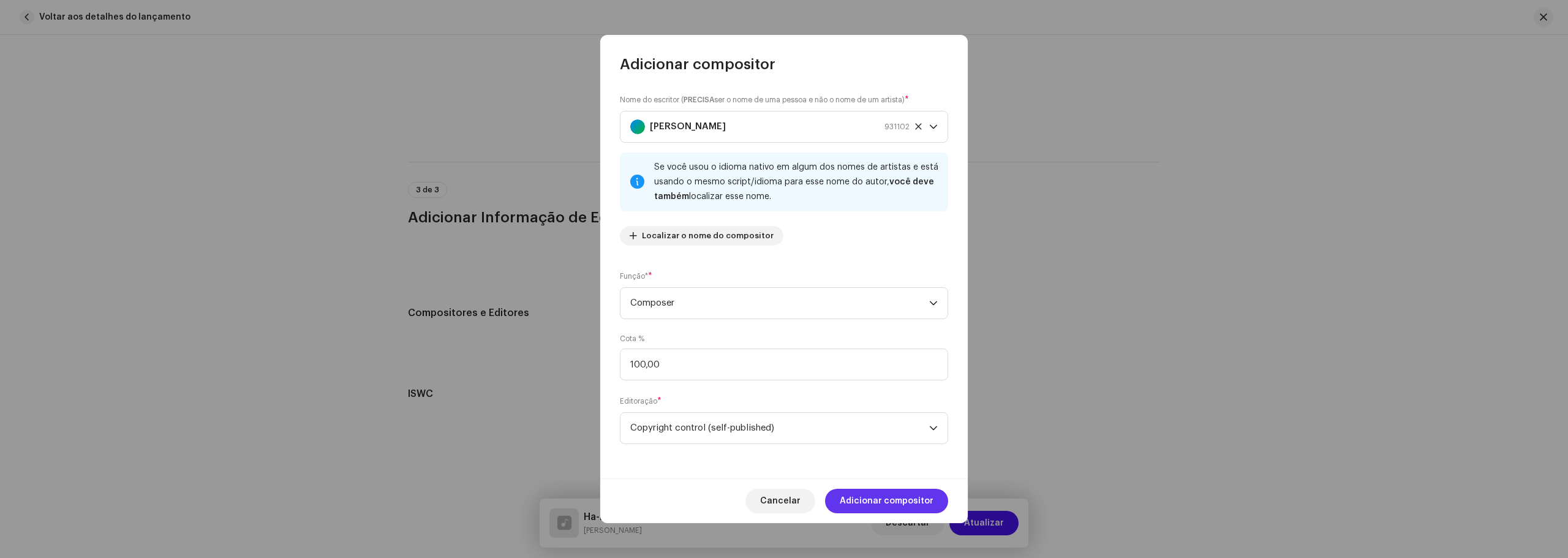
click at [863, 502] on span "Adicionar compositor" at bounding box center [886, 501] width 93 height 25
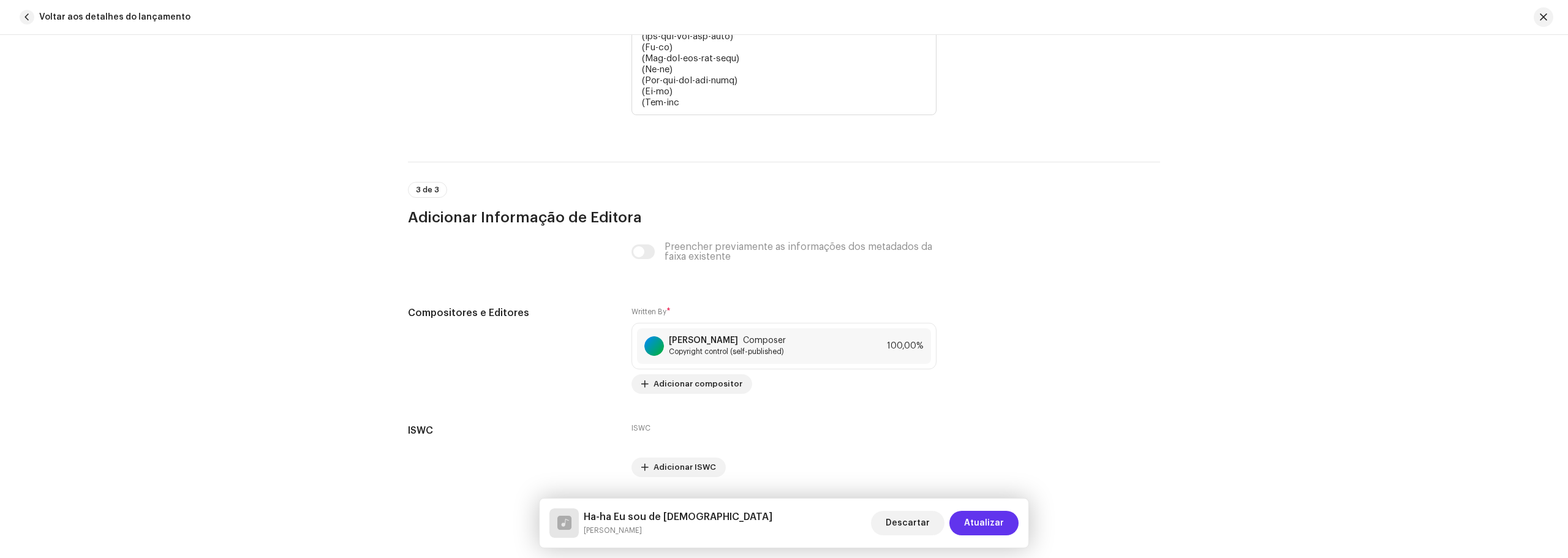
click at [985, 527] on span "Atualizar" at bounding box center [984, 523] width 40 height 25
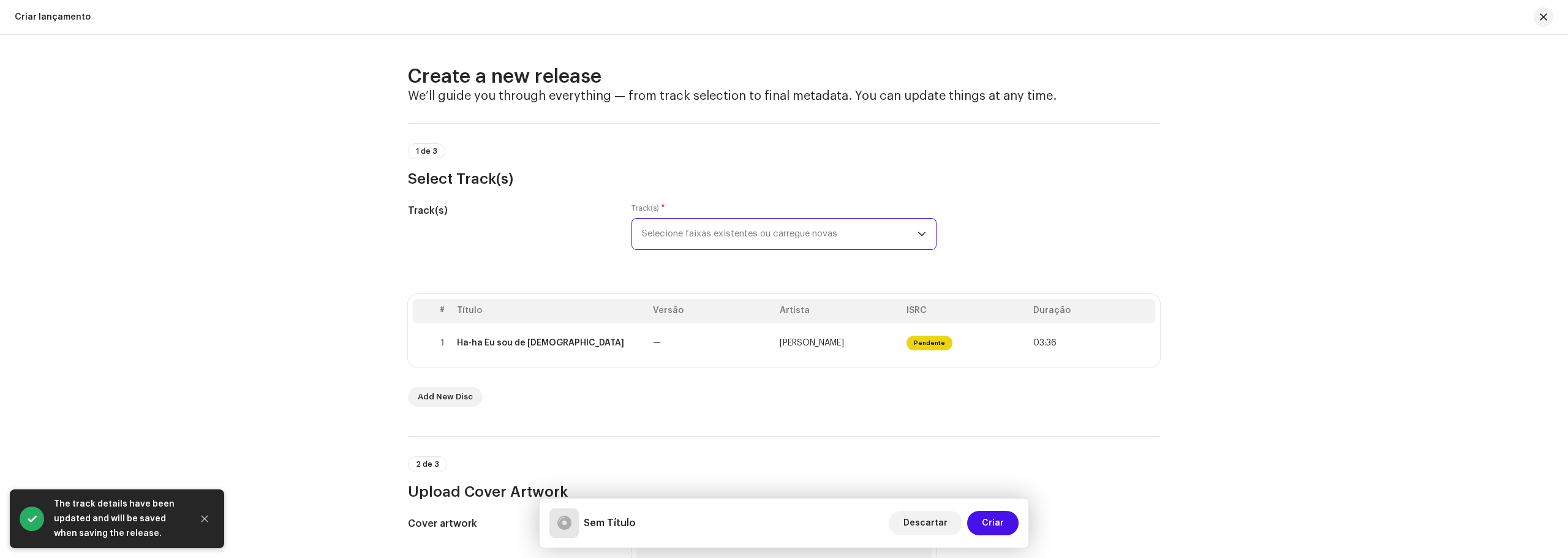
click at [707, 235] on span "Selecione faixas existentes ou carregue novas" at bounding box center [780, 233] width 276 height 31
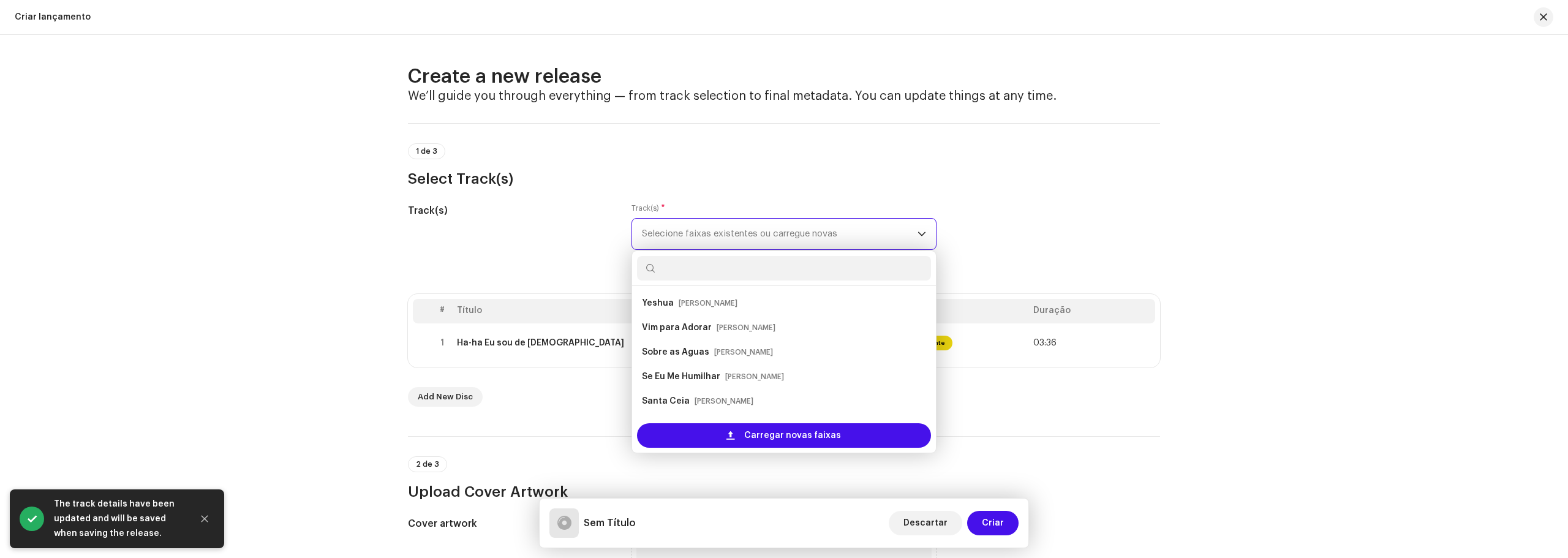
click at [707, 233] on span "Selecione faixas existentes ou carregue novas" at bounding box center [780, 233] width 276 height 31
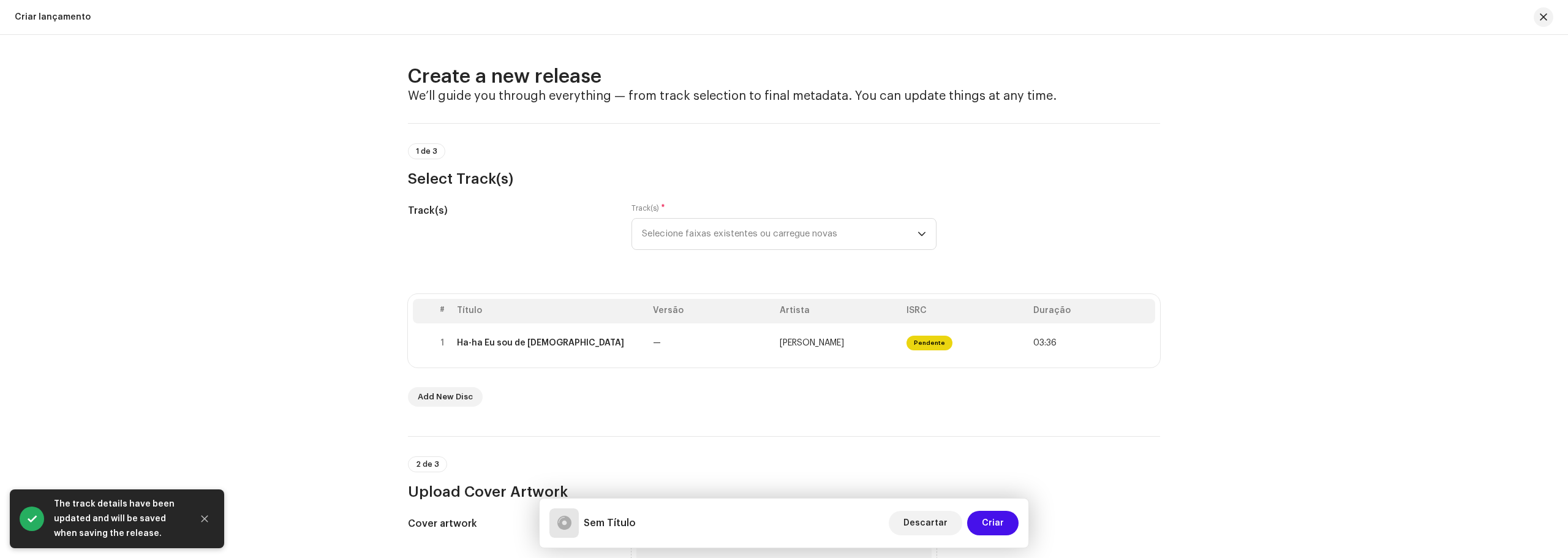
click at [1294, 255] on div "Create a new release We’ll guide you through everything — from track selection …" at bounding box center [784, 296] width 1568 height 523
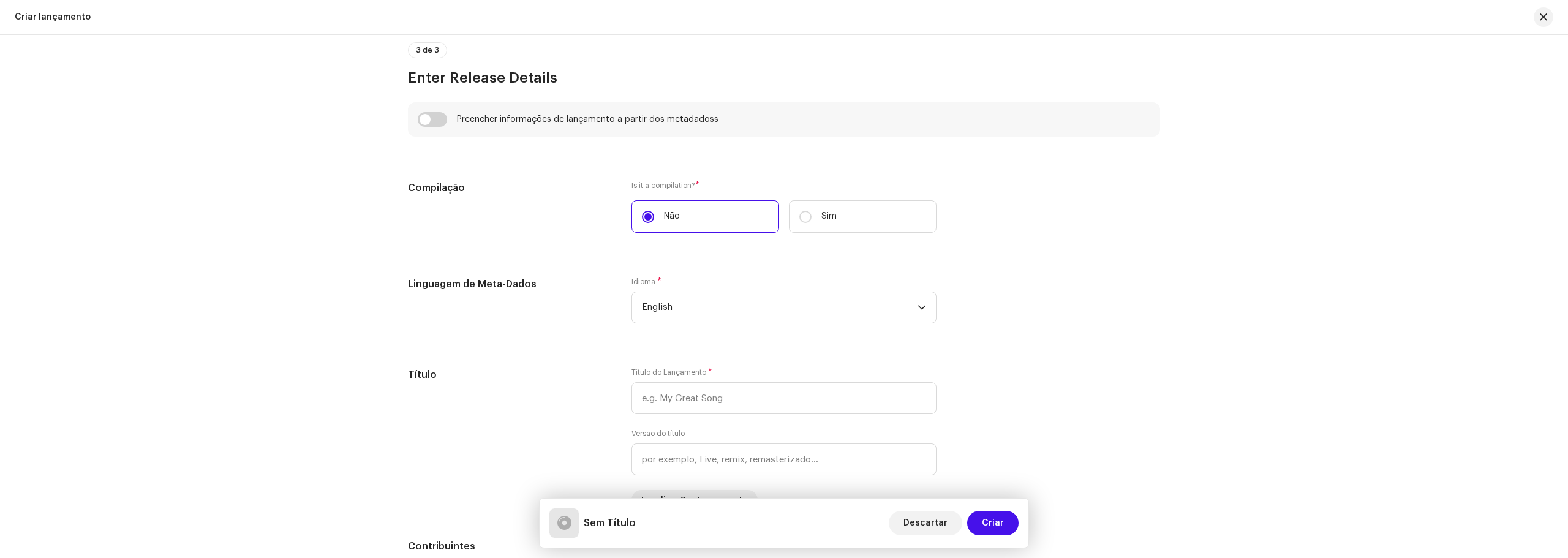
scroll to position [857, 0]
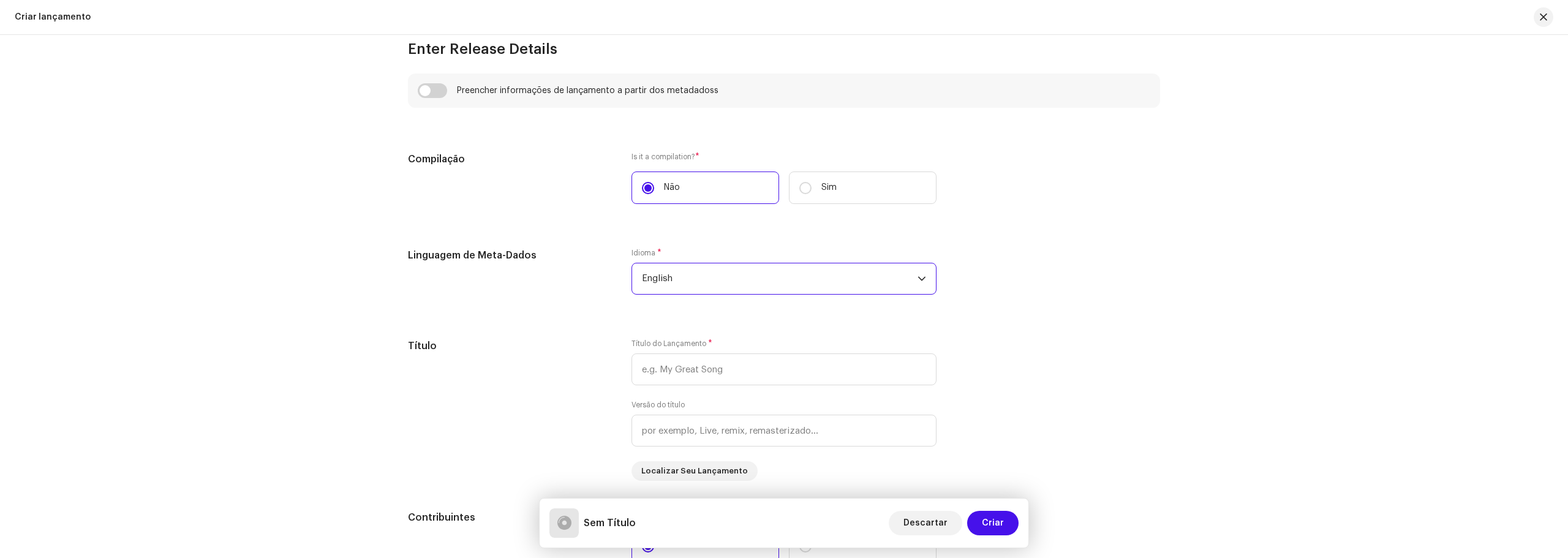
click at [822, 289] on span "English" at bounding box center [780, 278] width 276 height 31
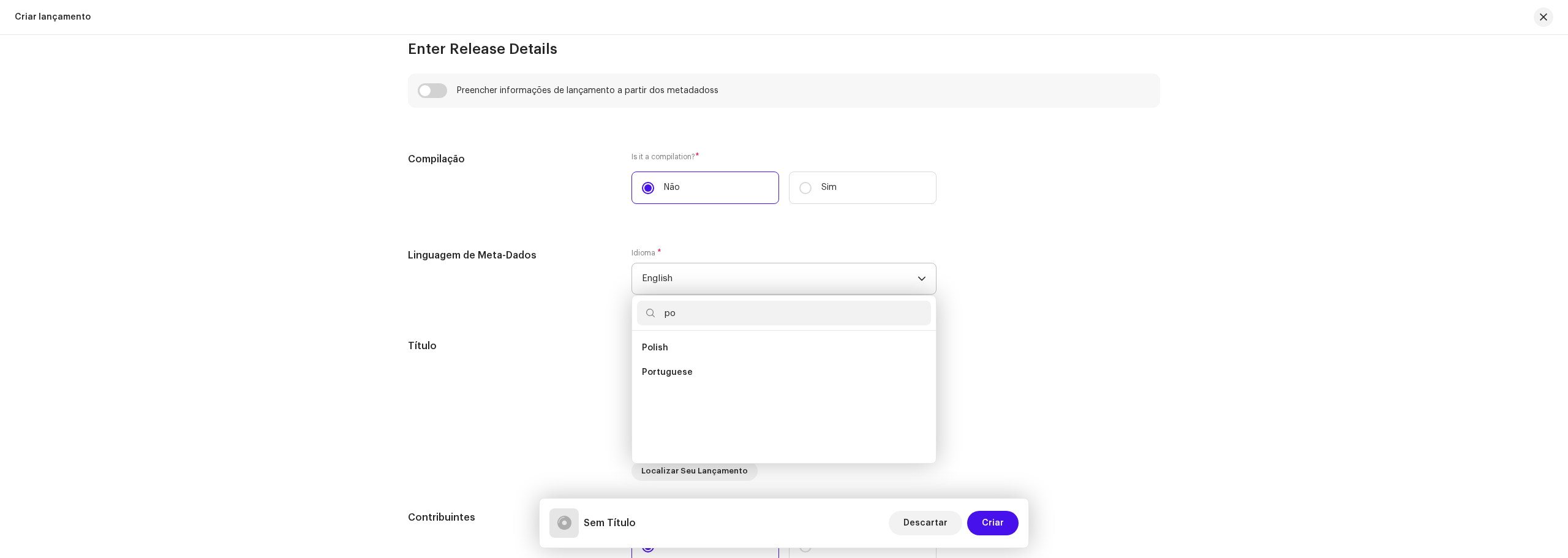
scroll to position [0, 0]
type input "por"
click at [784, 343] on li "Portuguese" at bounding box center [783, 348] width 294 height 25
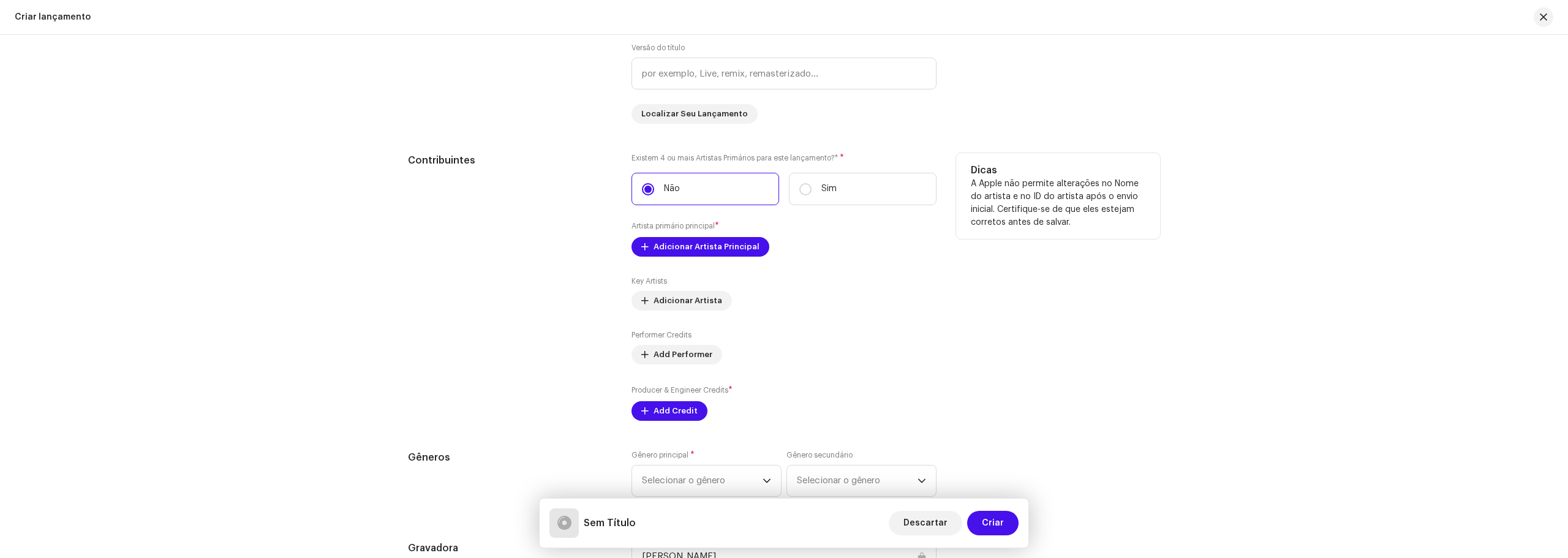
scroll to position [1224, 0]
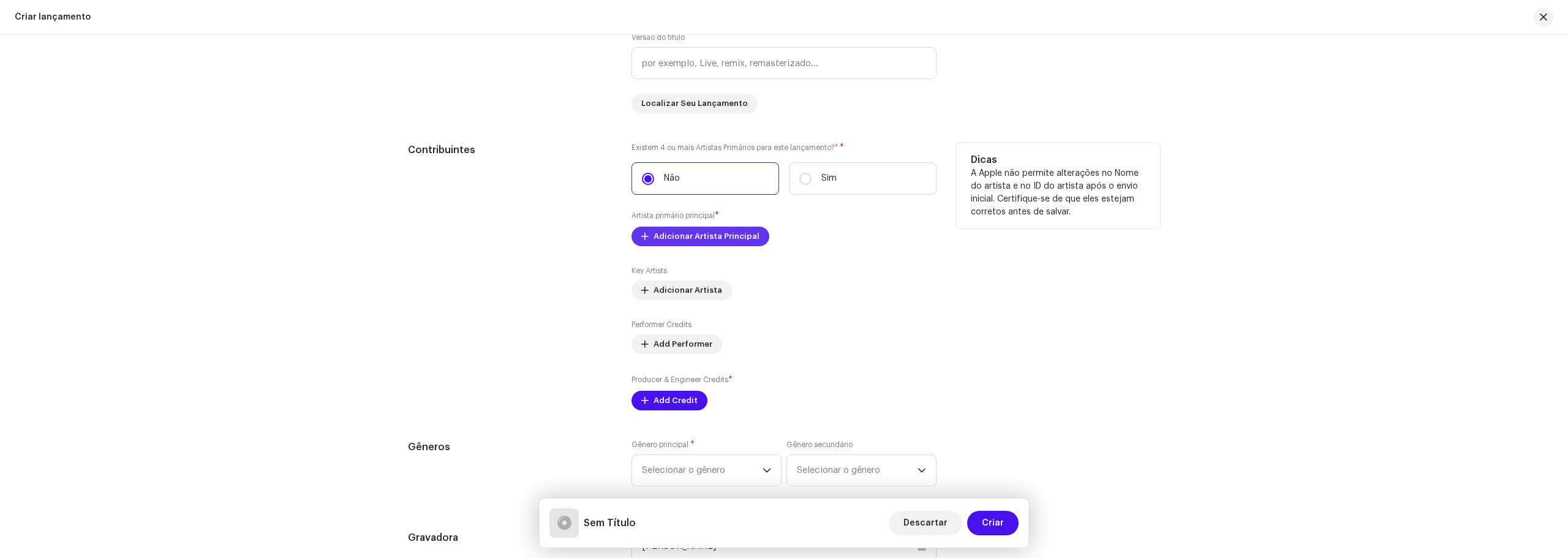
click at [687, 241] on span "Adicionar Artista Principal" at bounding box center [706, 237] width 106 height 25
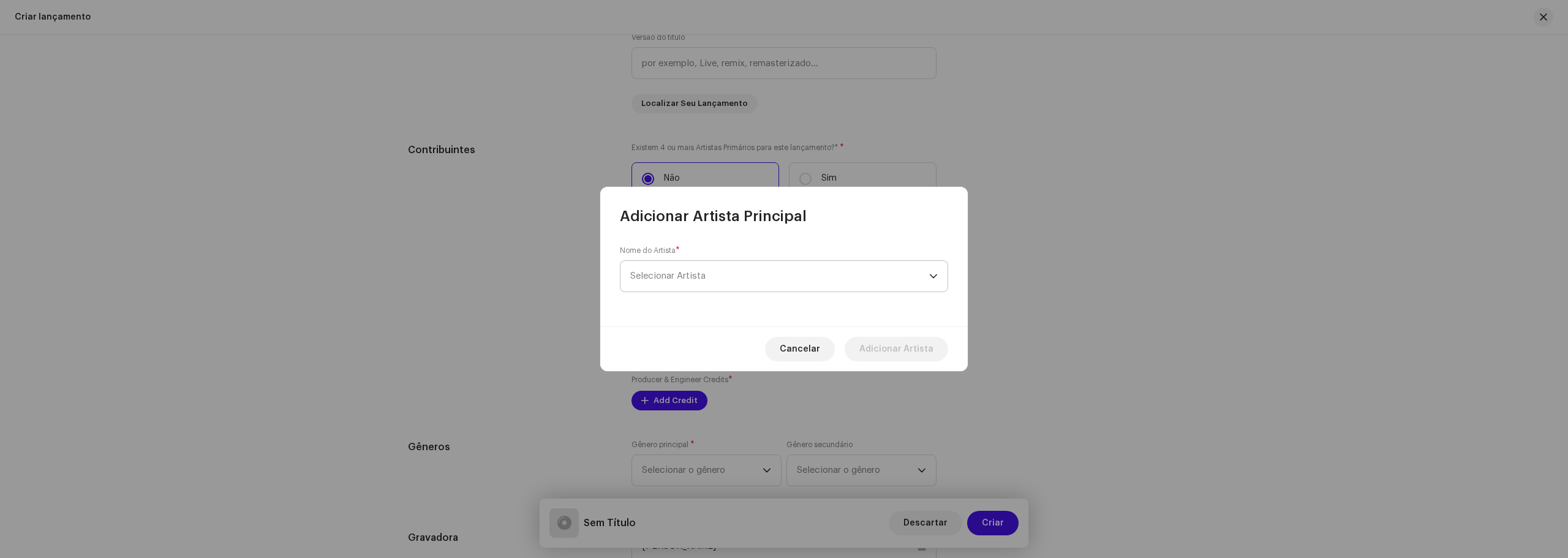
click at [686, 277] on span "Selecionar Artista" at bounding box center [668, 276] width 75 height 9
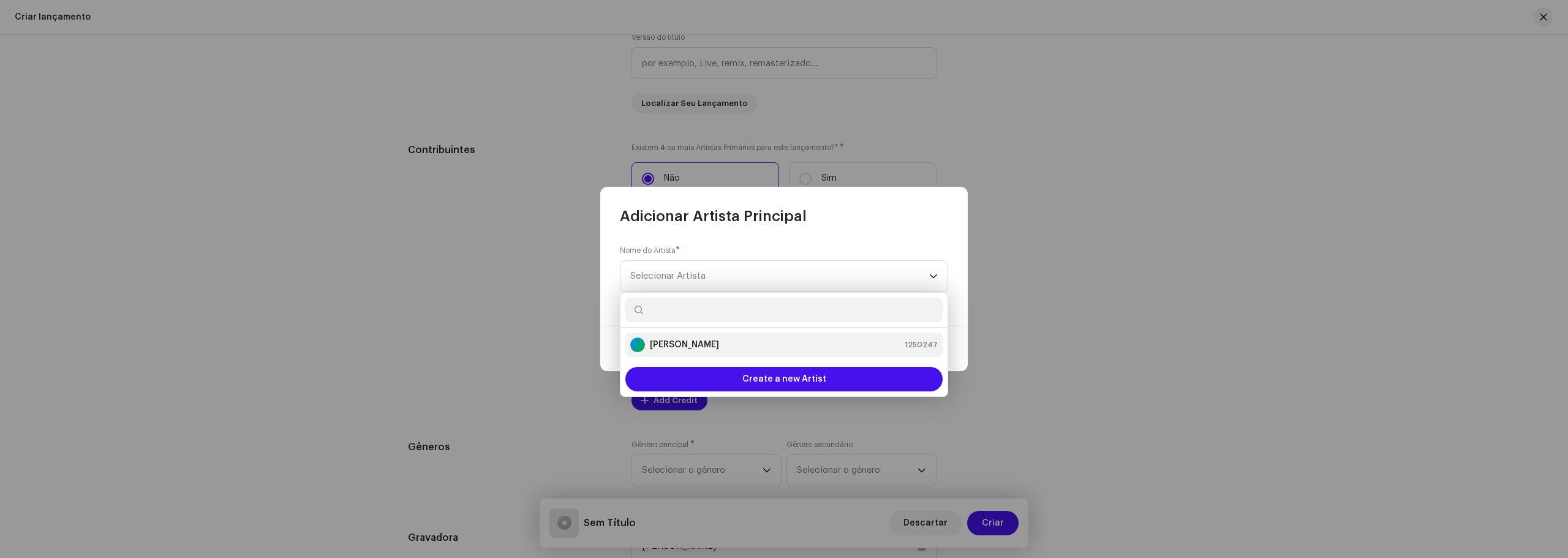
click at [687, 352] on li "[PERSON_NAME] 1250247" at bounding box center [783, 344] width 317 height 25
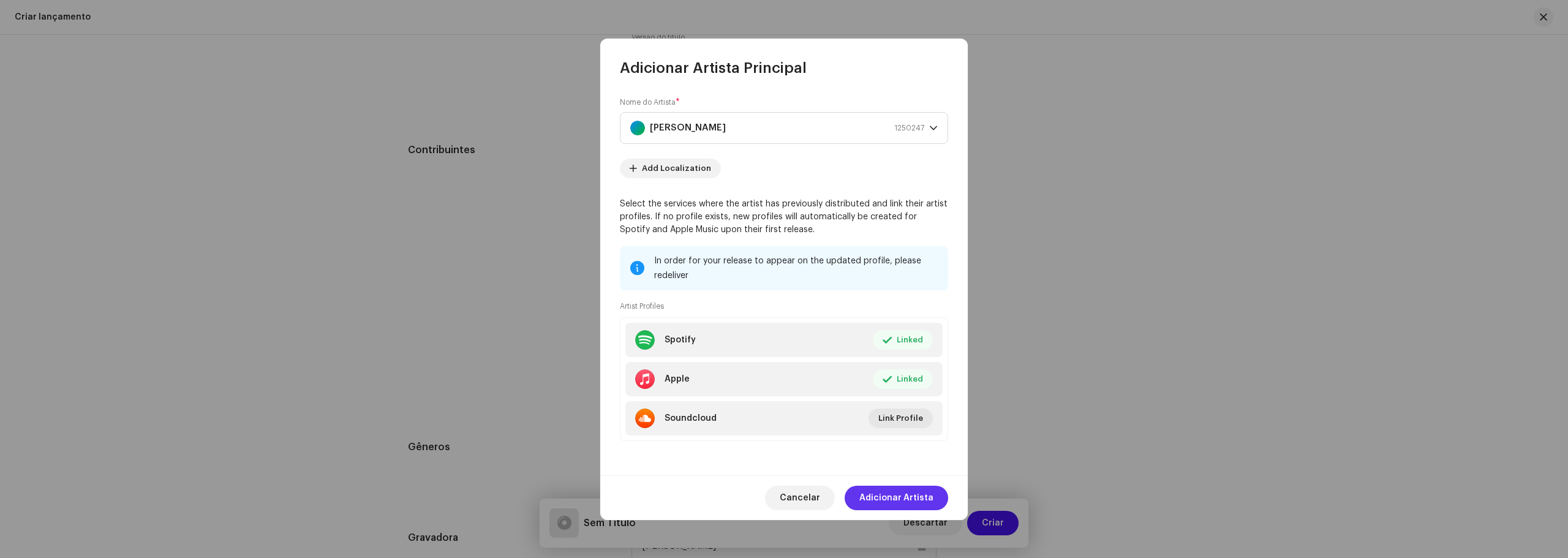
click at [912, 493] on span "Adicionar Artista" at bounding box center [896, 498] width 74 height 25
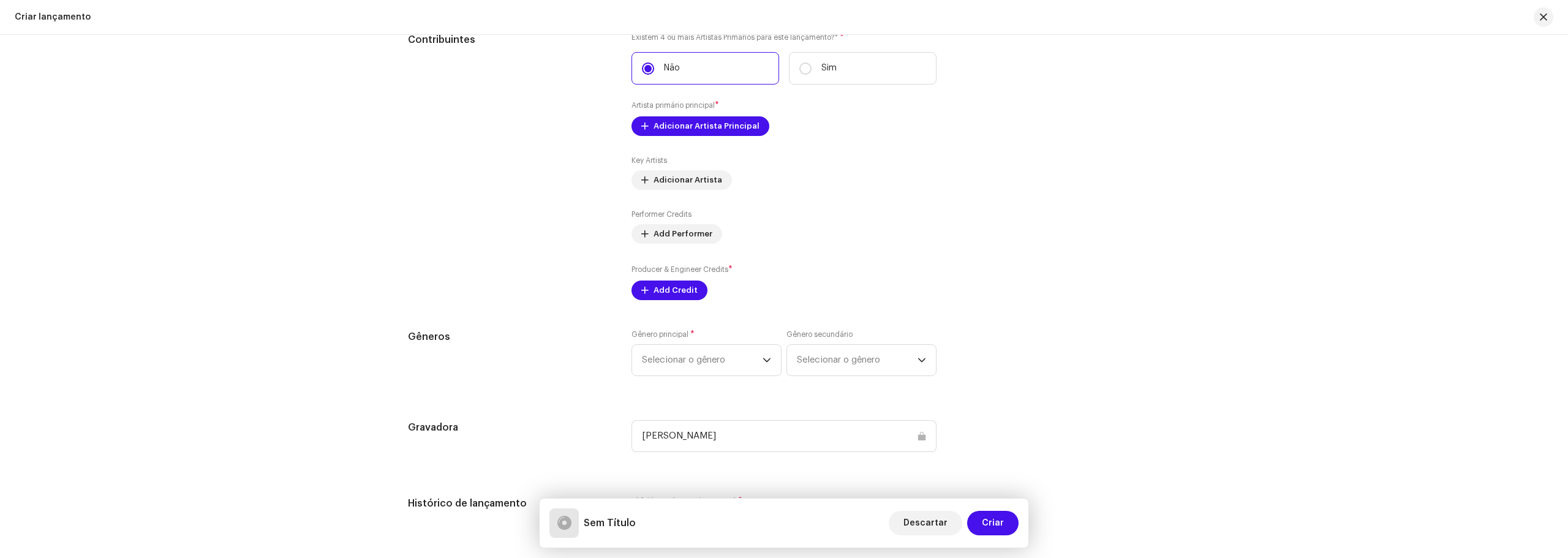
scroll to position [1408, 0]
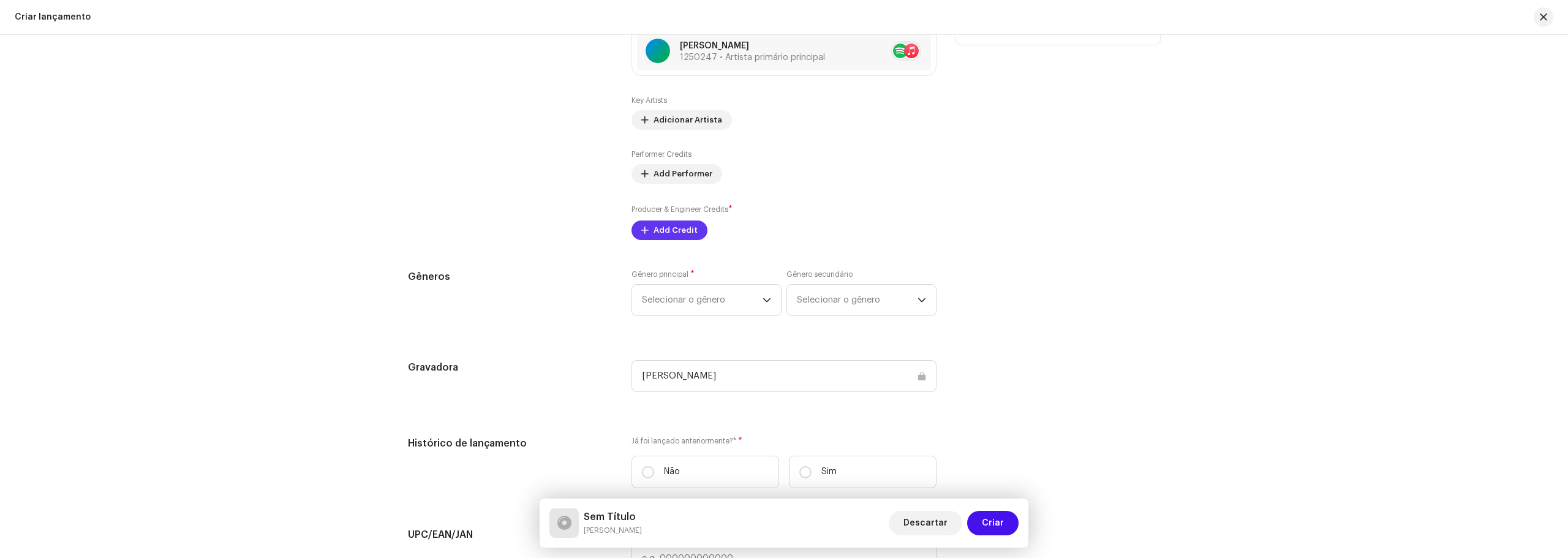
click at [661, 235] on span "Add Credit" at bounding box center [676, 231] width 44 height 25
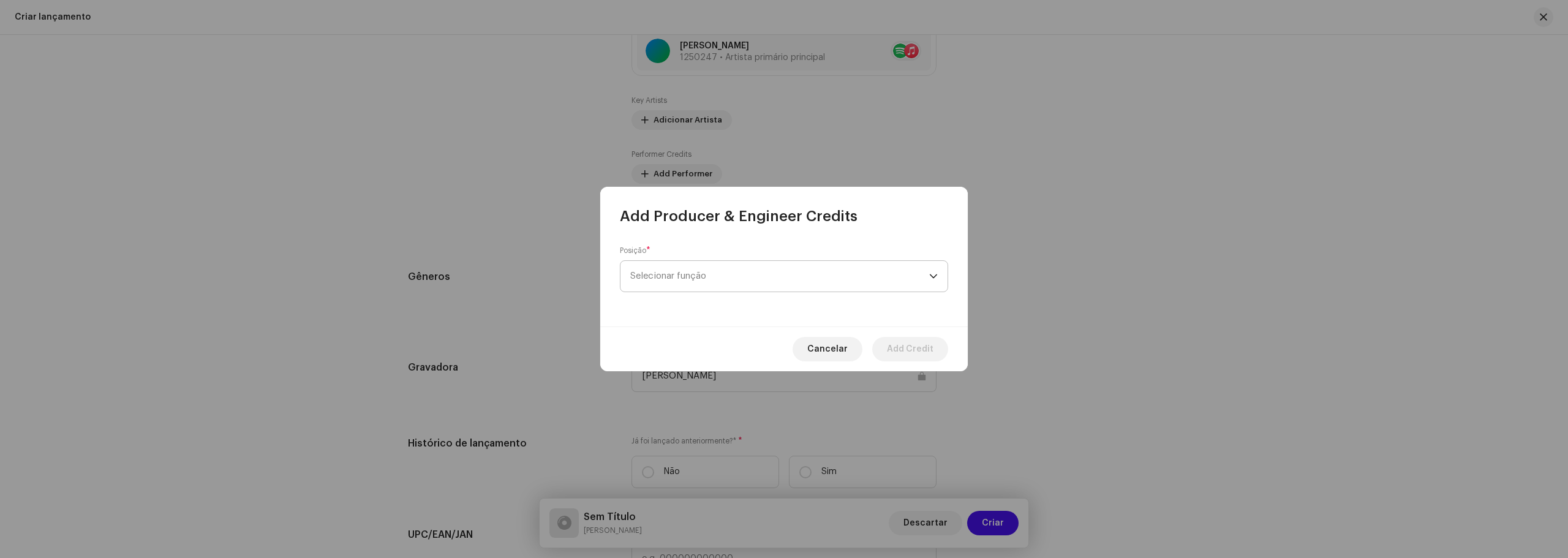
click at [873, 284] on span "Selecionar função" at bounding box center [780, 276] width 299 height 31
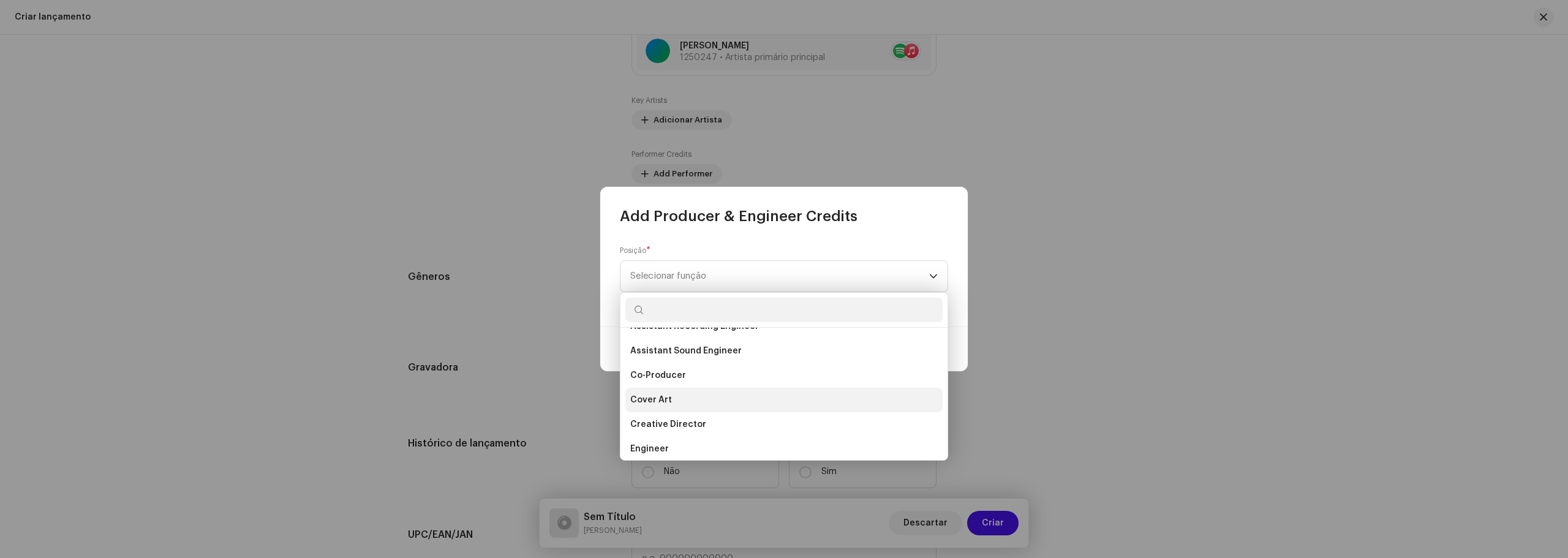
scroll to position [183, 0]
click at [758, 356] on li "Co-Producer" at bounding box center [783, 357] width 317 height 25
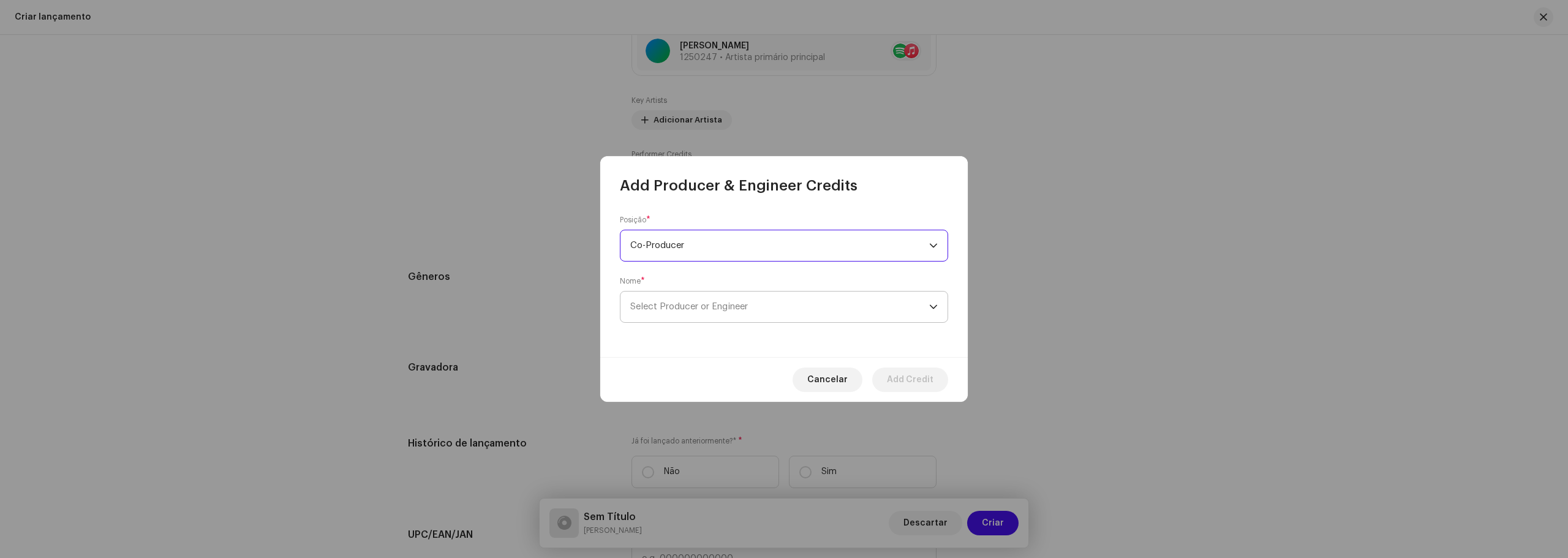
click at [847, 308] on span "Select Producer or Engineer" at bounding box center [780, 306] width 299 height 31
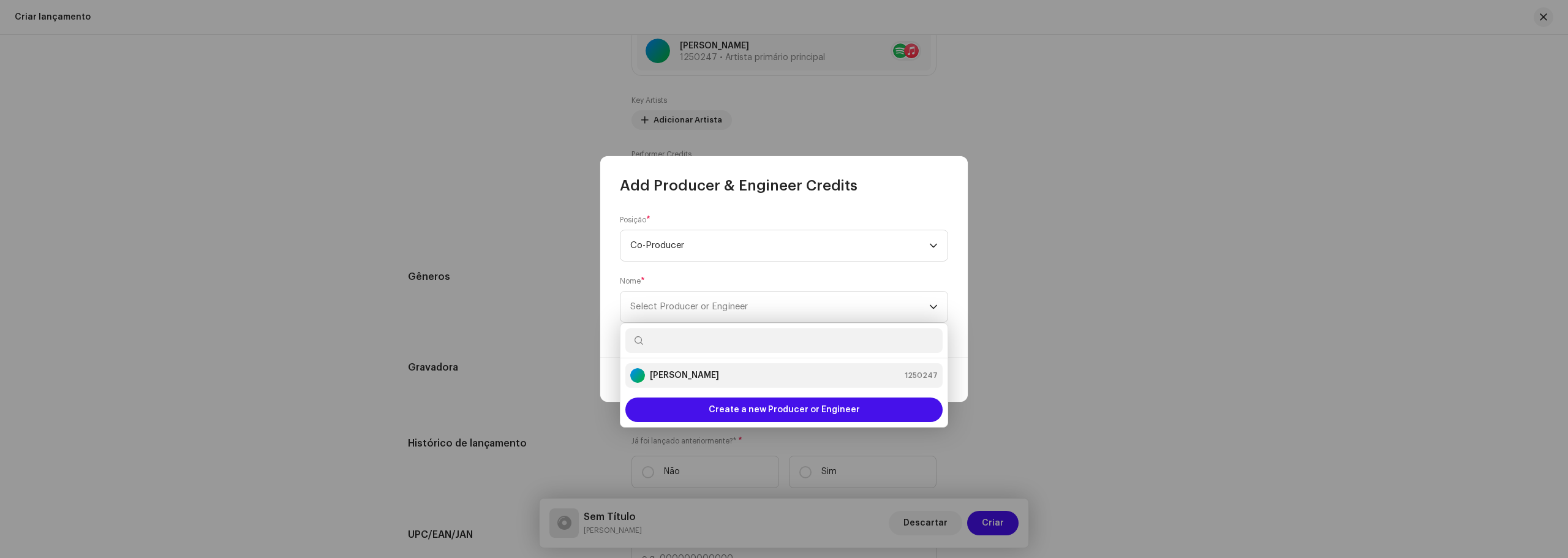
click at [784, 368] on div "[PERSON_NAME] 1250247" at bounding box center [784, 375] width 308 height 15
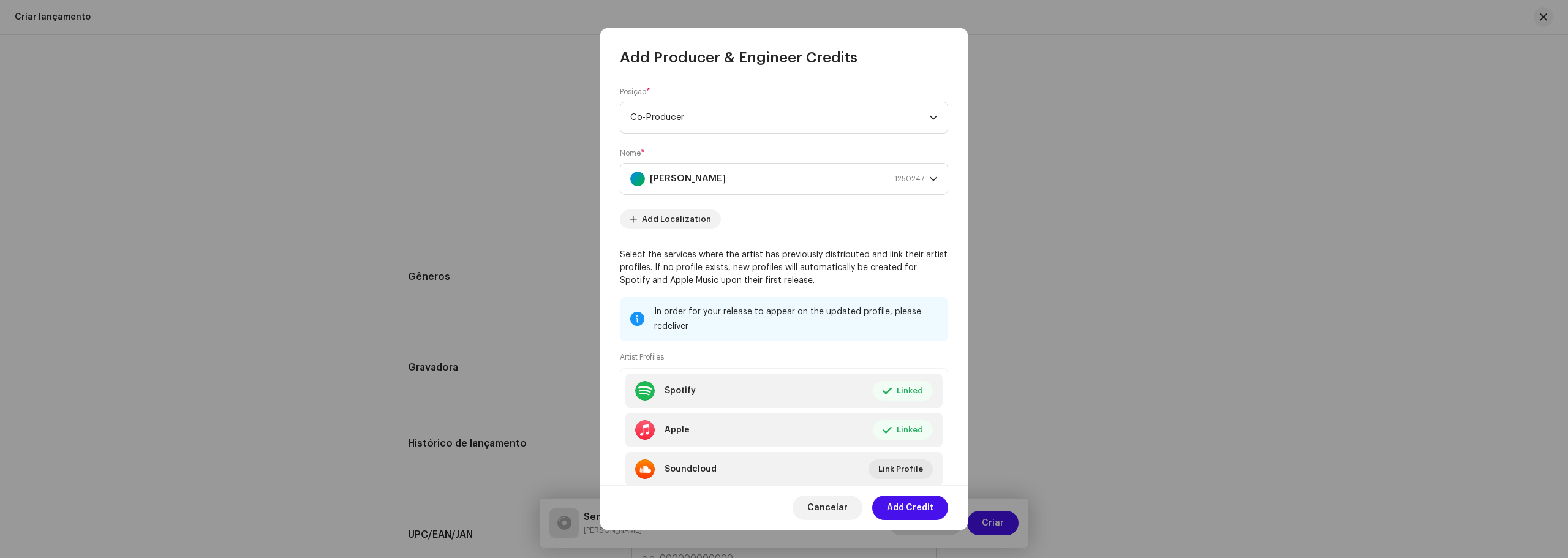
click at [918, 516] on span "Add Credit" at bounding box center [910, 508] width 46 height 25
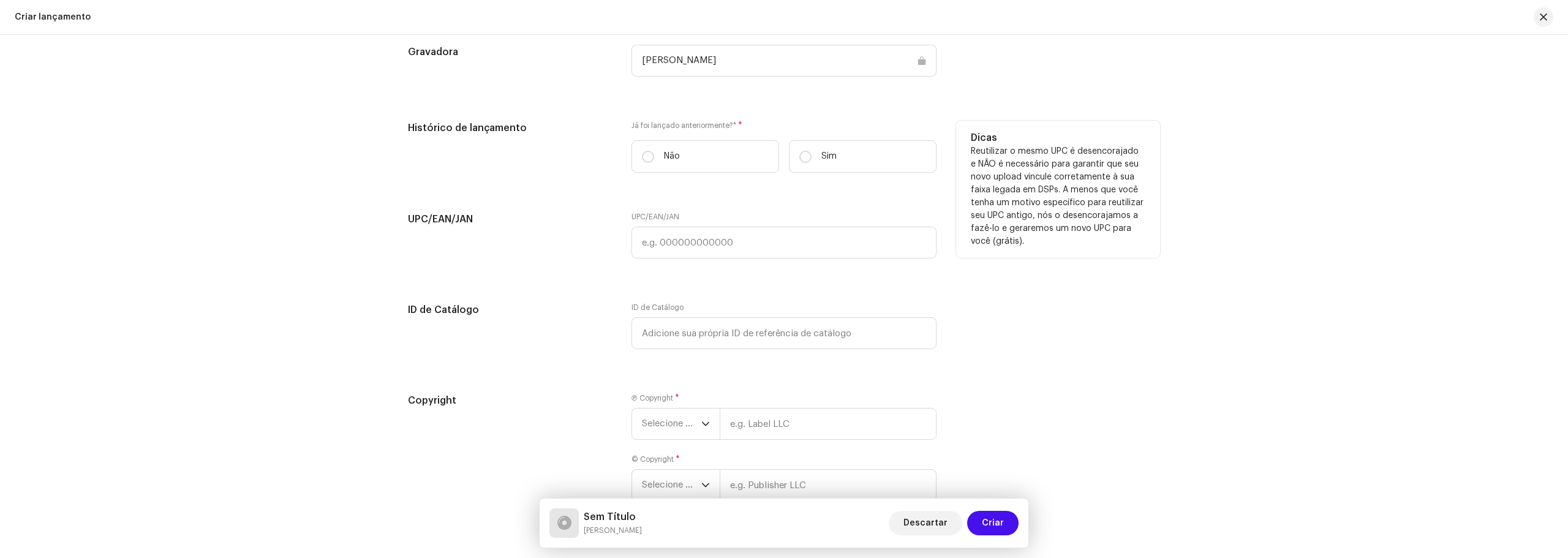
scroll to position [1776, 0]
click at [653, 162] on label "Não" at bounding box center [705, 156] width 147 height 33
click at [653, 162] on input "Não" at bounding box center [648, 156] width 12 height 12
radio input "true"
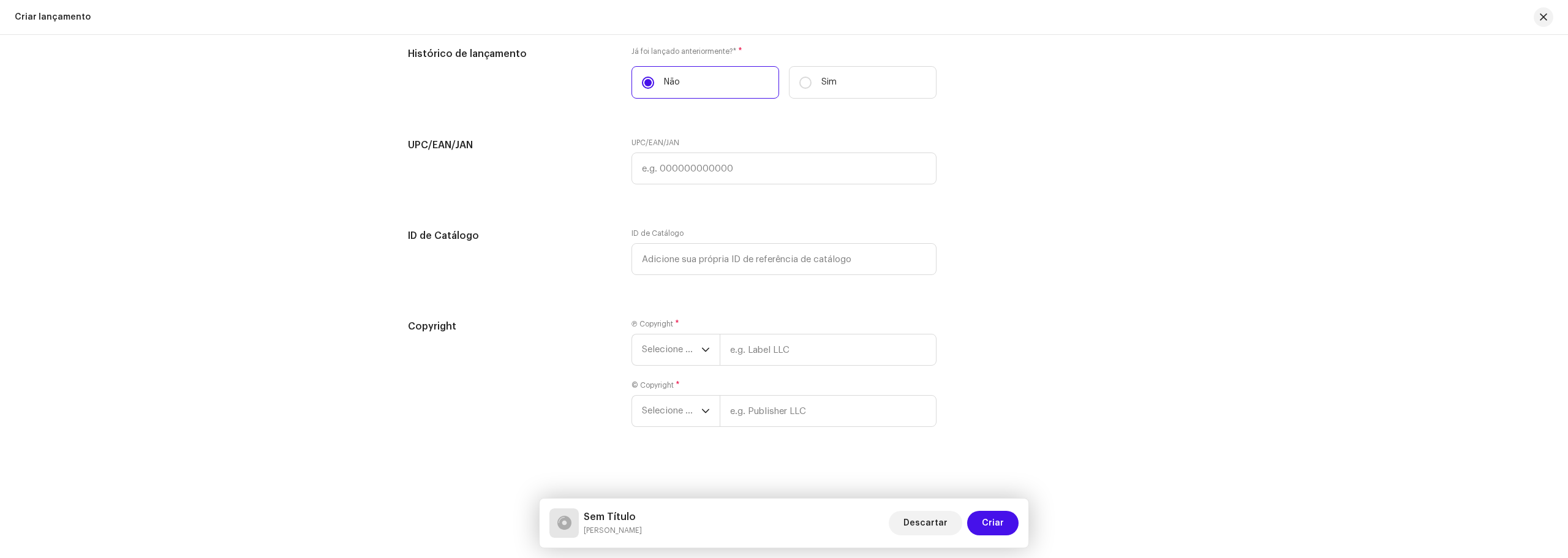
scroll to position [1851, 0]
click at [679, 351] on span "Selecione o ano" at bounding box center [671, 348] width 59 height 31
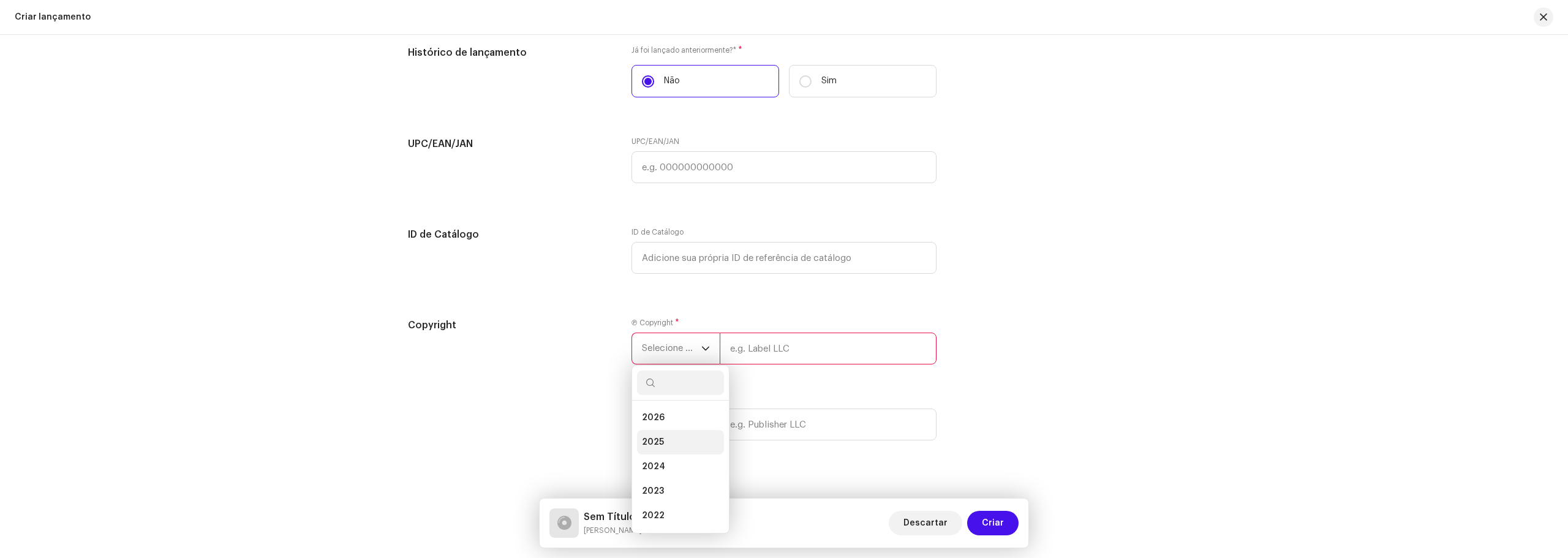
click at [658, 441] on span "2025" at bounding box center [653, 442] width 22 height 12
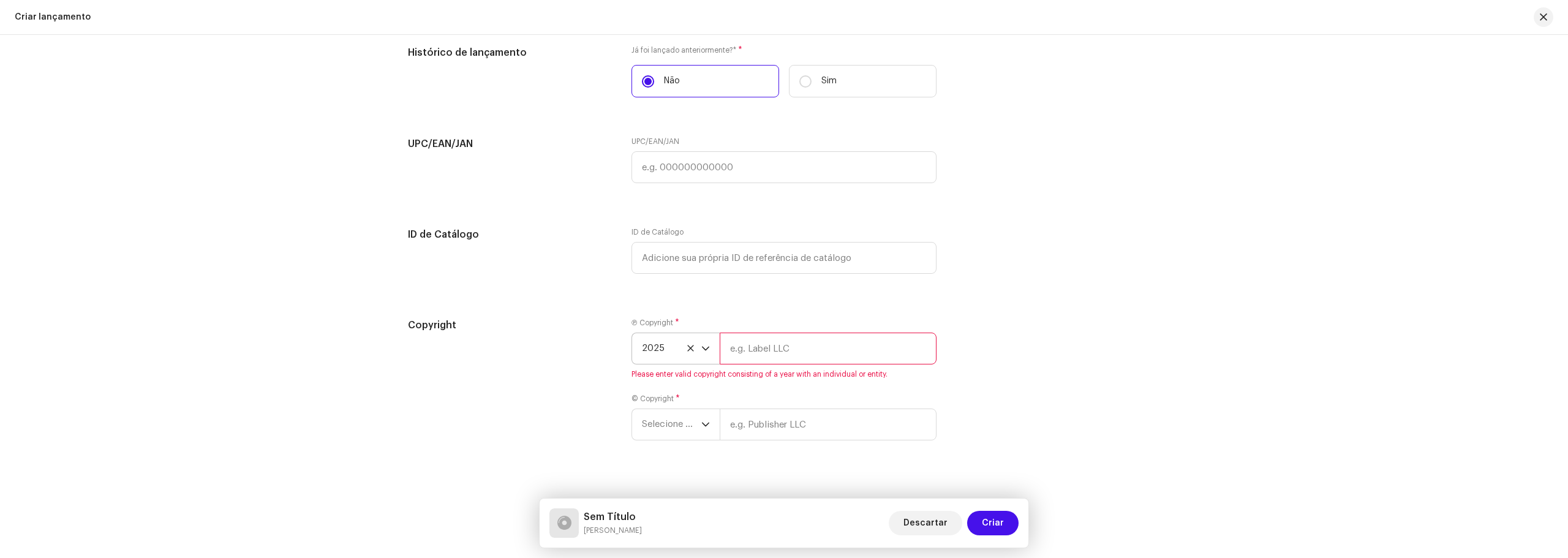
click at [792, 351] on input "text" at bounding box center [828, 348] width 217 height 32
type input "[PERSON_NAME]"
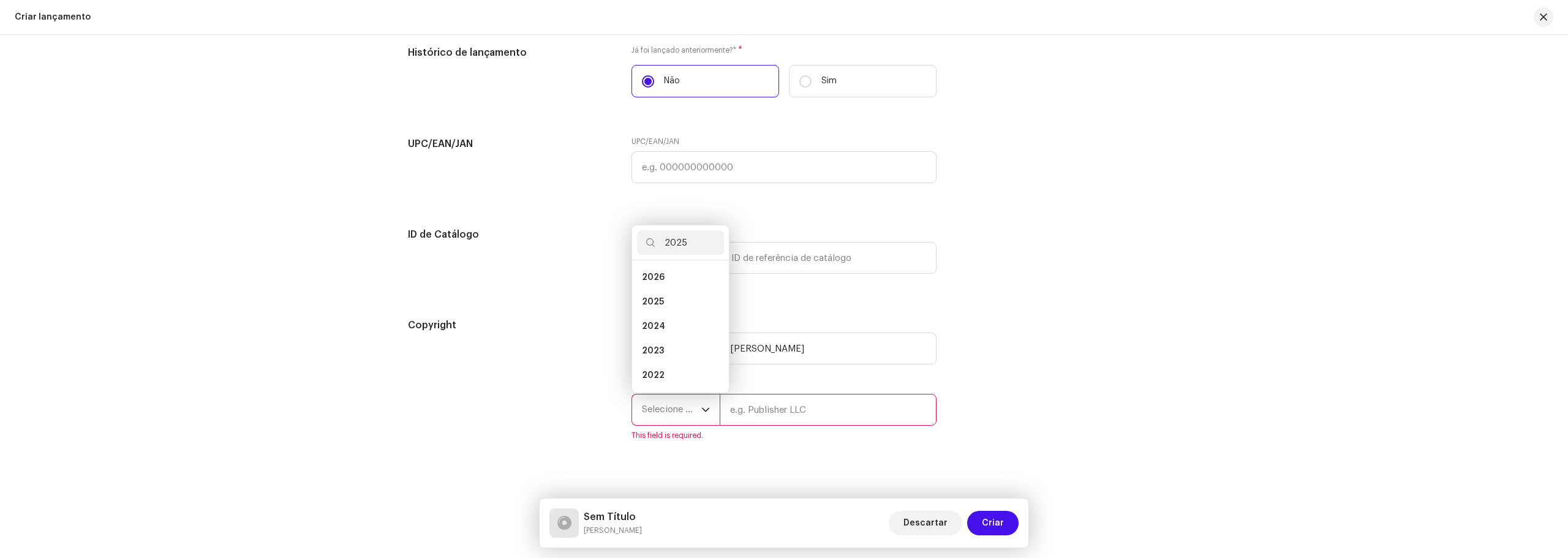
scroll to position [0, 0]
type input "2025"
click at [660, 280] on li "2025" at bounding box center [680, 278] width 87 height 25
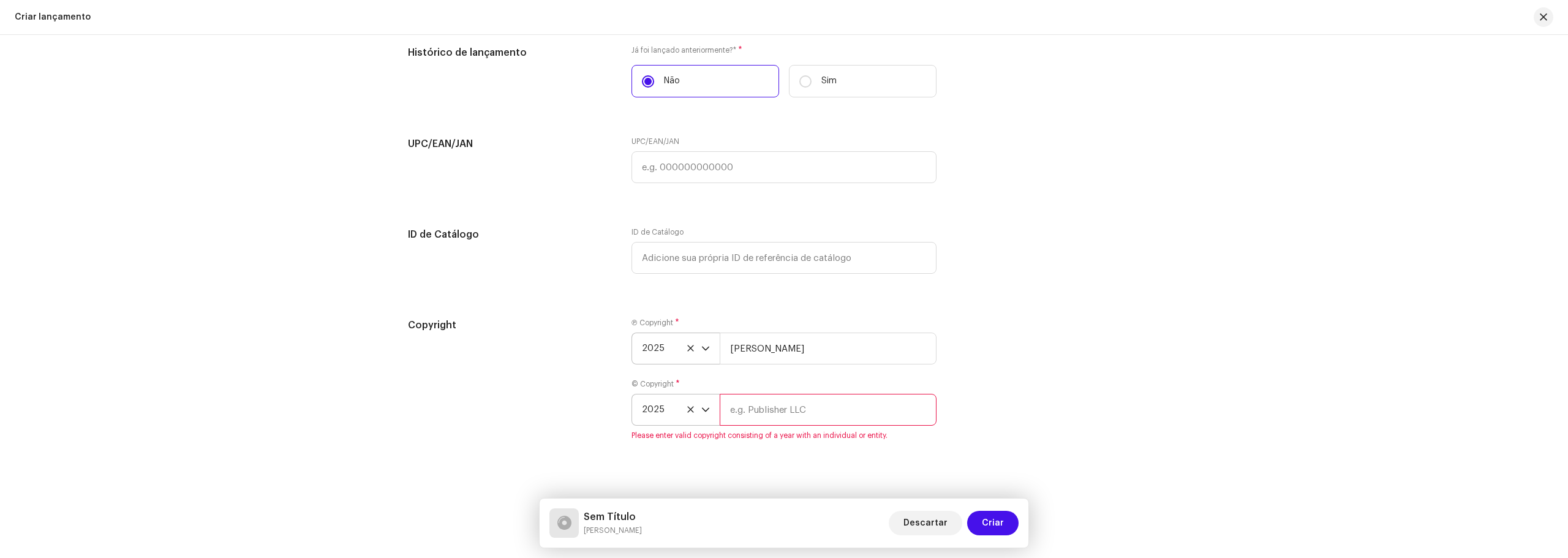
click at [830, 419] on input "text" at bounding box center [828, 409] width 217 height 32
type input "[PERSON_NAME]"
click at [1058, 384] on div "Copyright Ⓟ Copyright * 2025 [PERSON_NAME] © Copyright * 2025 [PERSON_NAME]" at bounding box center [784, 379] width 752 height 123
click at [1000, 526] on span "Criar" at bounding box center [993, 523] width 22 height 25
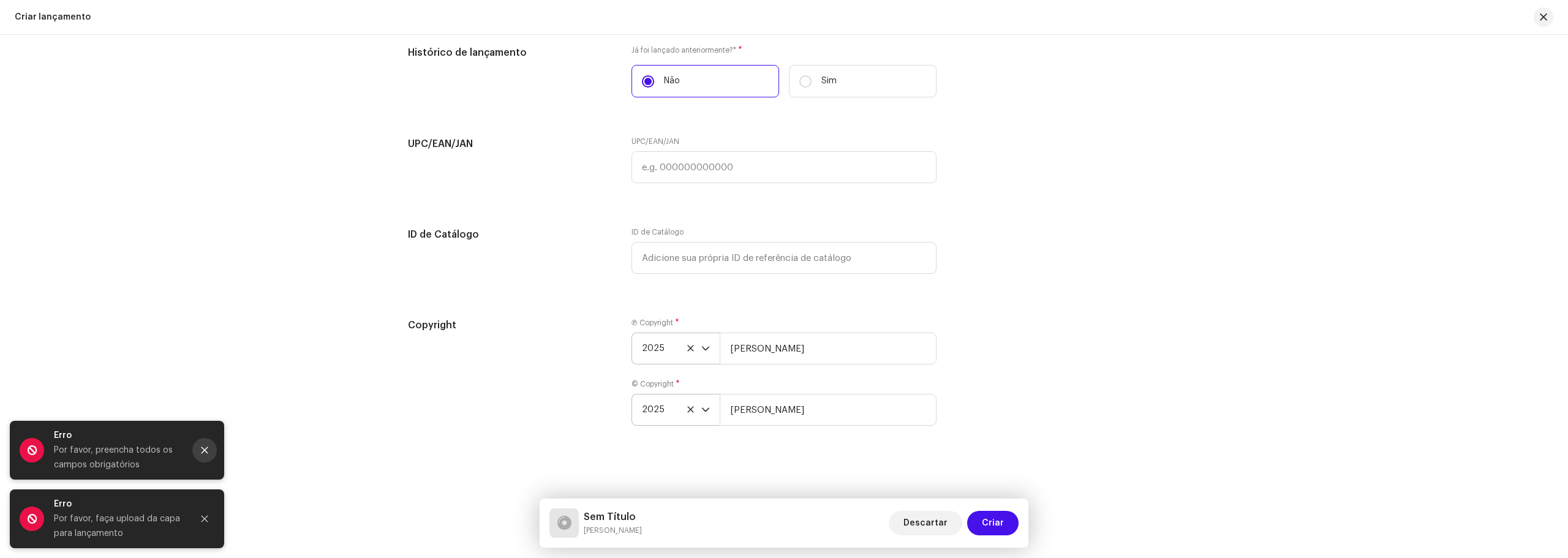
click at [209, 450] on button "Close" at bounding box center [205, 450] width 25 height 25
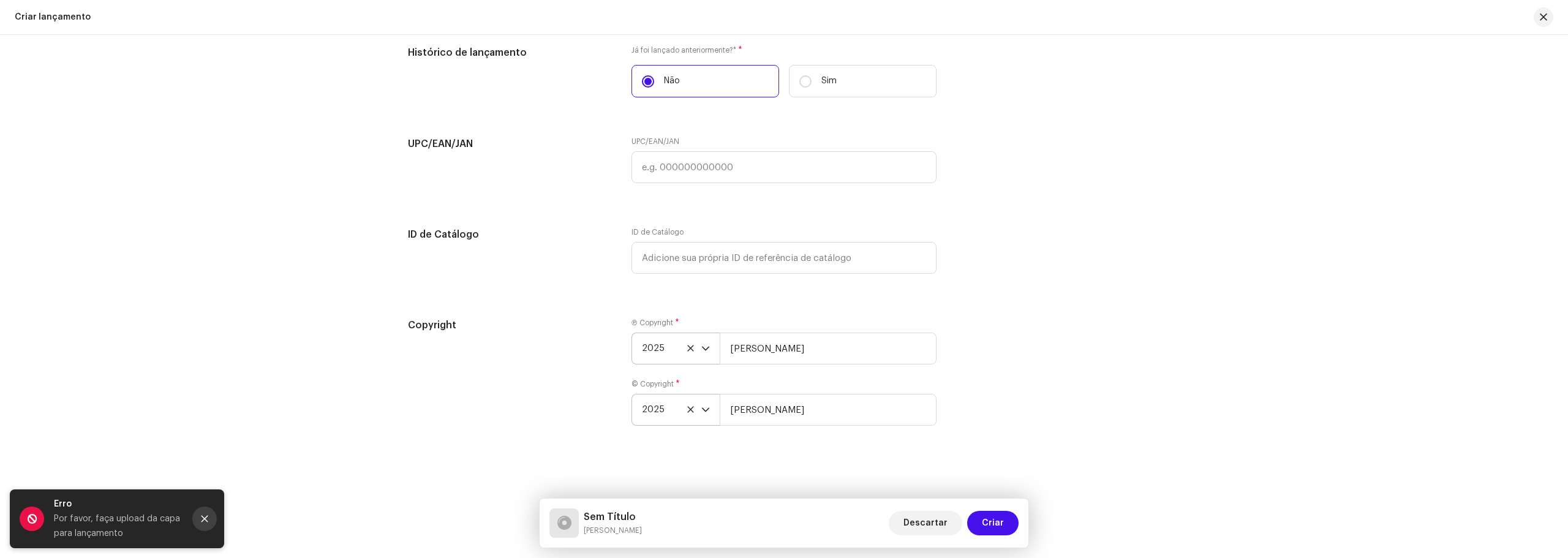
click at [205, 523] on button "Close" at bounding box center [205, 518] width 25 height 25
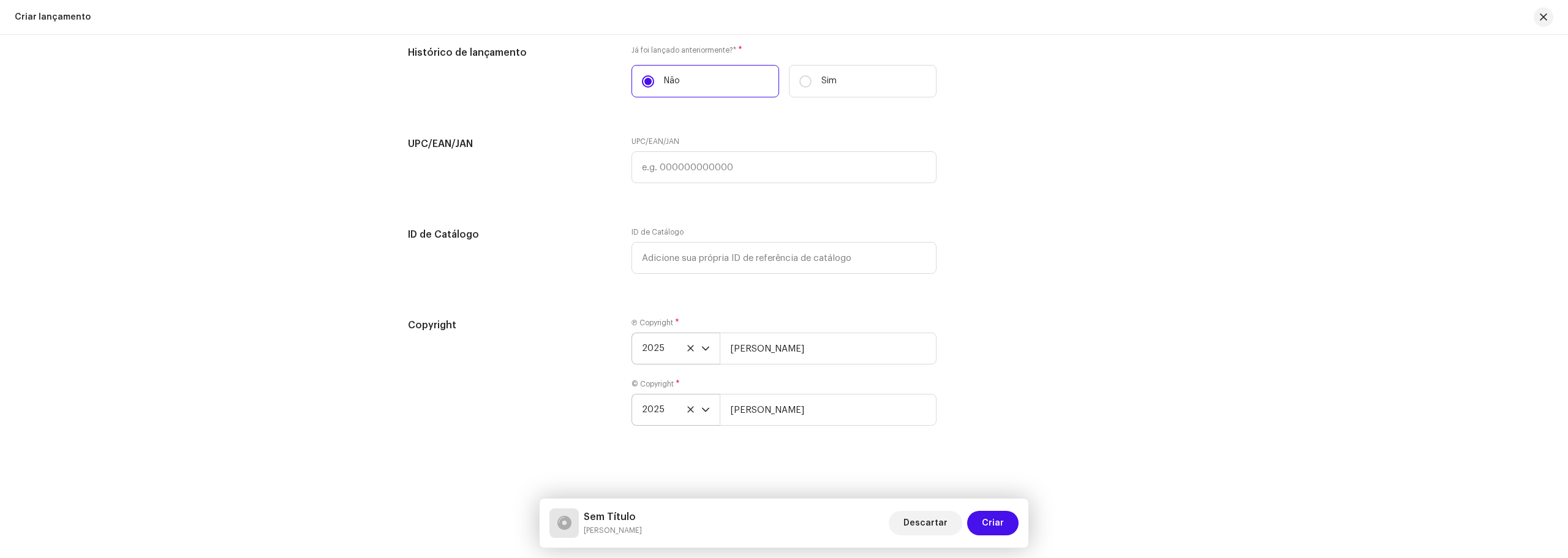
drag, startPoint x: 311, startPoint y: 482, endPoint x: 429, endPoint y: 466, distance: 119.1
click at [313, 482] on div "Create a new release We’ll guide you through everything — from track selection …" at bounding box center [784, 296] width 1568 height 523
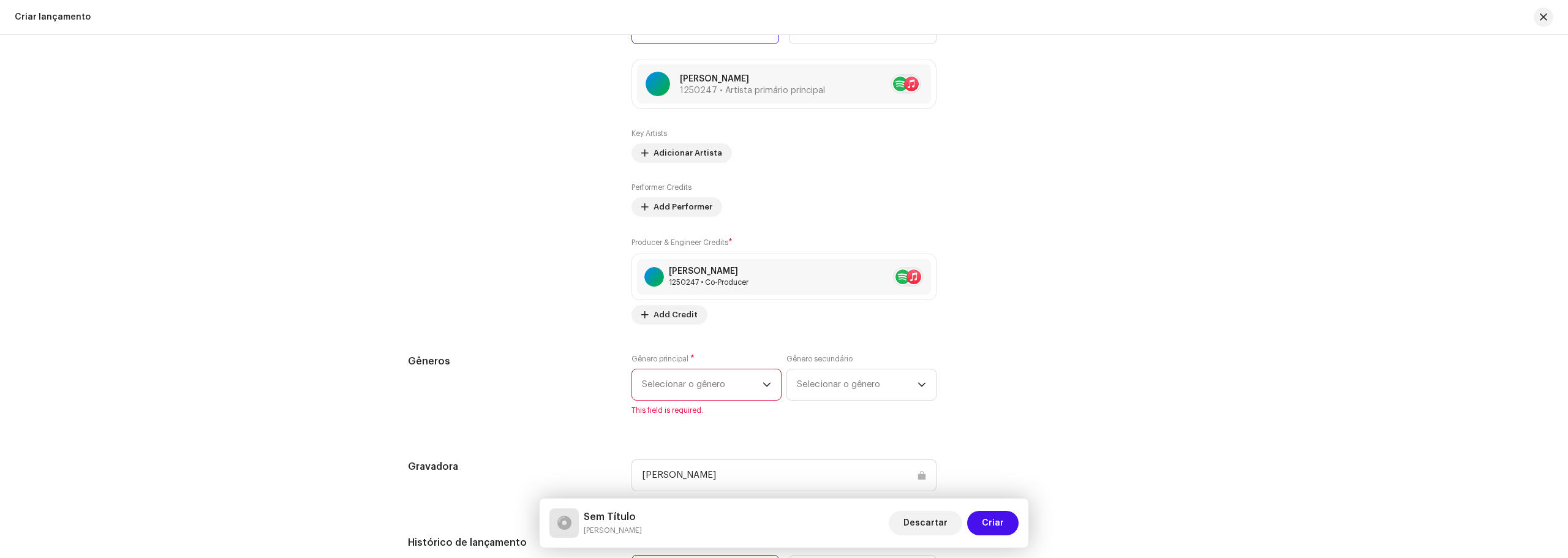
scroll to position [1475, 0]
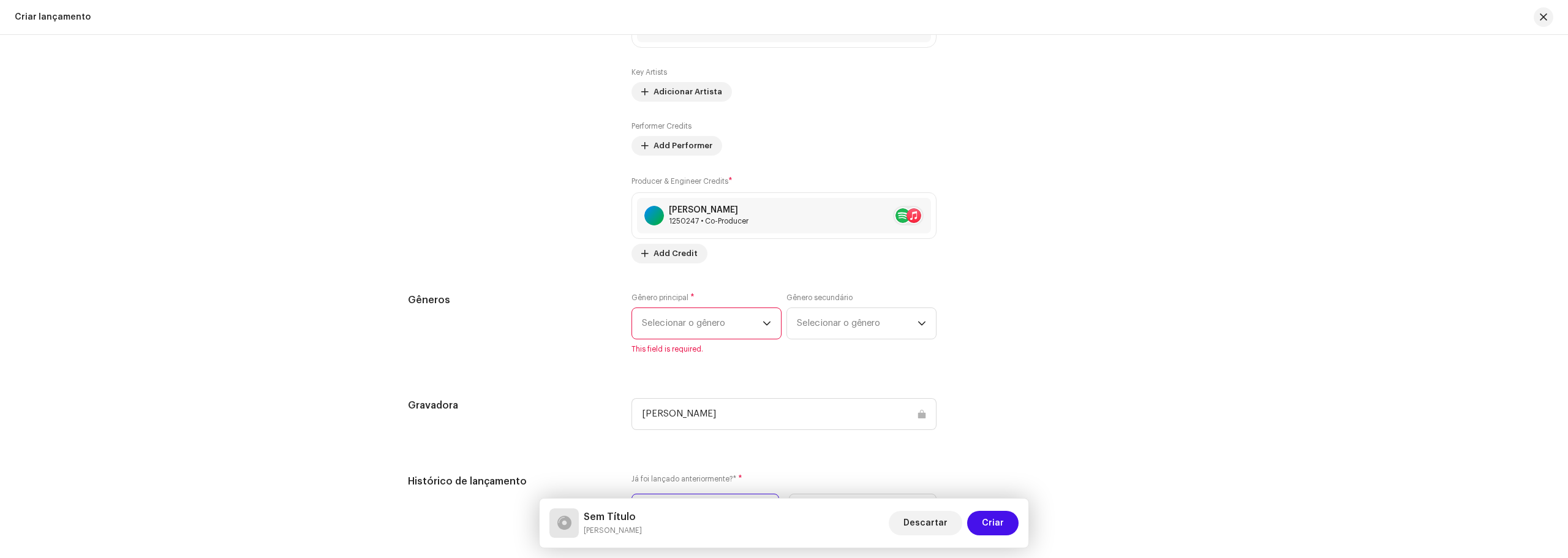
click at [704, 327] on span "Selecionar o gênero" at bounding box center [702, 323] width 121 height 31
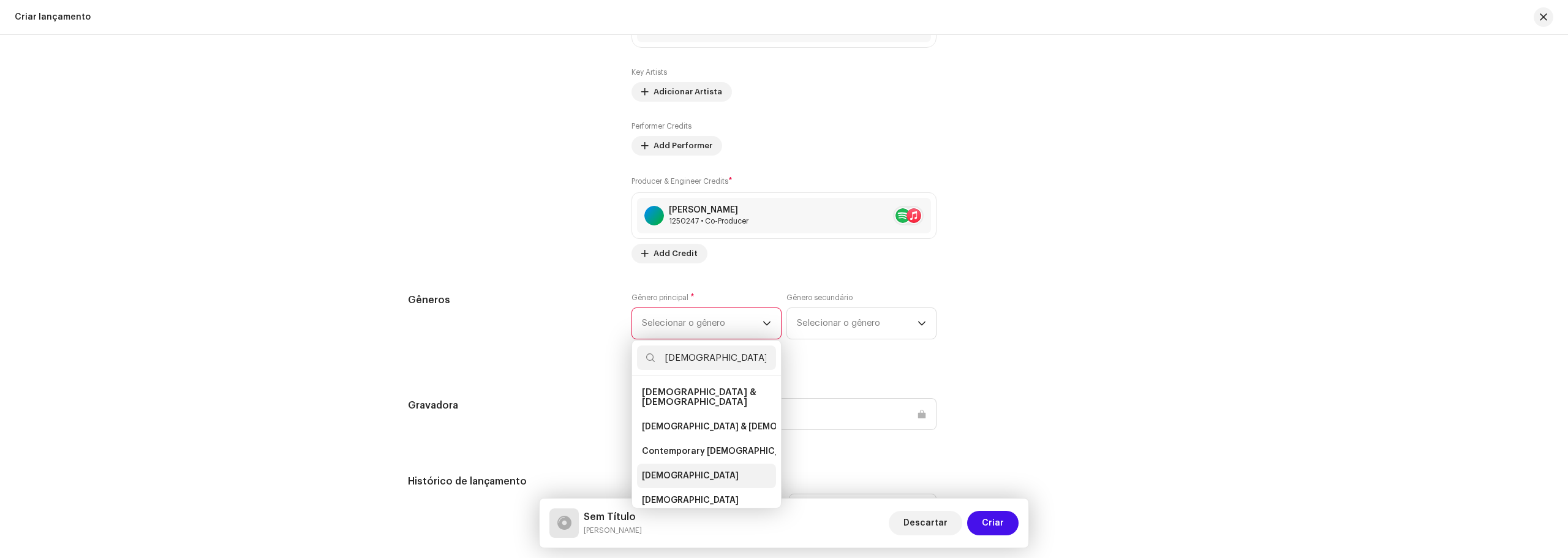
type input "[DEMOGRAPHIC_DATA]"
click at [648, 469] on span "[DEMOGRAPHIC_DATA]" at bounding box center [691, 475] width 97 height 12
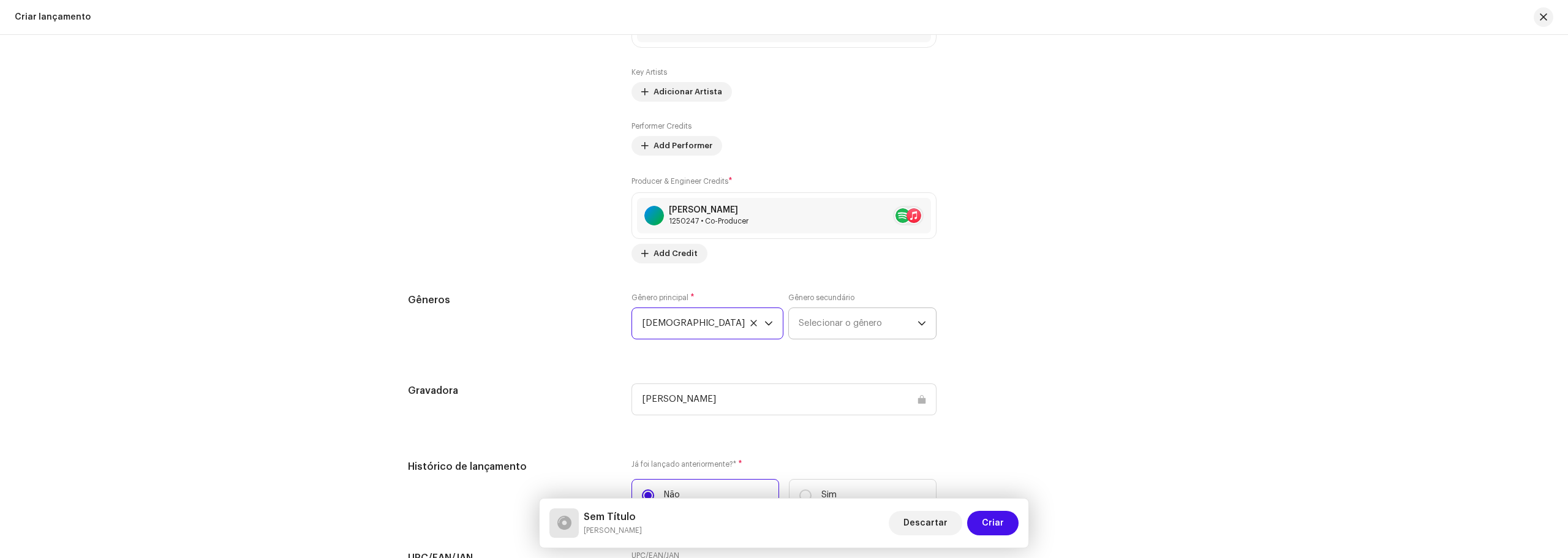
click at [852, 330] on span "Selecionar o gênero" at bounding box center [858, 323] width 119 height 31
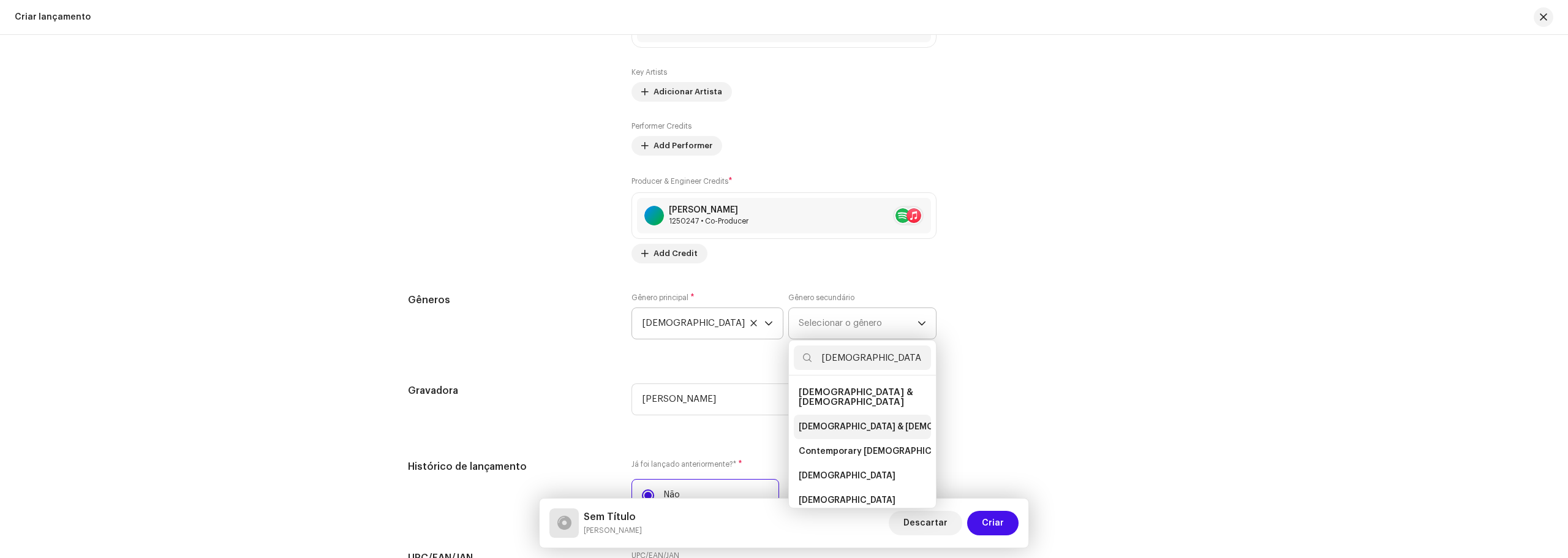
type input "[DEMOGRAPHIC_DATA]"
click at [850, 421] on span "[DEMOGRAPHIC_DATA] & [DEMOGRAPHIC_DATA]" at bounding box center [900, 427] width 203 height 12
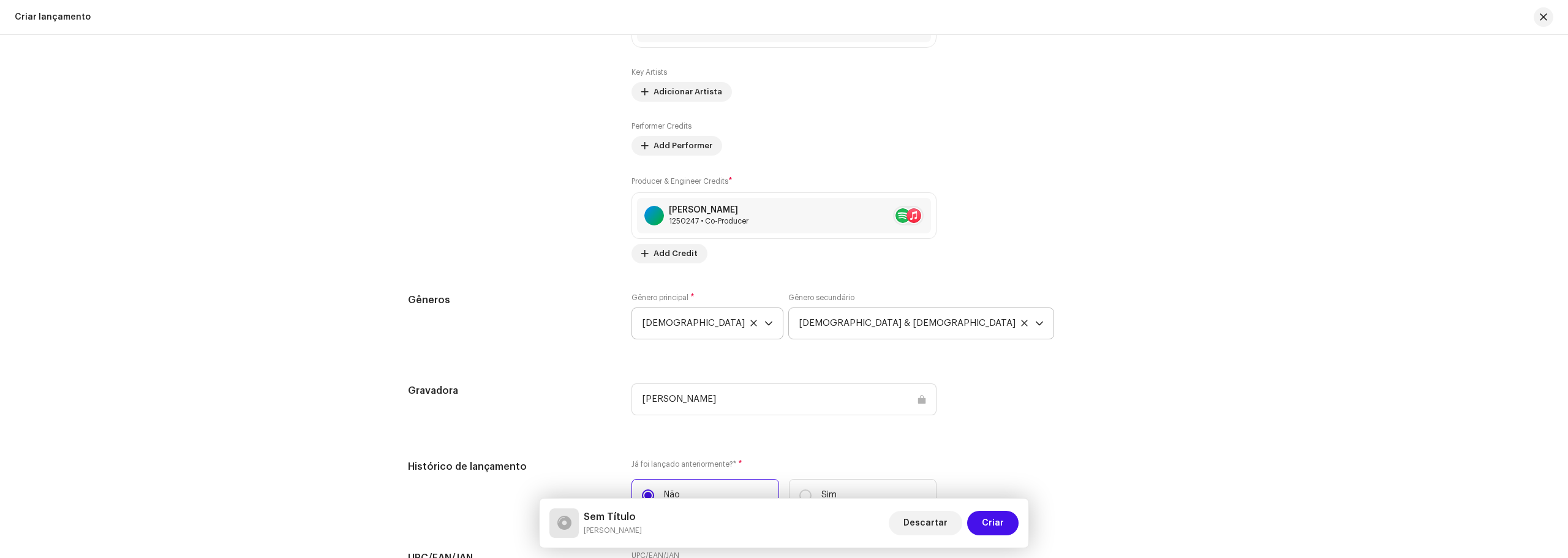
click at [1078, 398] on div "Gravadora [PERSON_NAME]" at bounding box center [784, 407] width 752 height 46
click at [984, 523] on span "Criar" at bounding box center [993, 523] width 22 height 25
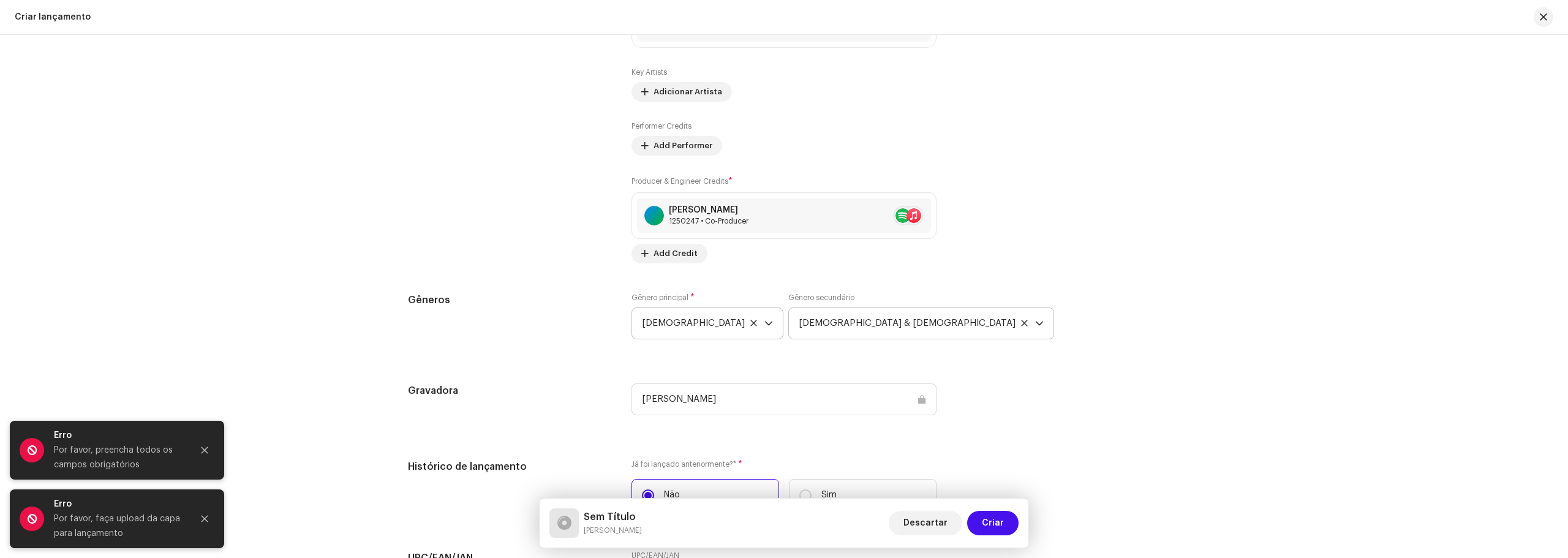
click at [507, 370] on div "Preencher informações de lançamento a partir dos metadadoss Compilação Is it a …" at bounding box center [784, 154] width 752 height 1399
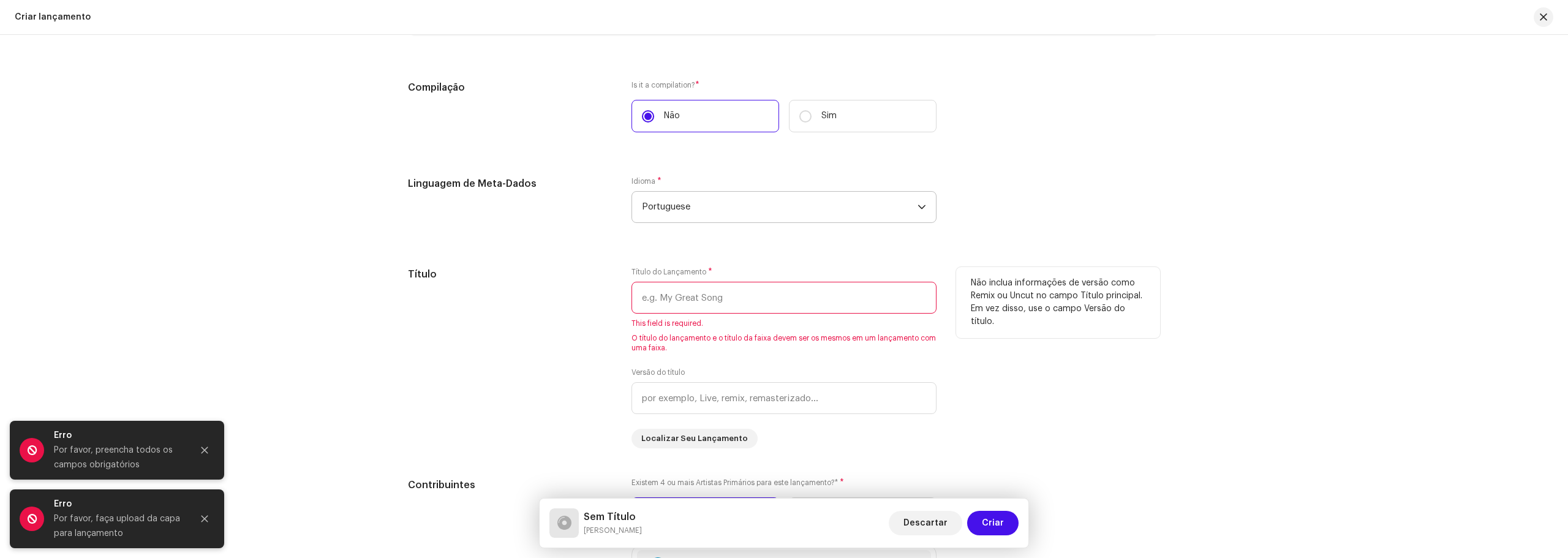
scroll to position [924, 0]
click at [667, 303] on input "text" at bounding box center [783, 302] width 305 height 32
paste input "(Ha-ha) Eu sou de [DEMOGRAPHIC_DATA]"
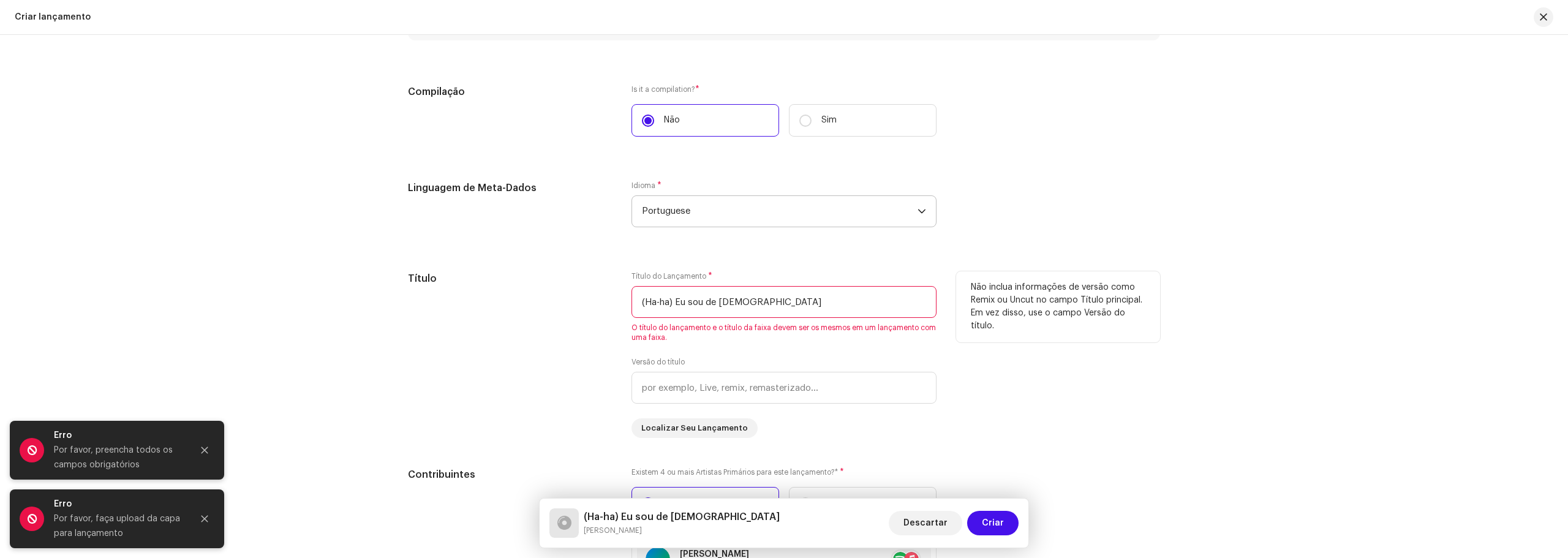
click at [670, 302] on input "(Ha-ha) Eu sou de [DEMOGRAPHIC_DATA]" at bounding box center [783, 302] width 305 height 32
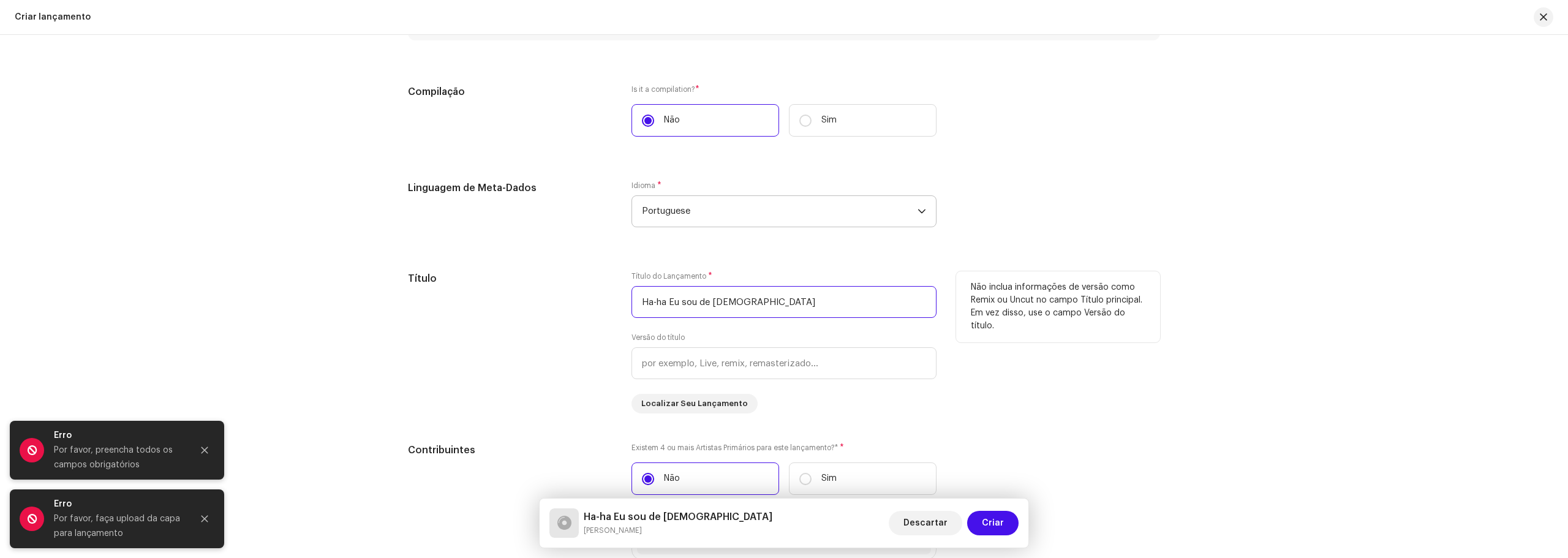
type input "Ha-ha Eu sou de [DEMOGRAPHIC_DATA]"
click at [1119, 276] on div "Não inclua informações de versão como Remix ou Uncut no campo Título principal.…" at bounding box center [1058, 307] width 204 height 71
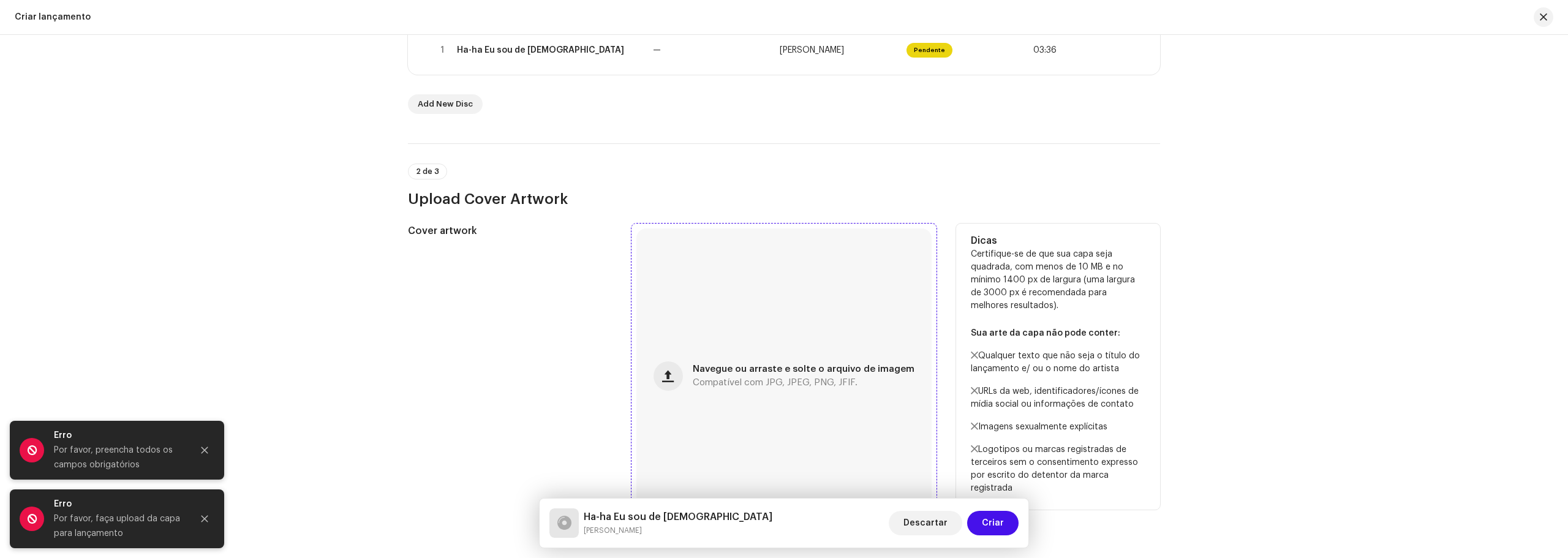
scroll to position [312, 0]
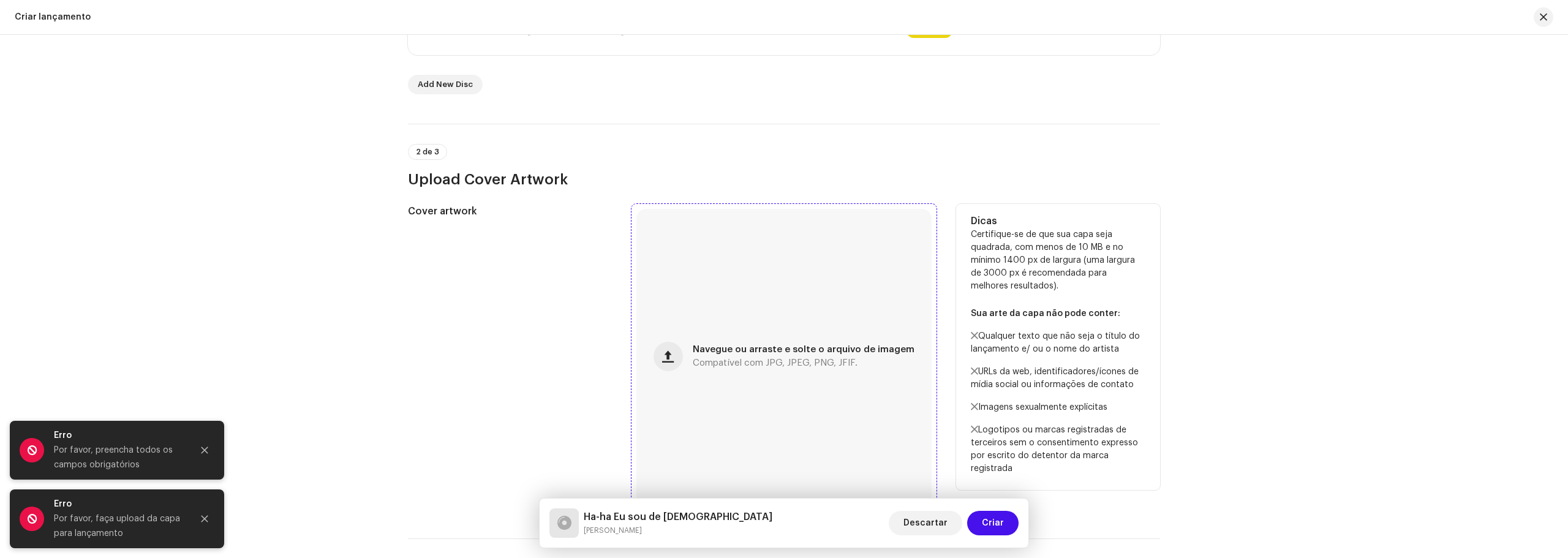
click at [758, 349] on span "Navegue ou arraste e solte o arquivo de imagem" at bounding box center [803, 349] width 222 height 9
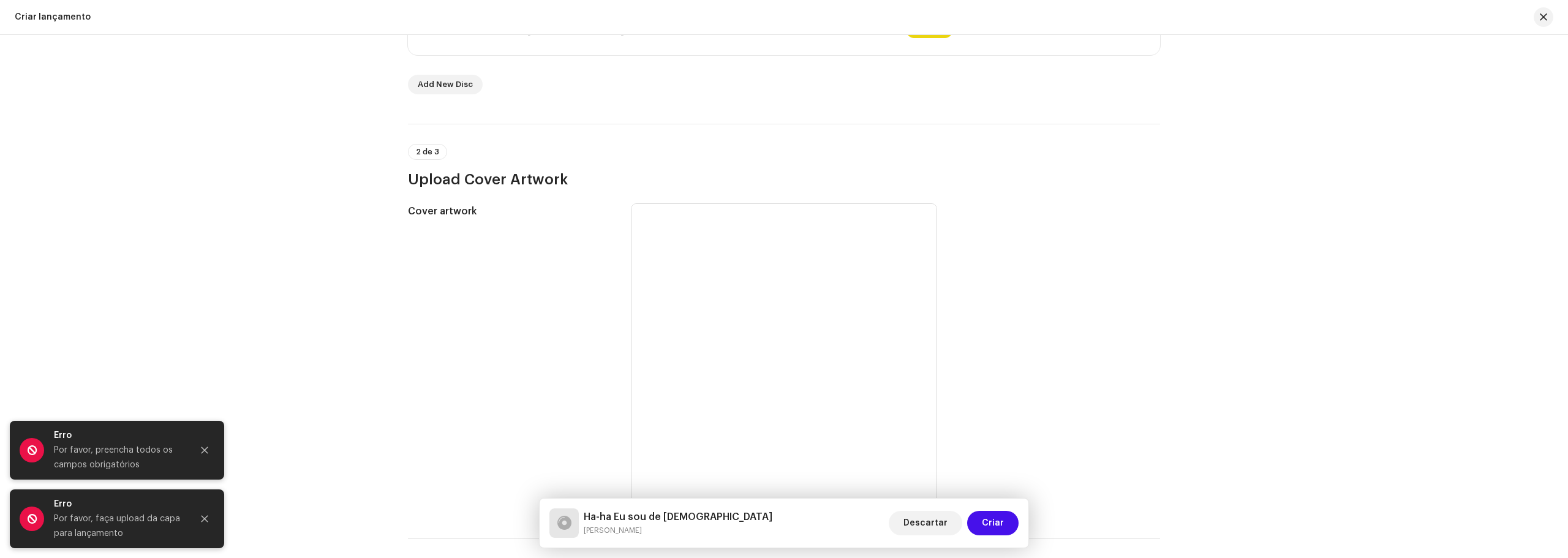
click at [205, 450] on icon "Close" at bounding box center [205, 450] width 9 height 9
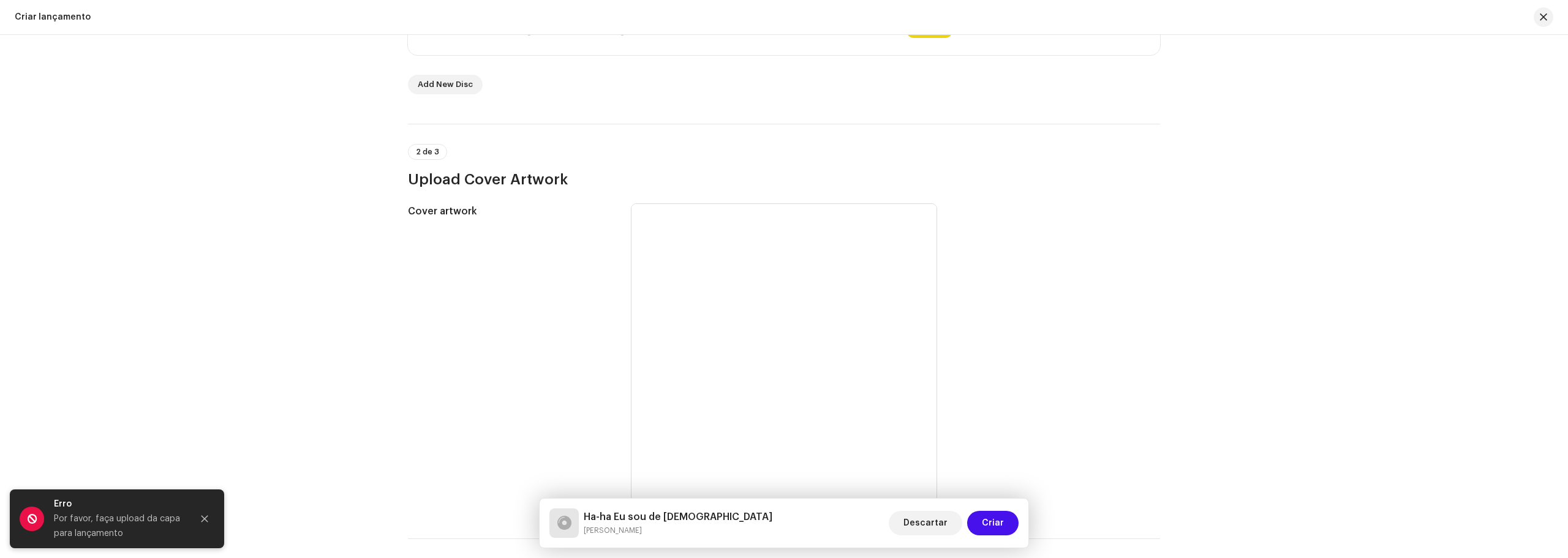
drag, startPoint x: 203, startPoint y: 517, endPoint x: 207, endPoint y: 511, distance: 7.2
click at [203, 517] on icon "Close" at bounding box center [205, 519] width 7 height 7
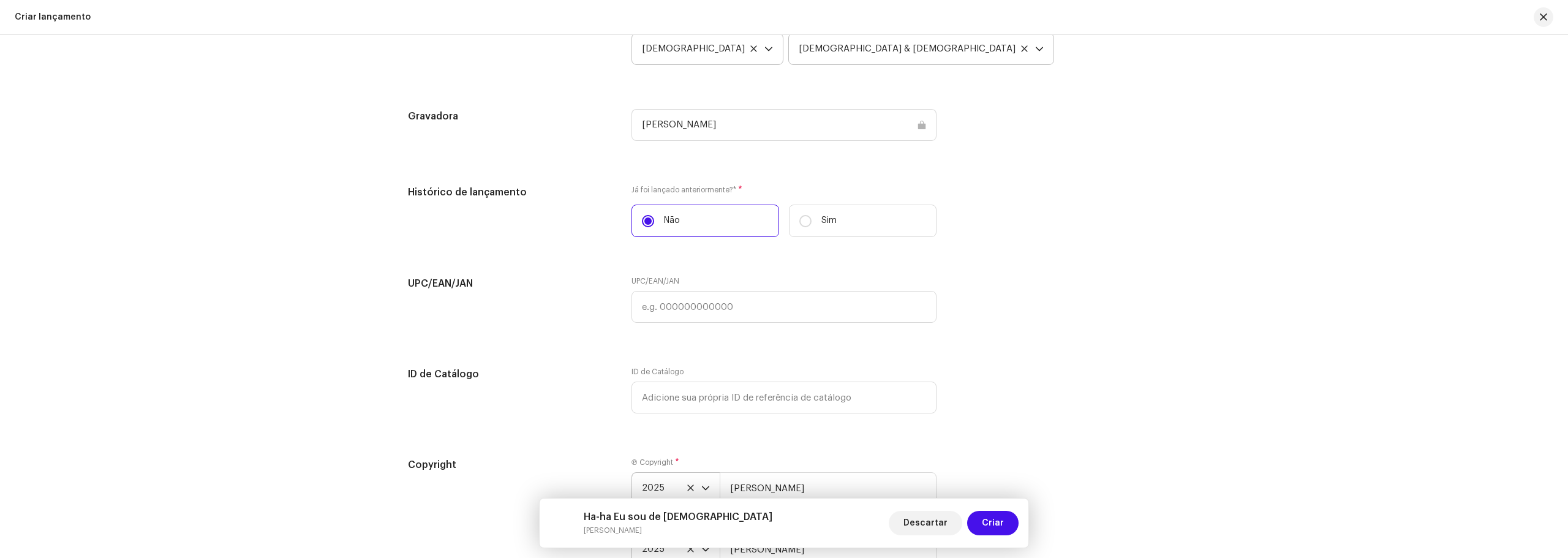
scroll to position [1851, 0]
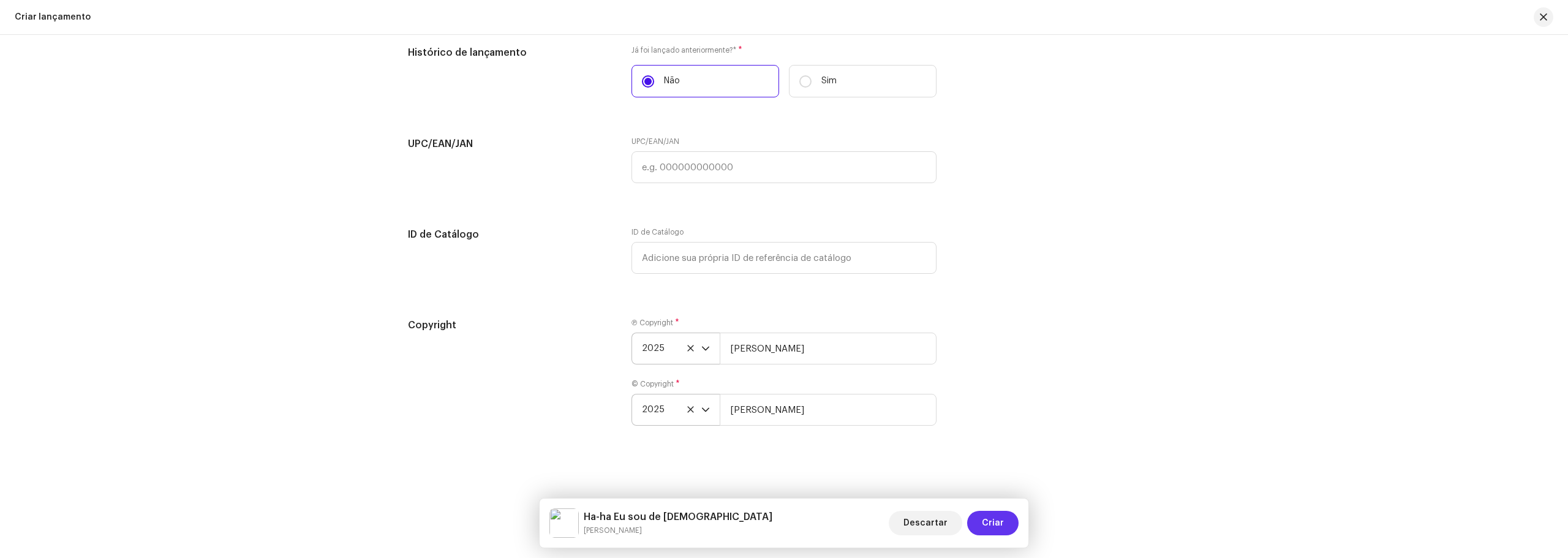
click at [989, 518] on span "Criar" at bounding box center [993, 523] width 22 height 25
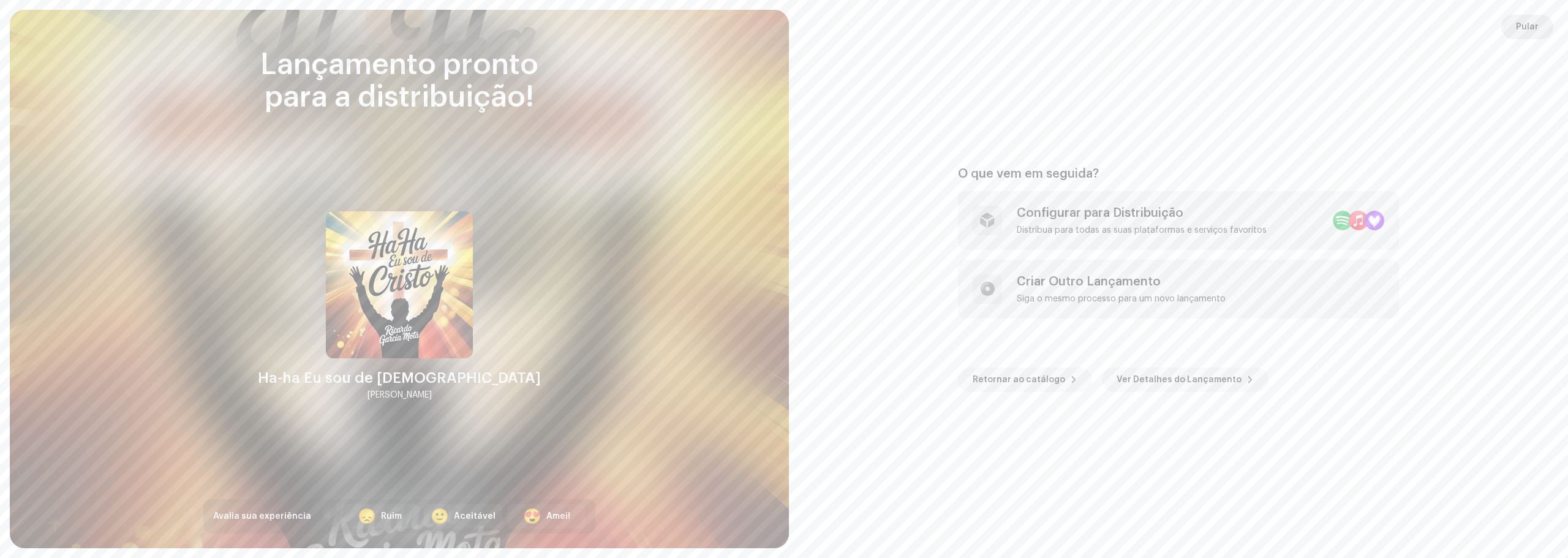
click at [1516, 25] on span "Pular" at bounding box center [1527, 27] width 23 height 25
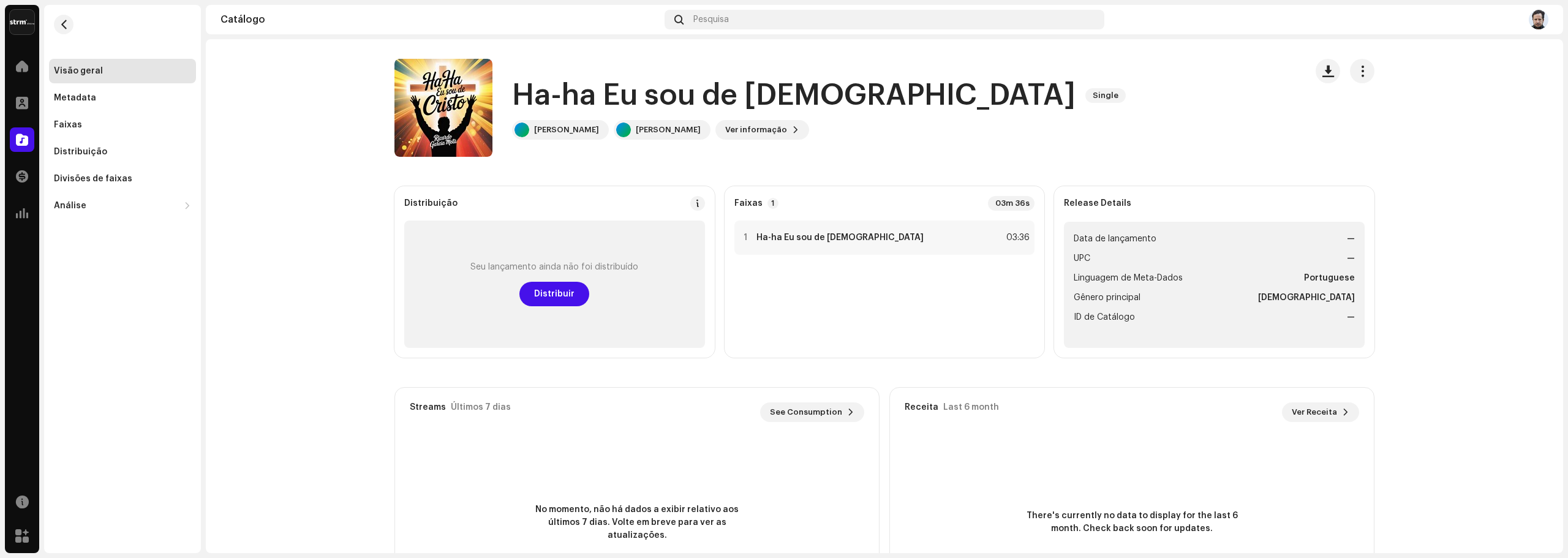
click at [541, 277] on div "Seu lançamento ainda não foi distribuído Distribuir" at bounding box center [554, 284] width 301 height 128
click at [540, 289] on span "Distribuir" at bounding box center [554, 294] width 40 height 25
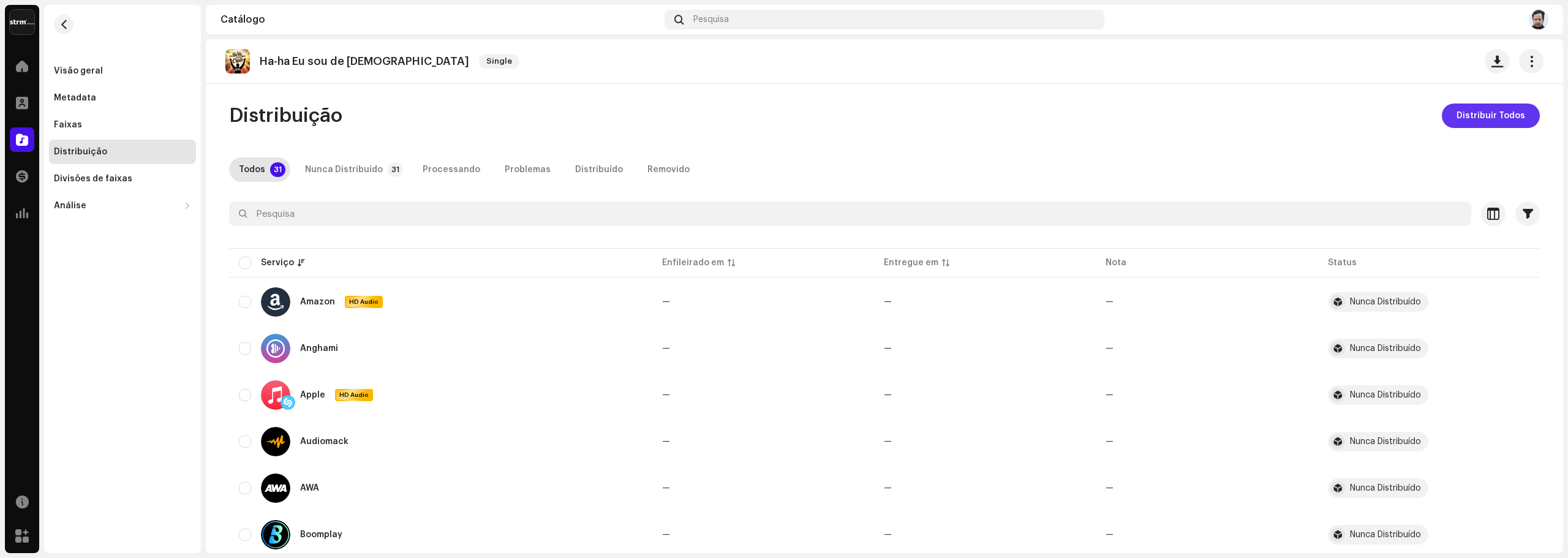
click at [1456, 117] on span "Distribuir Todos" at bounding box center [1490, 116] width 69 height 25
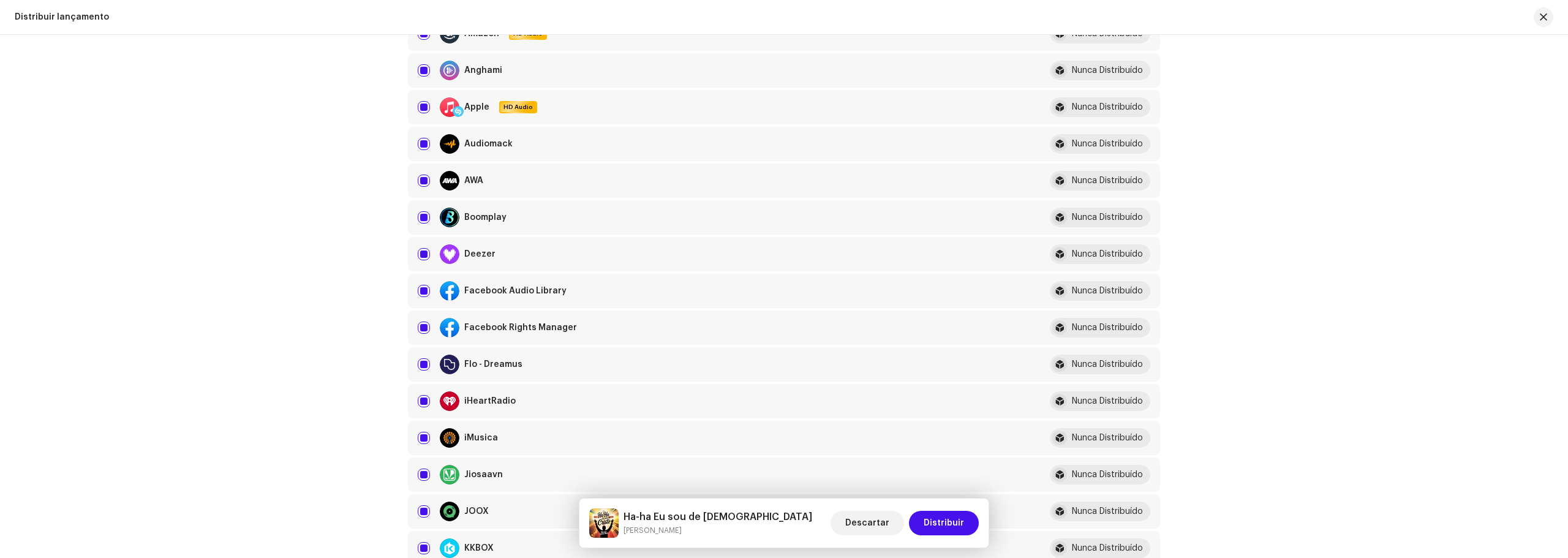
scroll to position [245, 0]
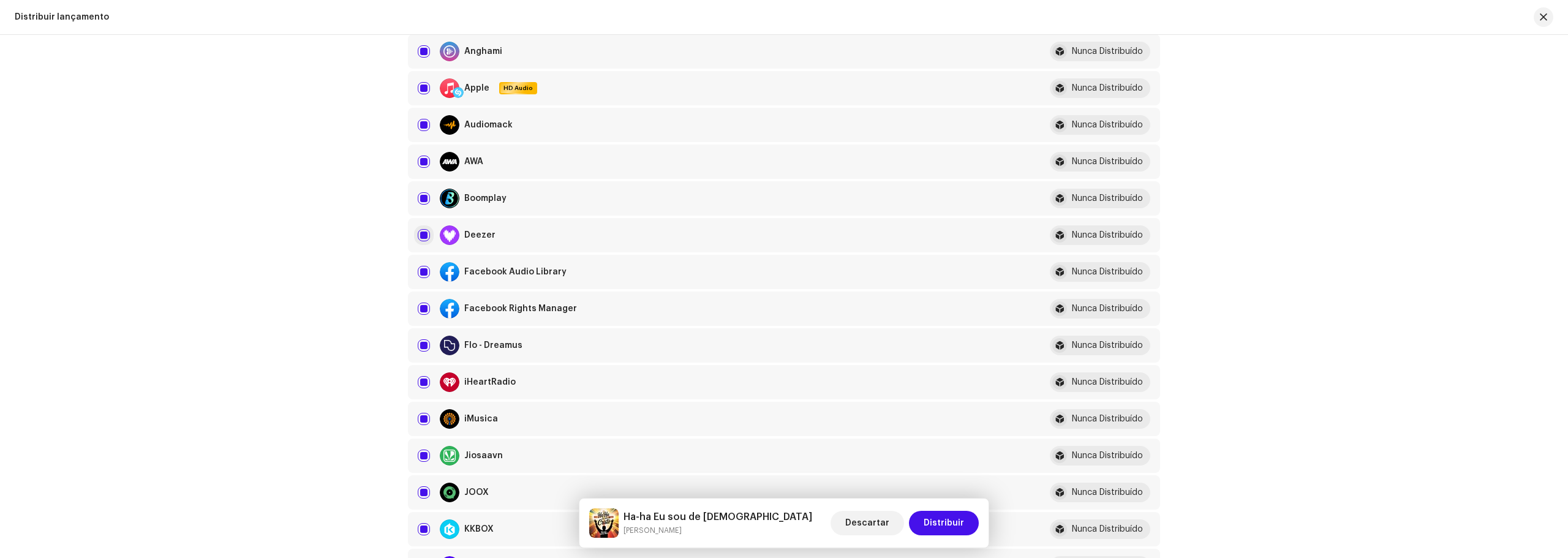
click at [422, 235] on input "checkbox" at bounding box center [424, 235] width 12 height 12
checkbox input "false"
click at [962, 520] on span "Distribuir" at bounding box center [944, 523] width 40 height 25
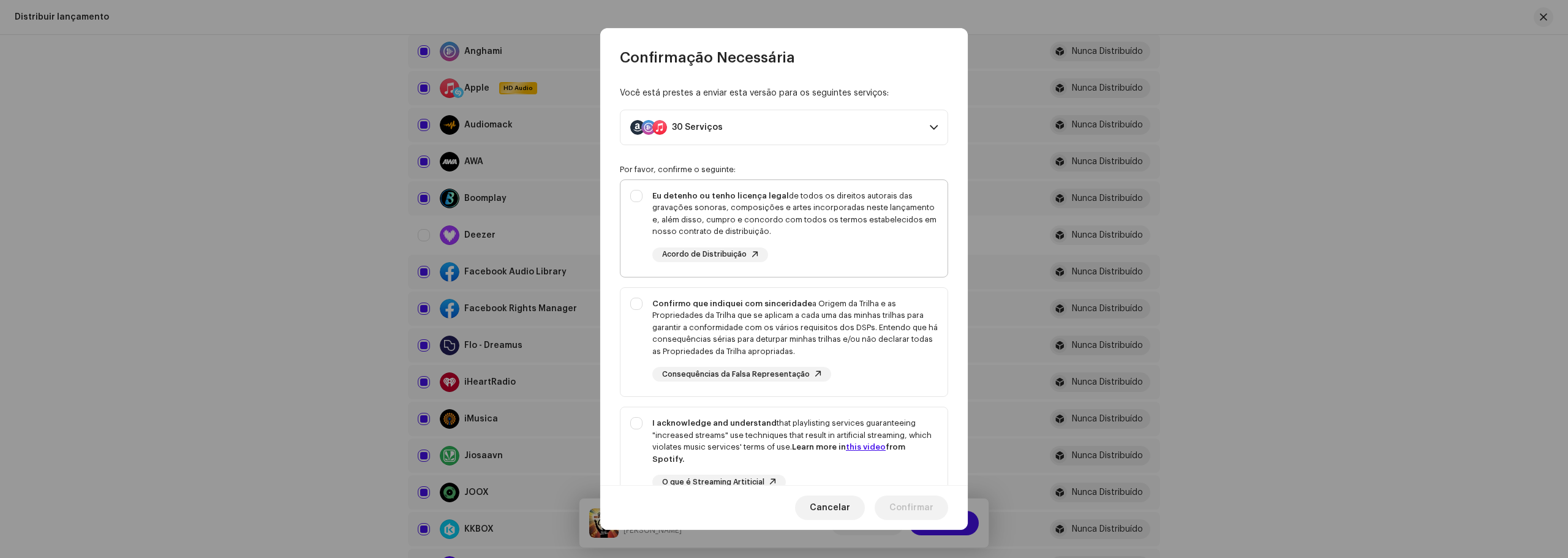
click at [637, 201] on div "Eu detenho ou tenho licença legal de todos os direitos autorais das gravações s…" at bounding box center [783, 226] width 327 height 92
checkbox input "true"
click at [641, 306] on div "Confirmo que indiquei com sinceridade a Origem da Trilha e as Propriedades da T…" at bounding box center [783, 340] width 327 height 104
checkbox input "true"
click at [639, 426] on div "I acknowledge and understand that playlisting services guaranteeing "increased …" at bounding box center [783, 462] width 327 height 111
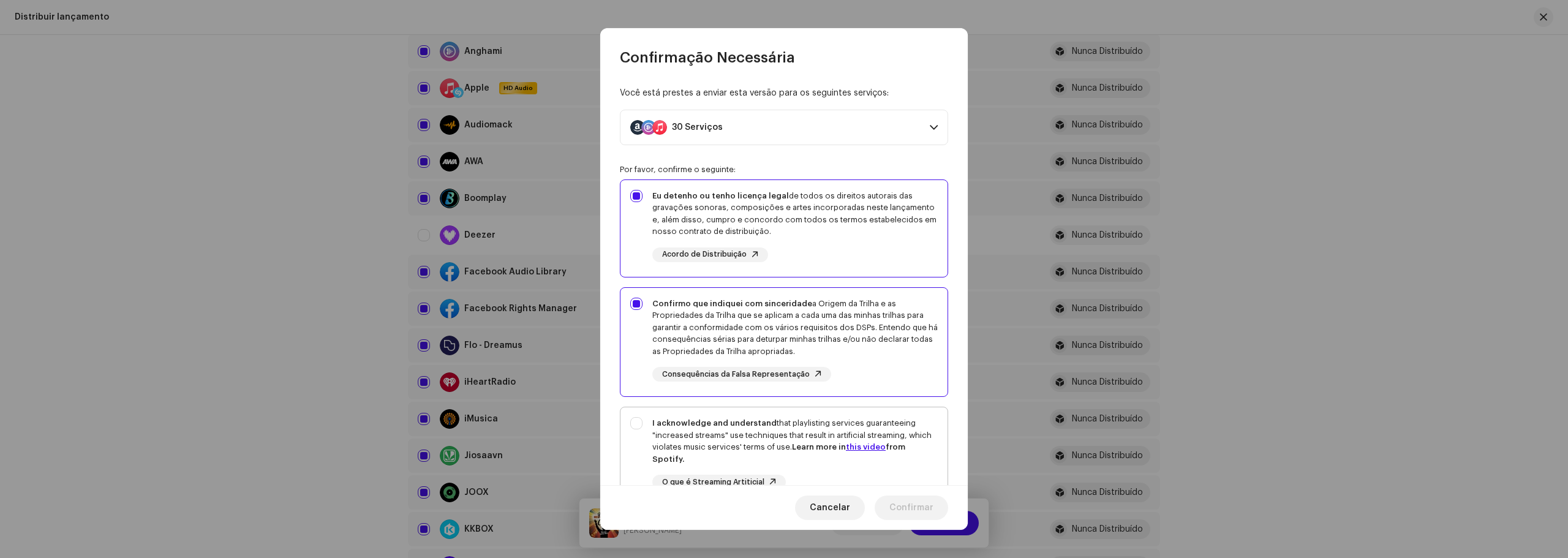
checkbox input "true"
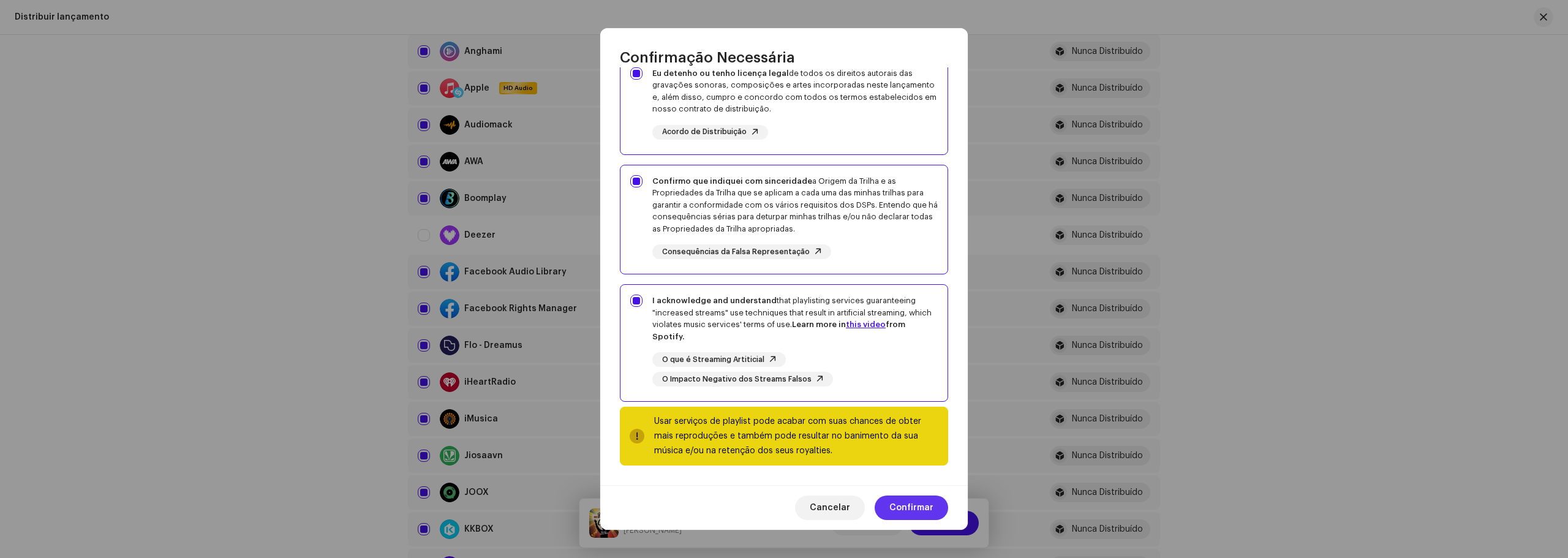
click at [894, 510] on span "Confirmar" at bounding box center [911, 508] width 44 height 25
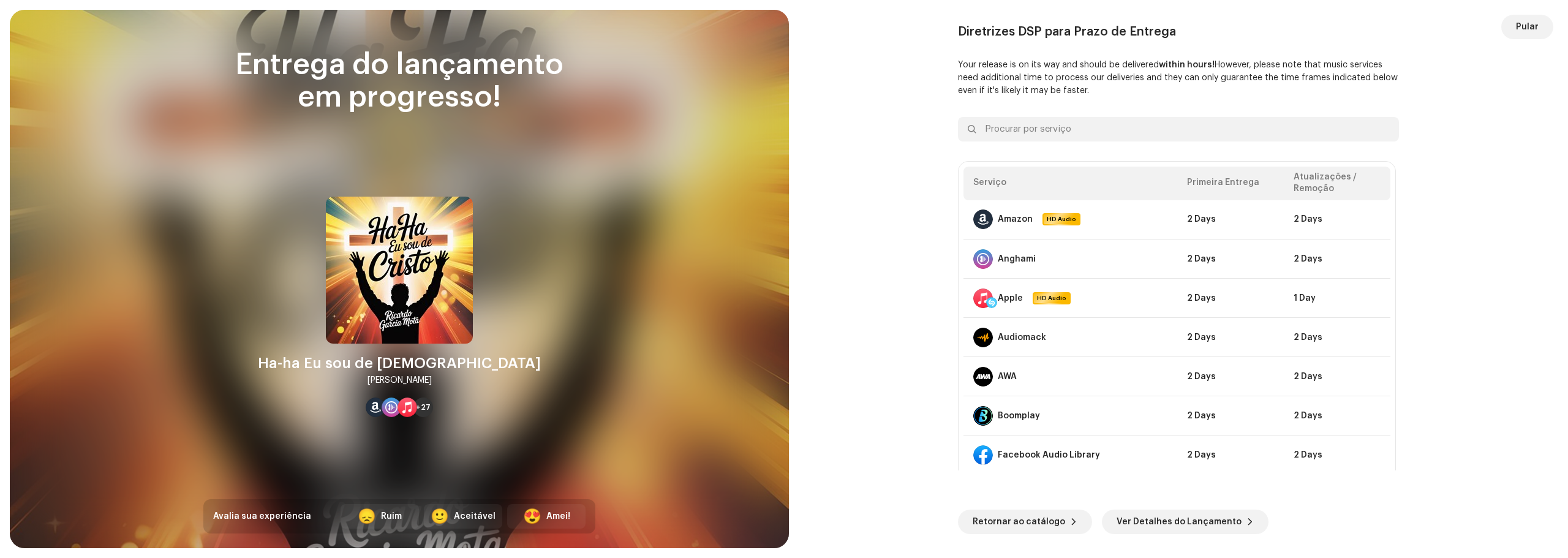
click at [958, 103] on div "Diretrizes DSP para Prazo de Entrega Your release is on its way and should be d…" at bounding box center [1178, 247] width 441 height 445
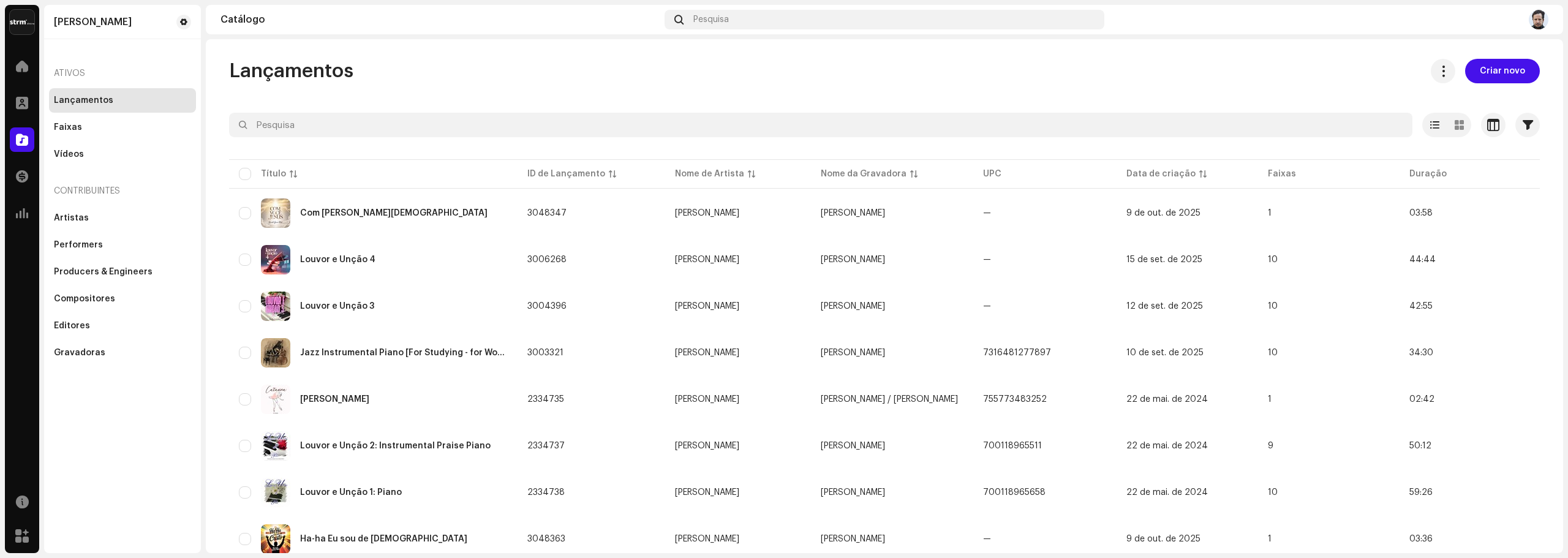
click at [89, 105] on div "Lançamentos" at bounding box center [122, 100] width 147 height 25
click at [24, 69] on span at bounding box center [22, 66] width 12 height 10
